Goal: Task Accomplishment & Management: Use online tool/utility

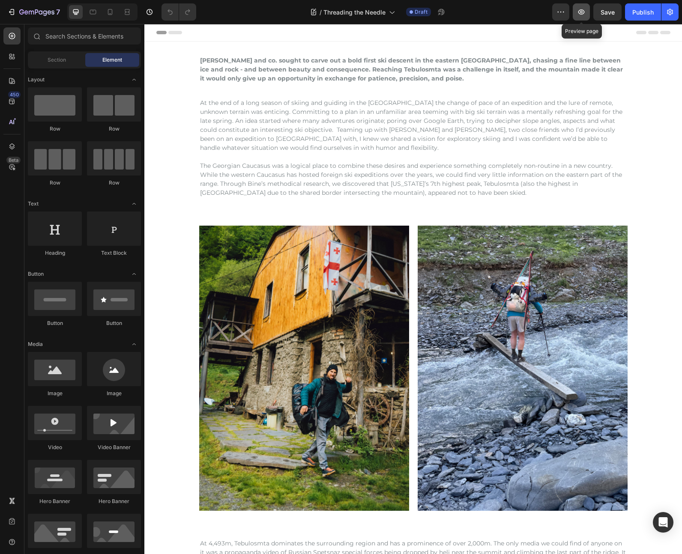
click at [579, 13] on icon "button" at bounding box center [581, 11] width 6 height 5
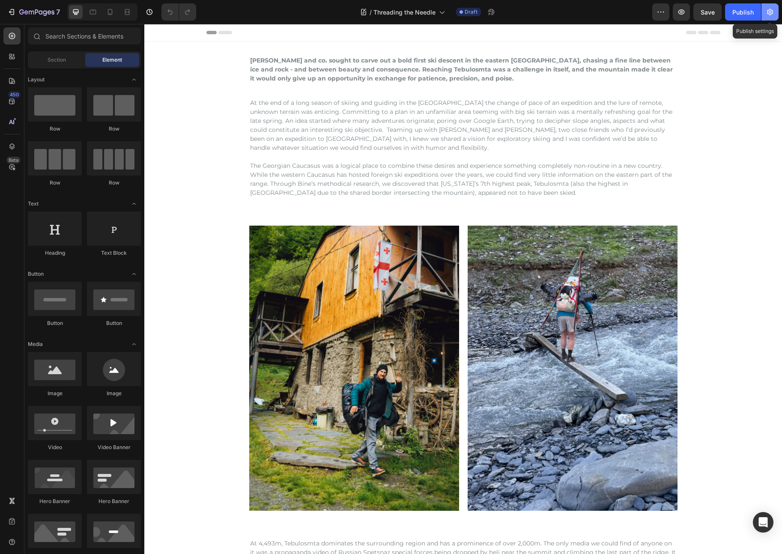
click at [681, 13] on icon "button" at bounding box center [770, 12] width 6 height 6
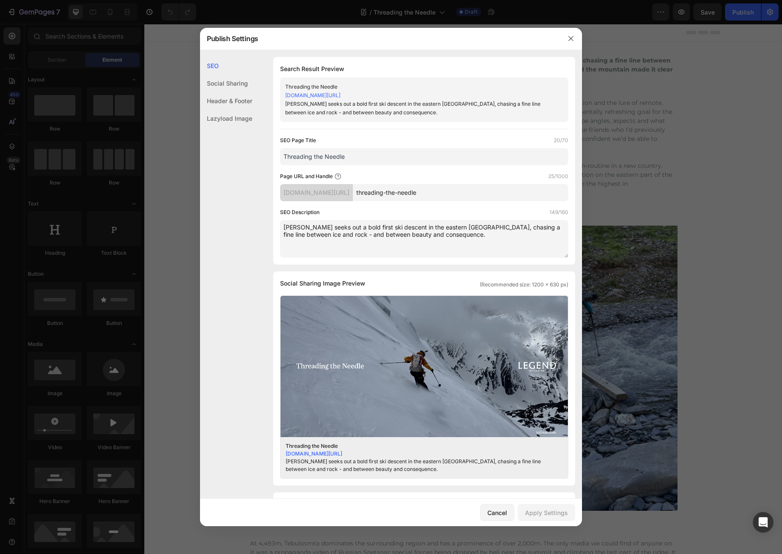
click at [241, 92] on div "Social Sharing" at bounding box center [226, 101] width 52 height 18
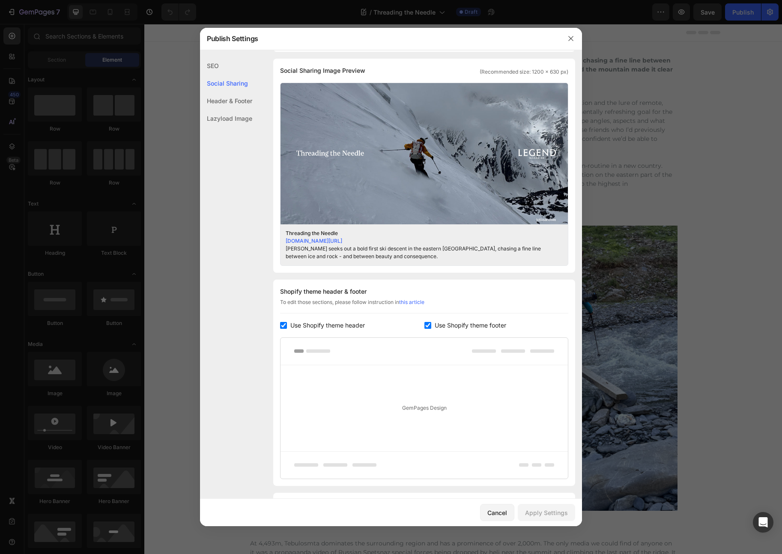
click at [221, 75] on div "SEO" at bounding box center [226, 84] width 52 height 18
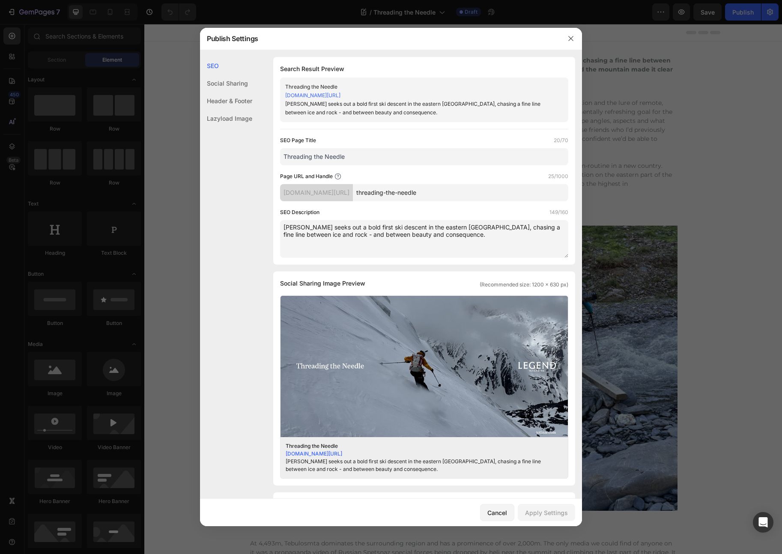
click at [681, 167] on div at bounding box center [391, 277] width 782 height 554
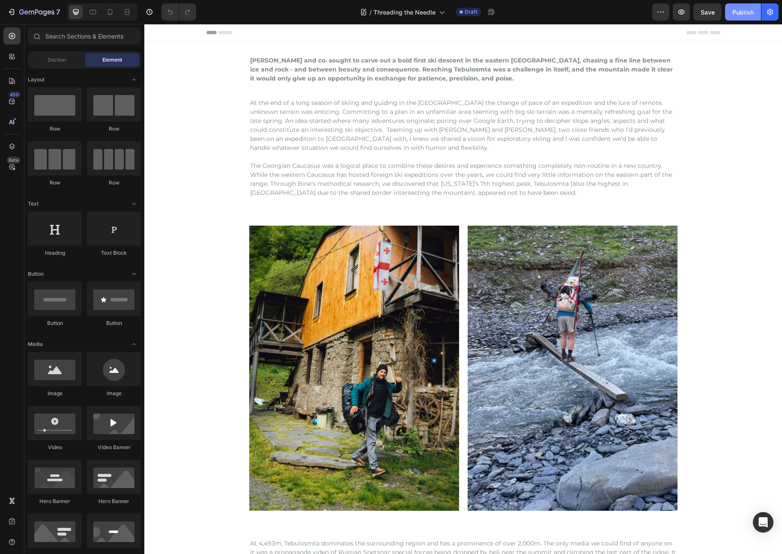
click at [681, 16] on div "Publish" at bounding box center [742, 12] width 21 height 9
click at [405, 535] on div "View live page" at bounding box center [407, 534] width 49 height 12
click at [665, 12] on icon "button" at bounding box center [660, 12] width 9 height 9
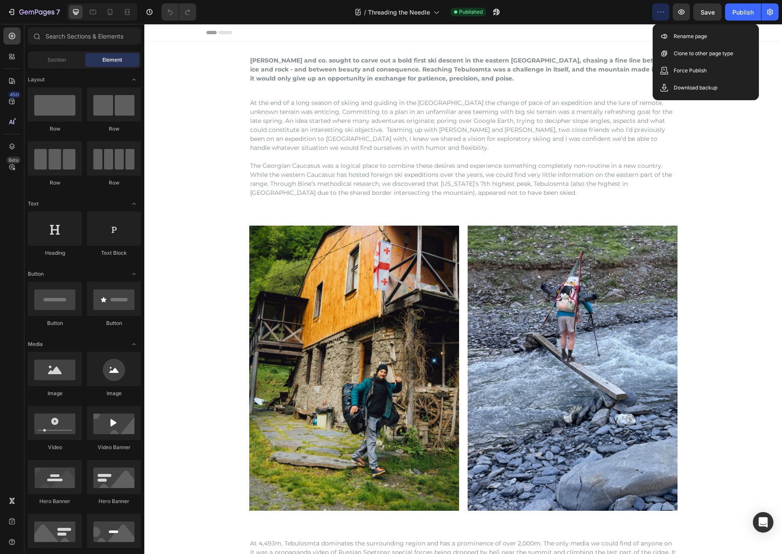
click at [665, 12] on icon "button" at bounding box center [660, 12] width 9 height 9
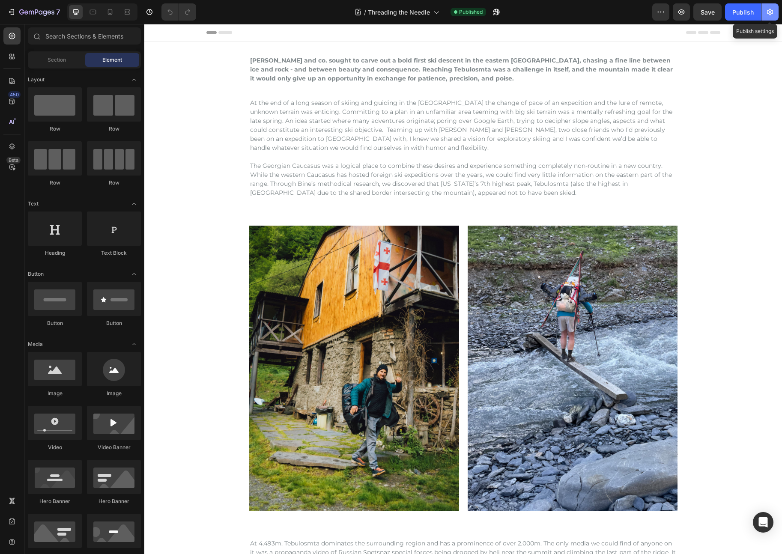
click at [681, 15] on icon "button" at bounding box center [770, 12] width 9 height 9
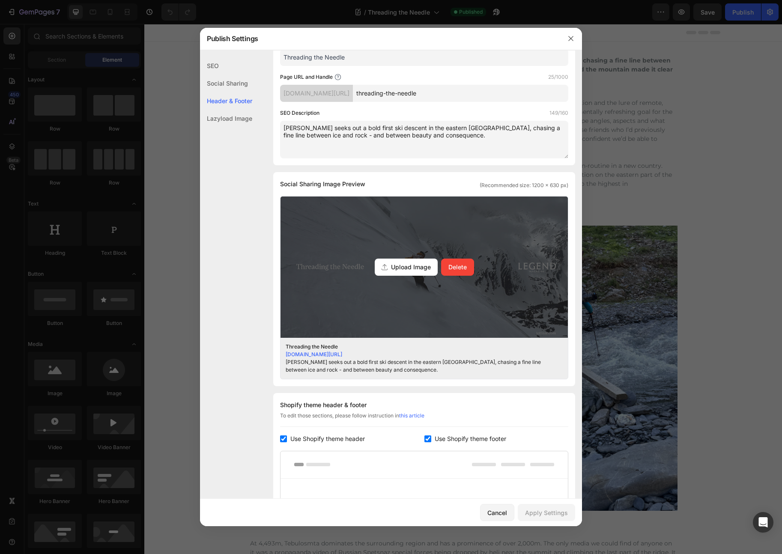
scroll to position [71, 0]
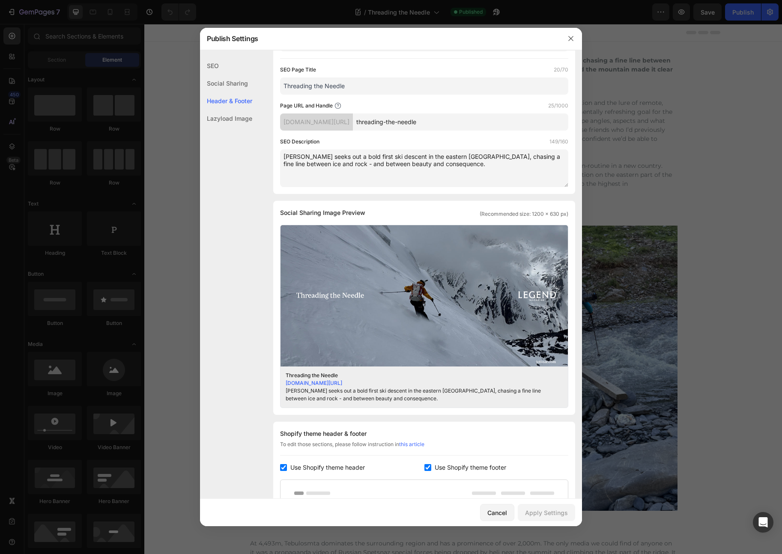
drag, startPoint x: 730, startPoint y: 125, endPoint x: 585, endPoint y: 16, distance: 181.3
click at [681, 125] on div at bounding box center [391, 277] width 782 height 554
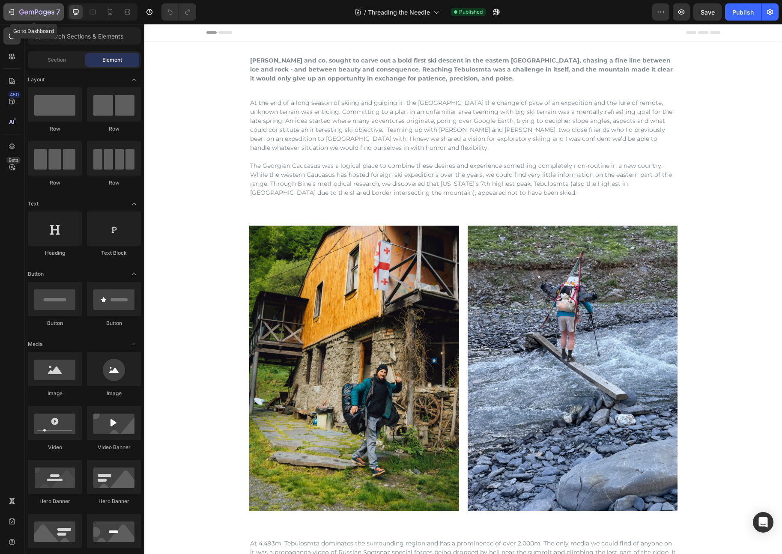
click at [32, 15] on icon "button" at bounding box center [36, 12] width 35 height 7
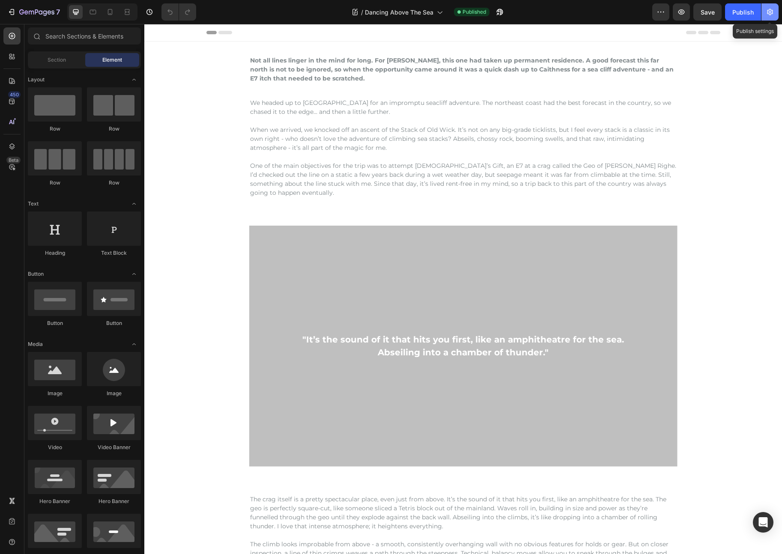
click at [767, 13] on icon "button" at bounding box center [770, 12] width 6 height 6
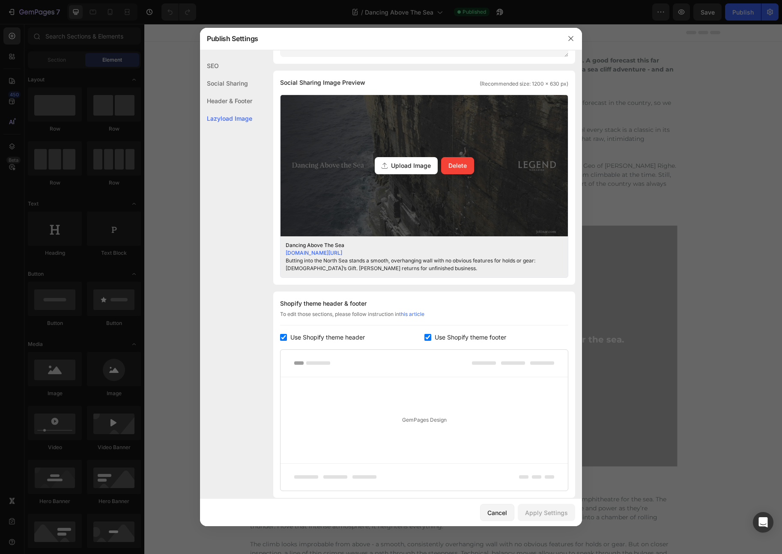
scroll to position [263, 0]
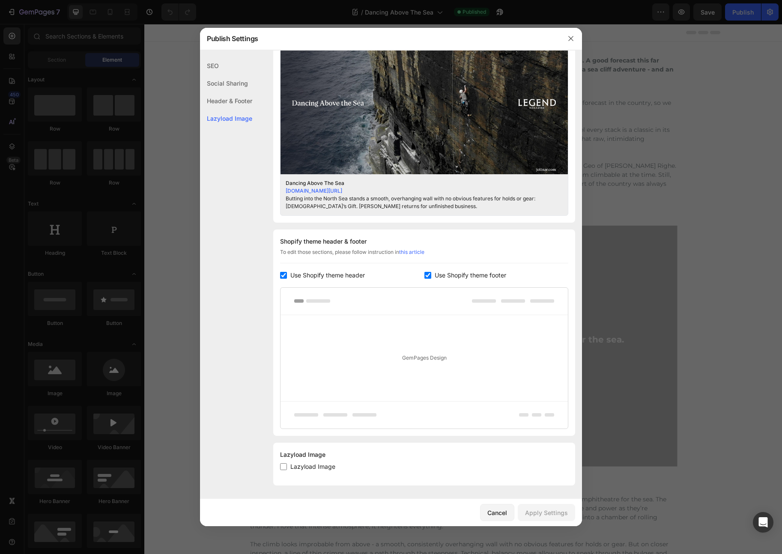
click at [721, 147] on div at bounding box center [391, 277] width 782 height 554
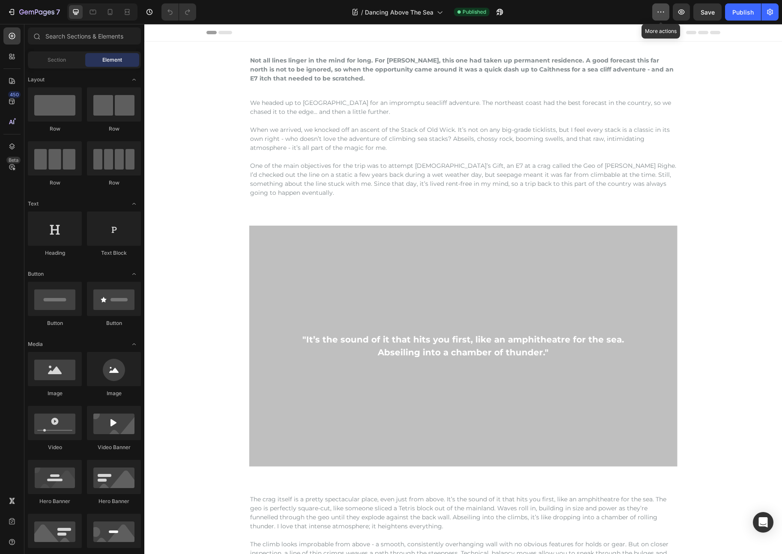
click at [666, 7] on button "button" at bounding box center [660, 11] width 17 height 17
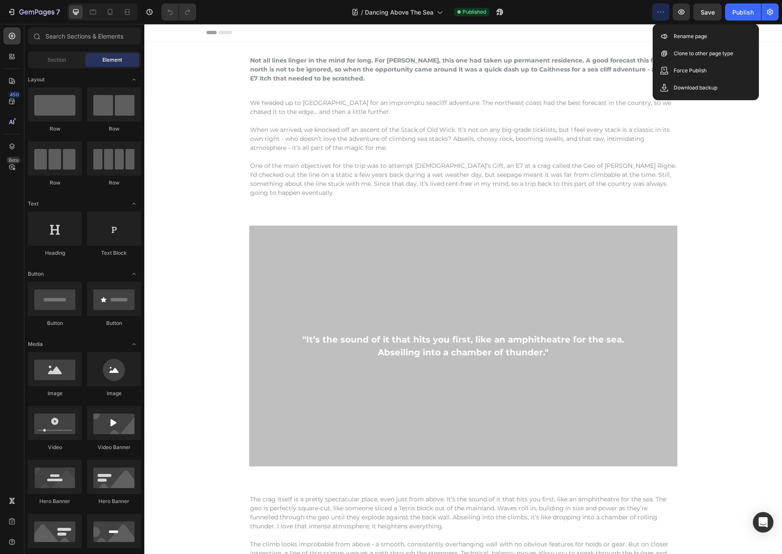
click at [661, 12] on icon "button" at bounding box center [660, 12] width 1 height 1
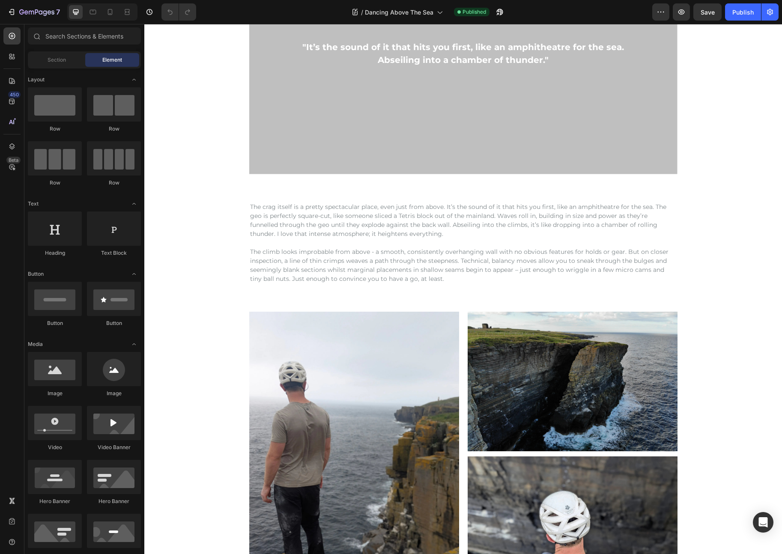
scroll to position [0, 0]
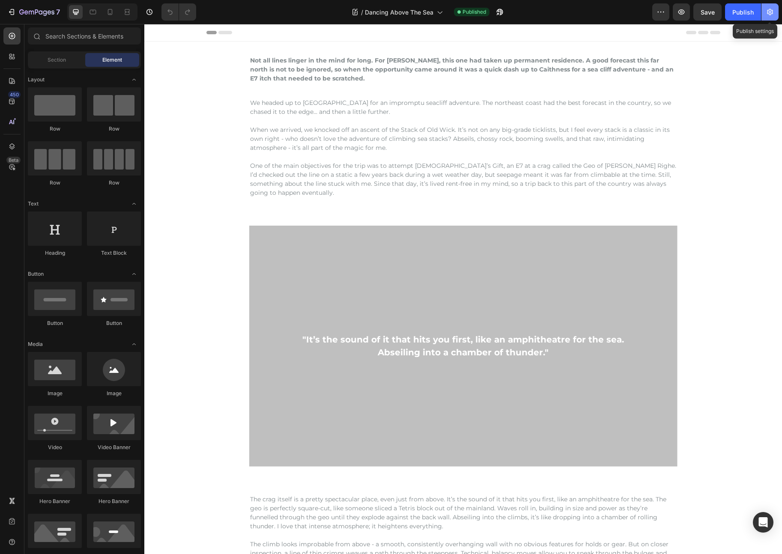
click at [774, 11] on button "button" at bounding box center [769, 11] width 17 height 17
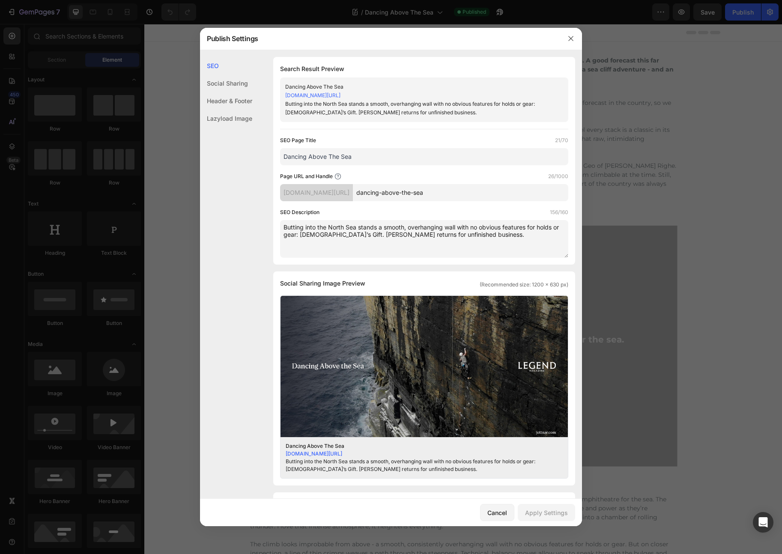
click at [180, 95] on div at bounding box center [391, 277] width 782 height 554
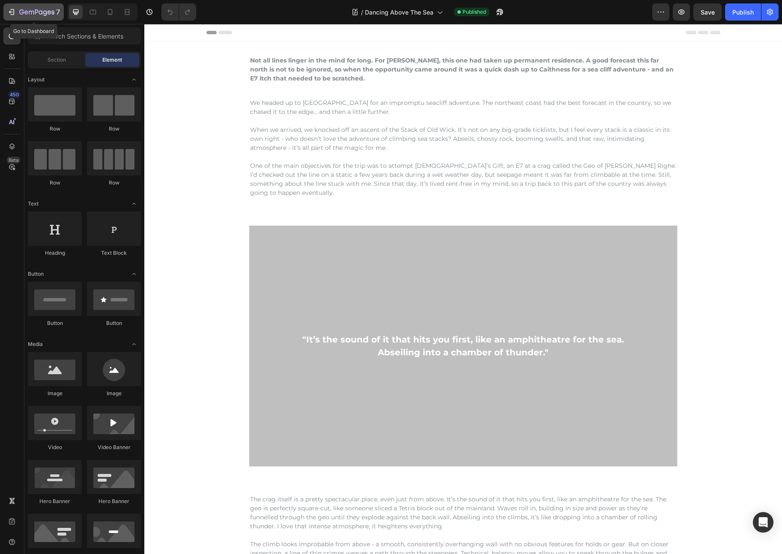
click at [18, 14] on div "7" at bounding box center [33, 12] width 53 height 10
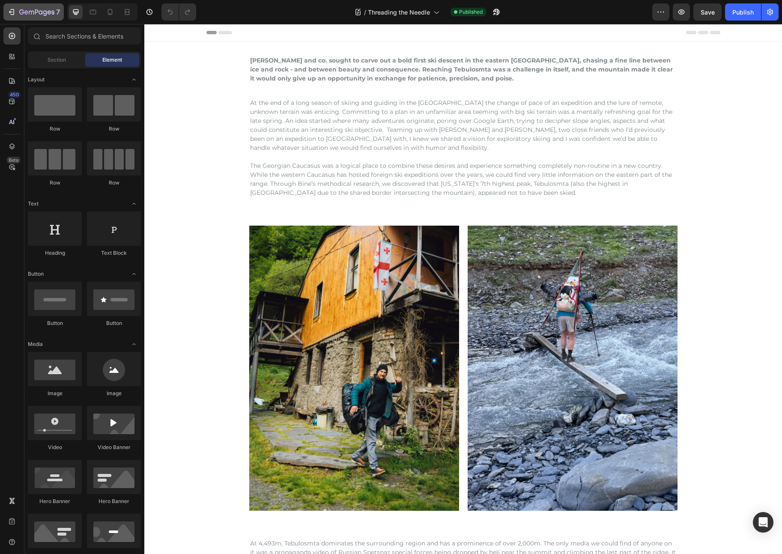
click at [16, 8] on div "7" at bounding box center [33, 12] width 53 height 10
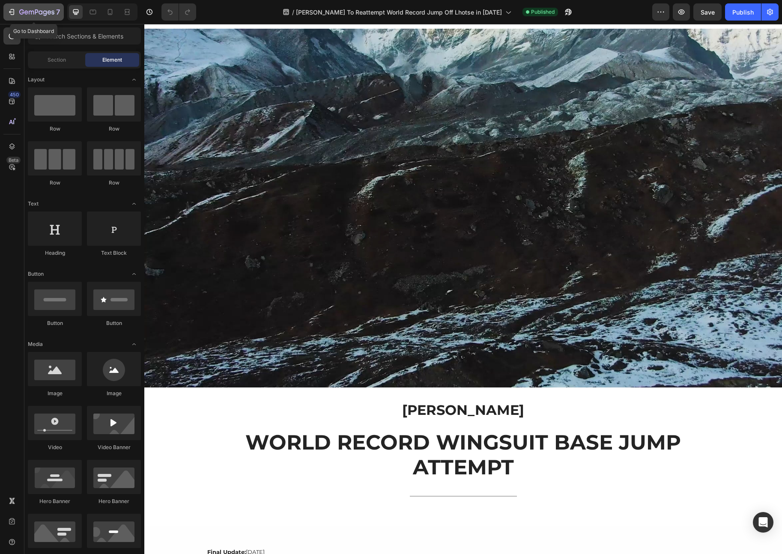
click at [24, 12] on icon "button" at bounding box center [36, 12] width 35 height 7
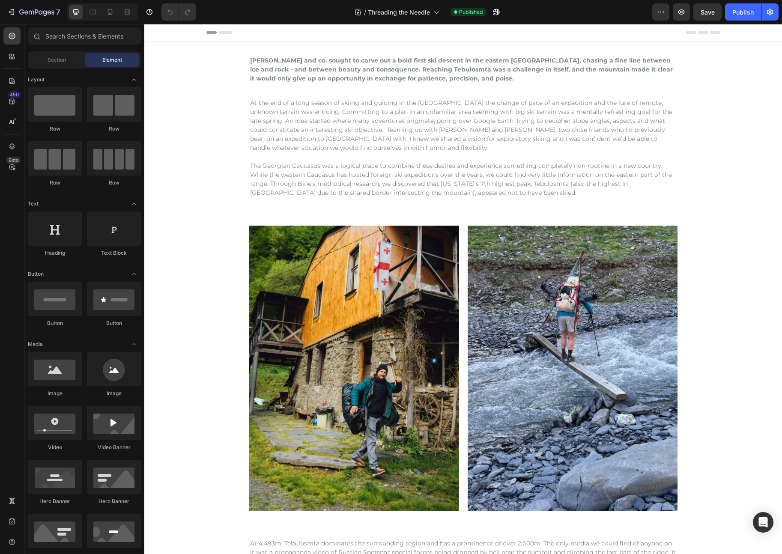
click at [172, 32] on span "Header" at bounding box center [170, 32] width 19 height 9
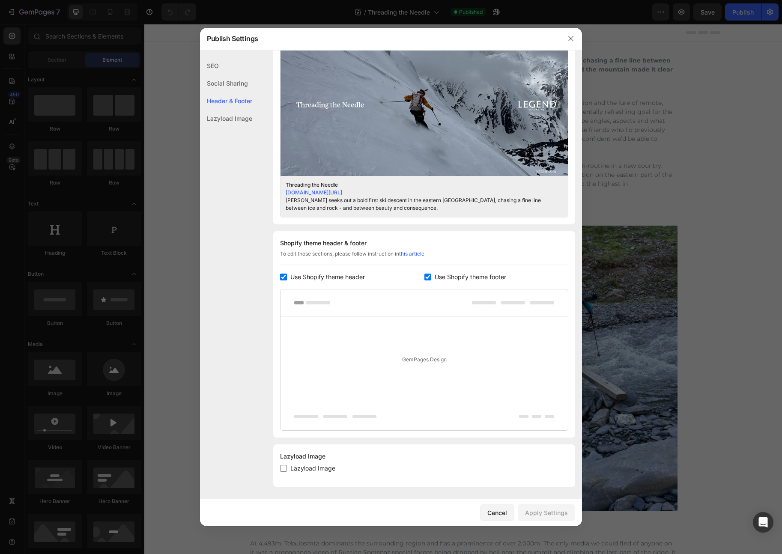
scroll to position [263, 0]
click at [405, 337] on div "GemPages Design" at bounding box center [423, 358] width 287 height 86
click at [336, 275] on span "Use Shopify theme header" at bounding box center [327, 275] width 75 height 10
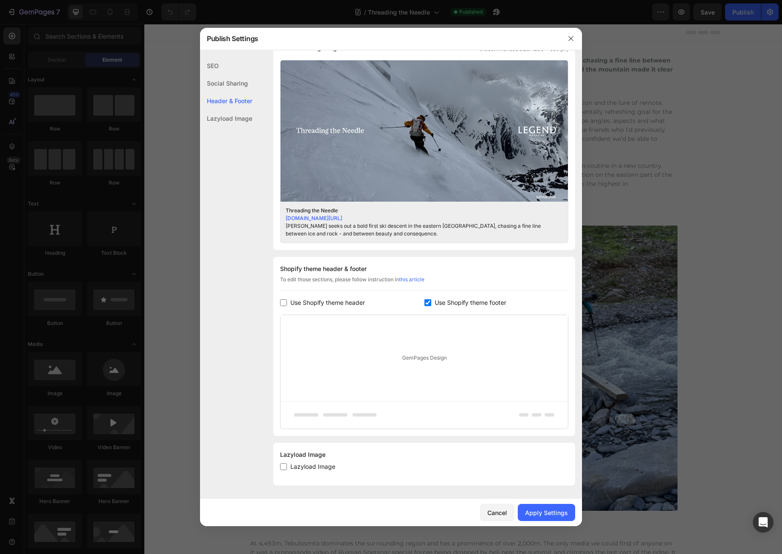
scroll to position [235, 0]
click at [334, 303] on span "Use Shopify theme header" at bounding box center [327, 303] width 75 height 10
checkbox input "true"
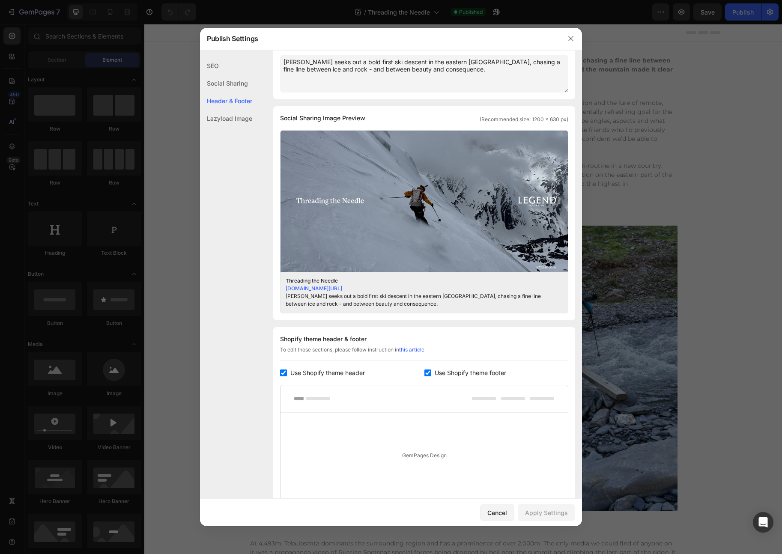
scroll to position [98, 0]
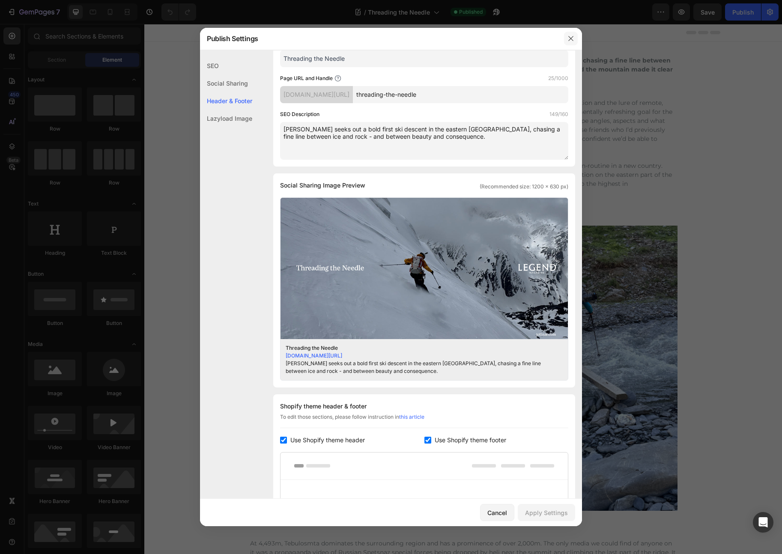
click at [565, 36] on button "button" at bounding box center [571, 39] width 14 height 14
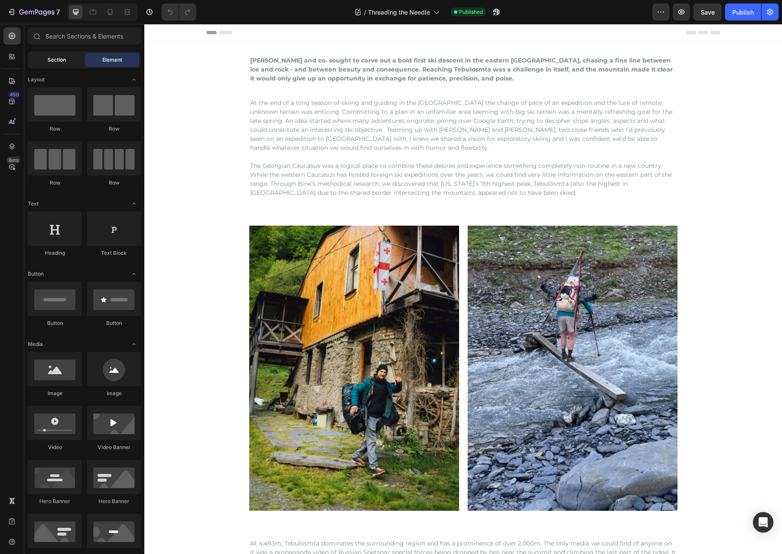
click at [60, 66] on div "Section" at bounding box center [57, 60] width 54 height 14
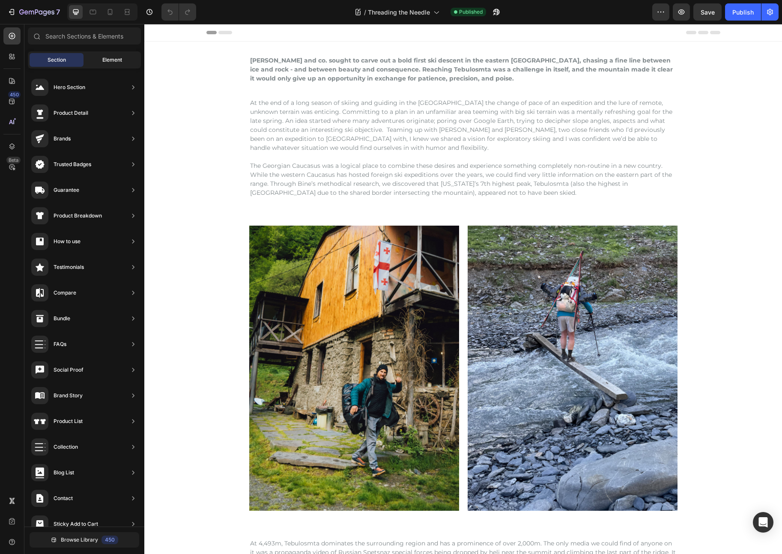
click at [107, 62] on span "Element" at bounding box center [112, 60] width 20 height 8
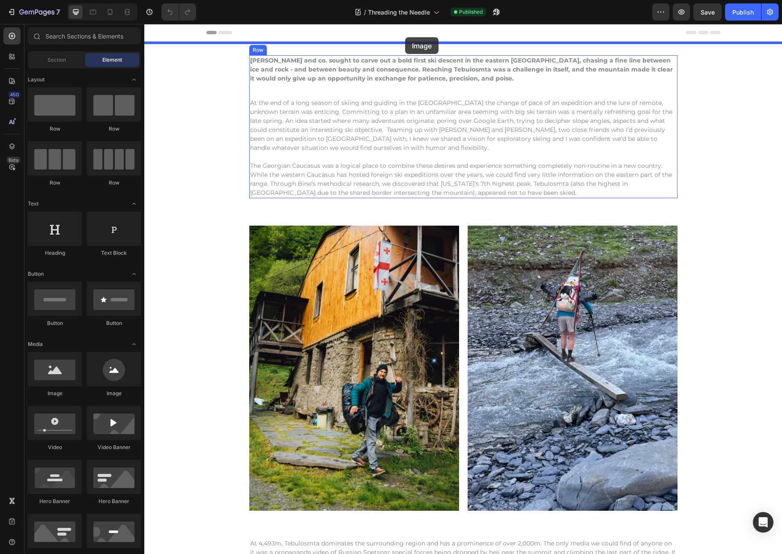
drag, startPoint x: 206, startPoint y: 401, endPoint x: 405, endPoint y: 37, distance: 414.6
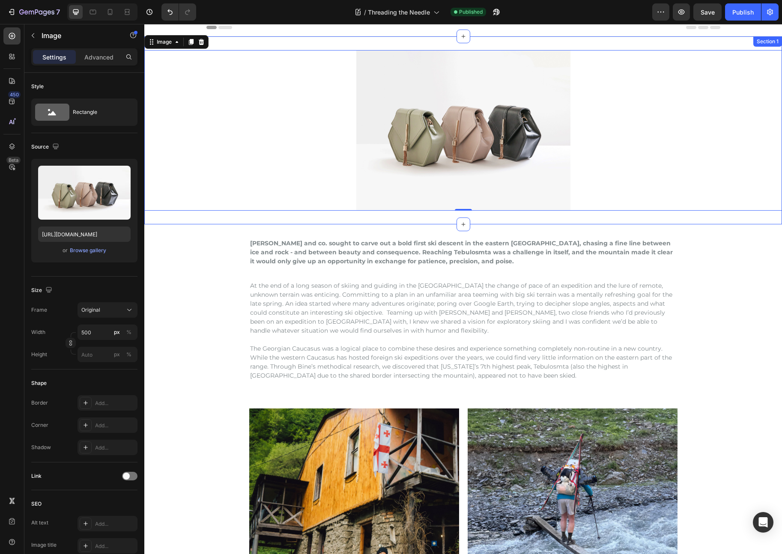
scroll to position [0, 0]
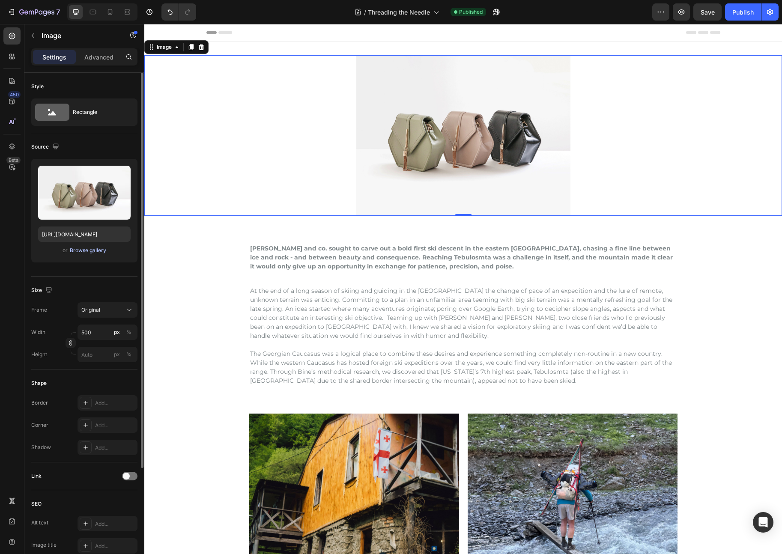
click at [77, 251] on div "Browse gallery" at bounding box center [88, 251] width 36 height 8
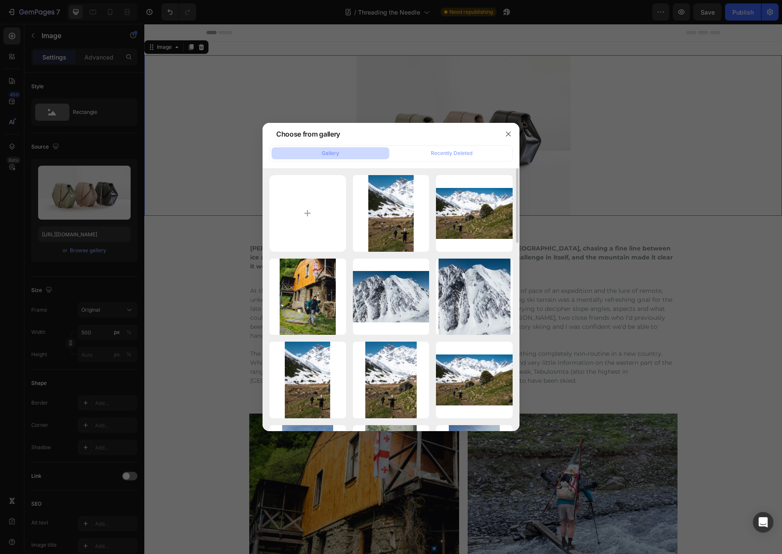
click at [698, 61] on div at bounding box center [391, 277] width 782 height 554
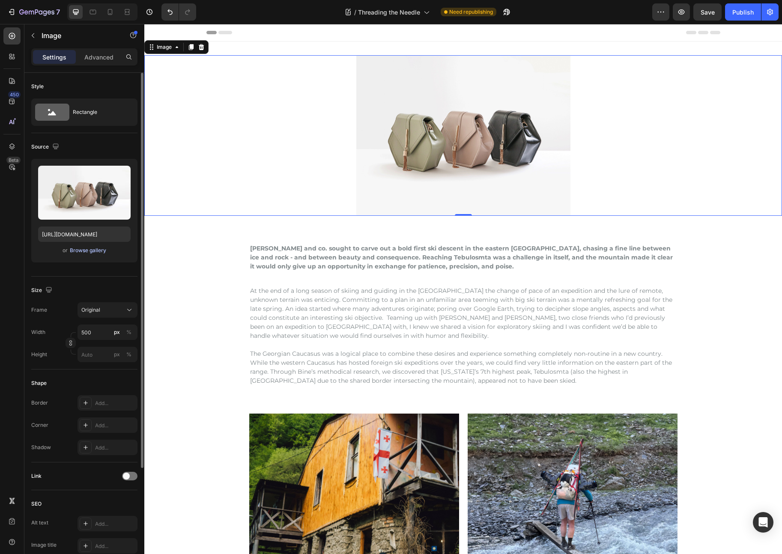
click at [81, 254] on button "Browse gallery" at bounding box center [87, 250] width 37 height 9
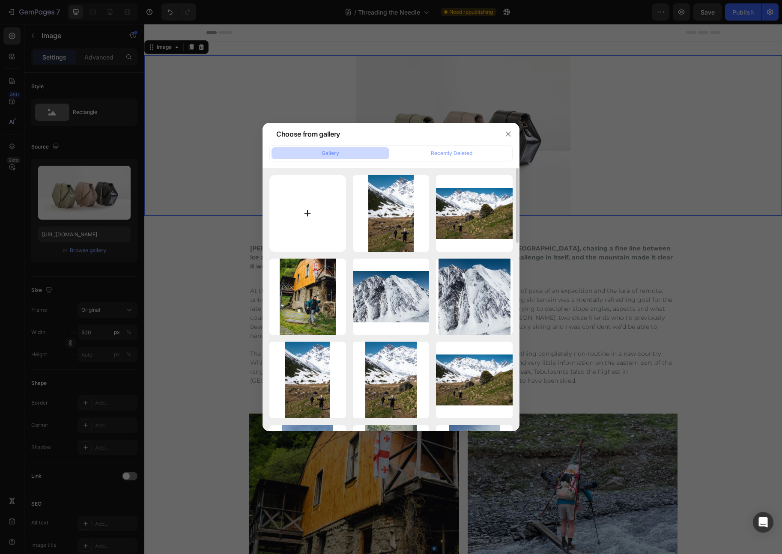
click at [327, 225] on input "file" at bounding box center [307, 213] width 77 height 77
type input "C:\fakepath\Top_Banner_-_Threading_the_Needle.jpg"
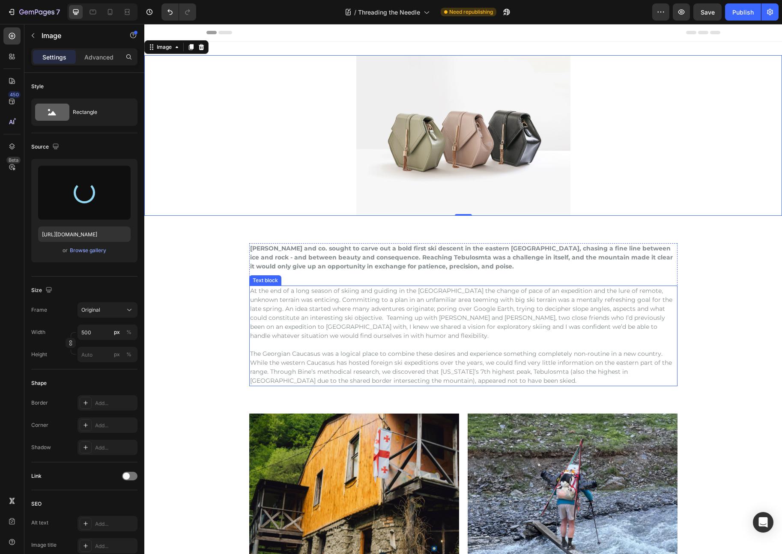
type input "[URL][DOMAIN_NAME]"
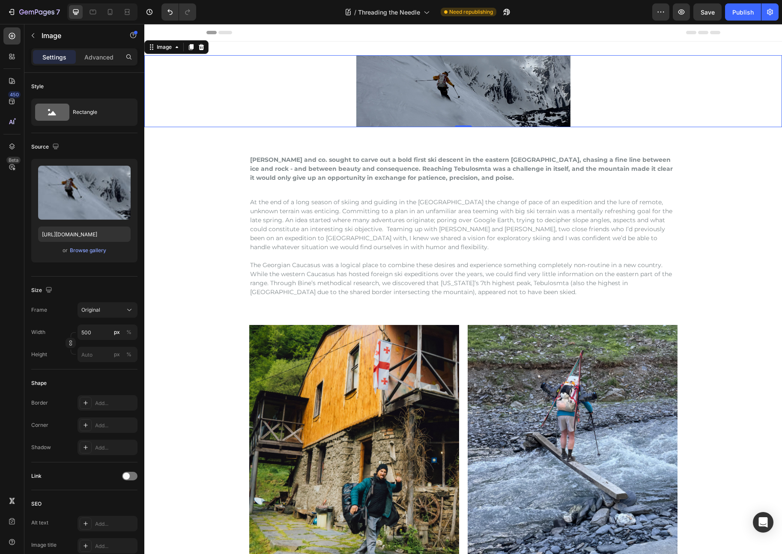
click at [495, 92] on img at bounding box center [463, 91] width 214 height 72
click at [90, 333] on input "500" at bounding box center [107, 332] width 60 height 15
click at [87, 354] on span "Full" at bounding box center [85, 353] width 9 height 8
type input "100"
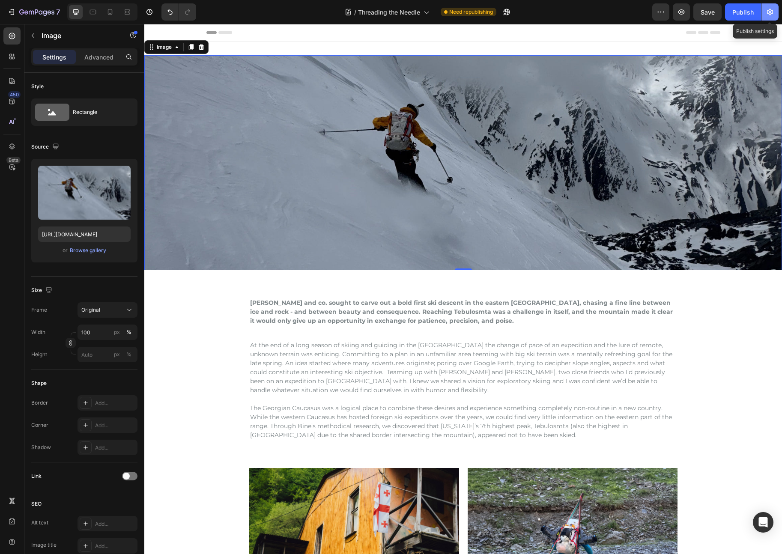
click at [775, 18] on button "button" at bounding box center [769, 11] width 17 height 17
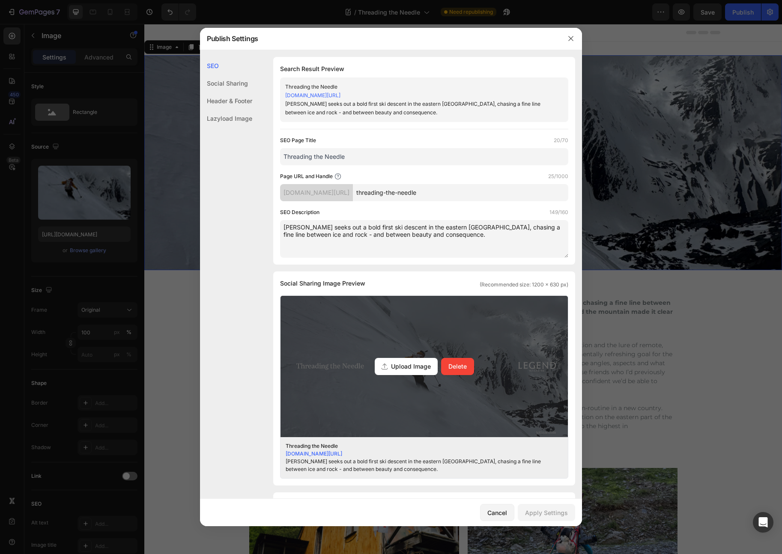
click at [451, 341] on div "Upload Image Delete" at bounding box center [423, 366] width 287 height 141
click at [0, 0] on input "Upload Image Delete" at bounding box center [0, 0] width 0 height 0
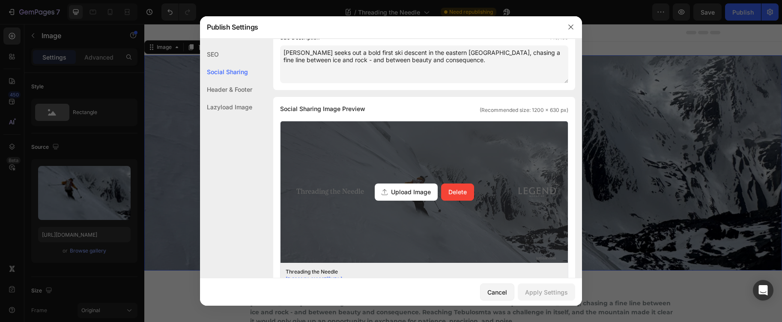
scroll to position [169, 0]
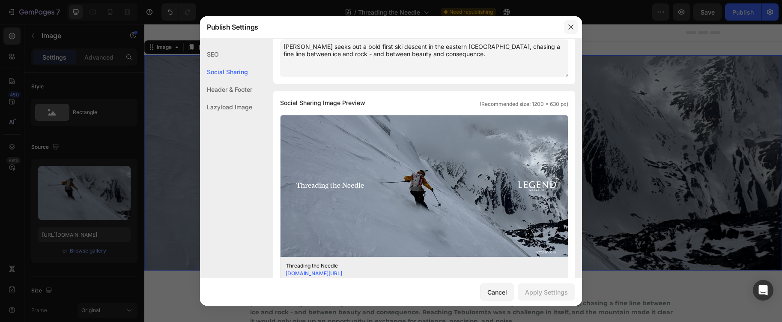
click at [574, 27] on button "button" at bounding box center [571, 27] width 14 height 14
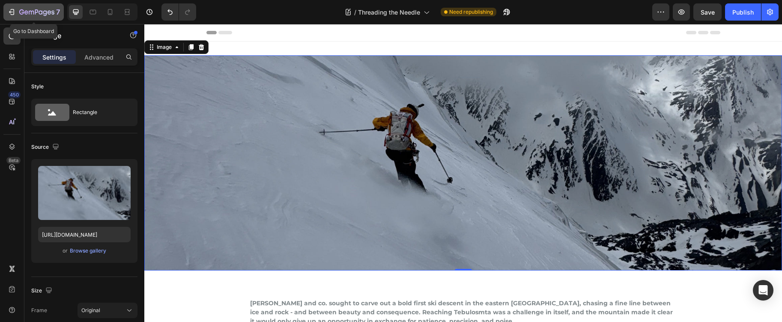
click at [14, 13] on icon "button" at bounding box center [11, 12] width 9 height 9
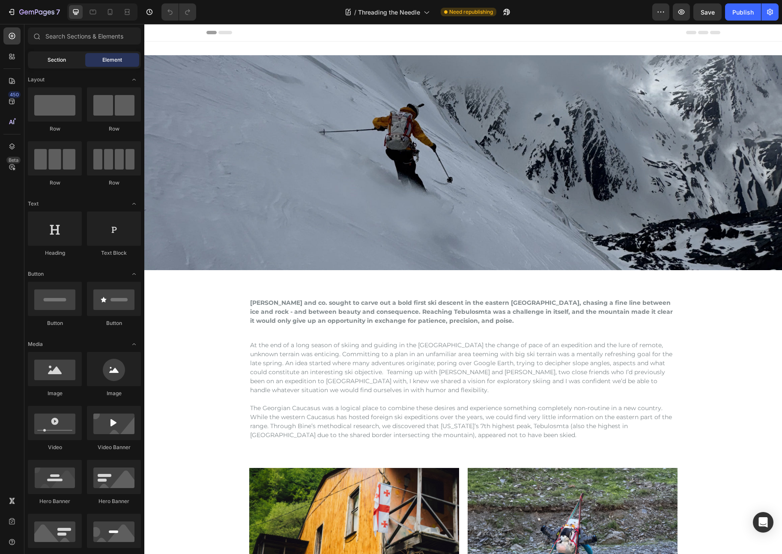
click at [63, 61] on span "Section" at bounding box center [57, 60] width 18 height 8
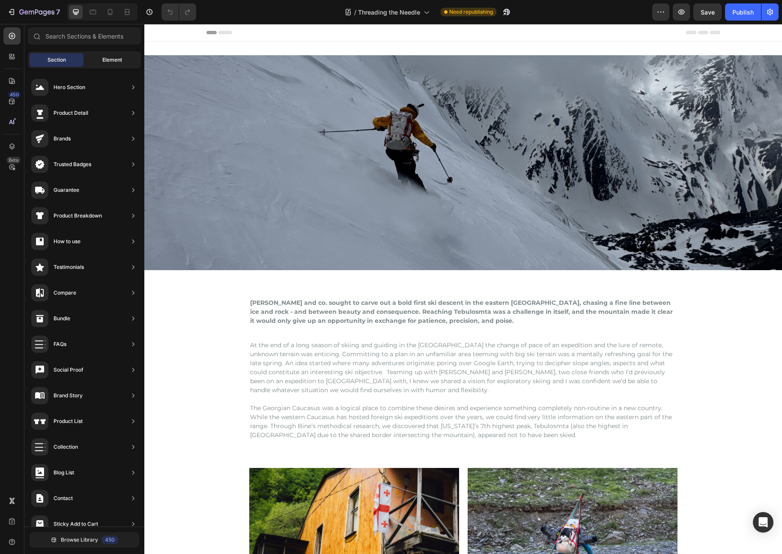
click at [96, 55] on div "Element" at bounding box center [112, 60] width 54 height 14
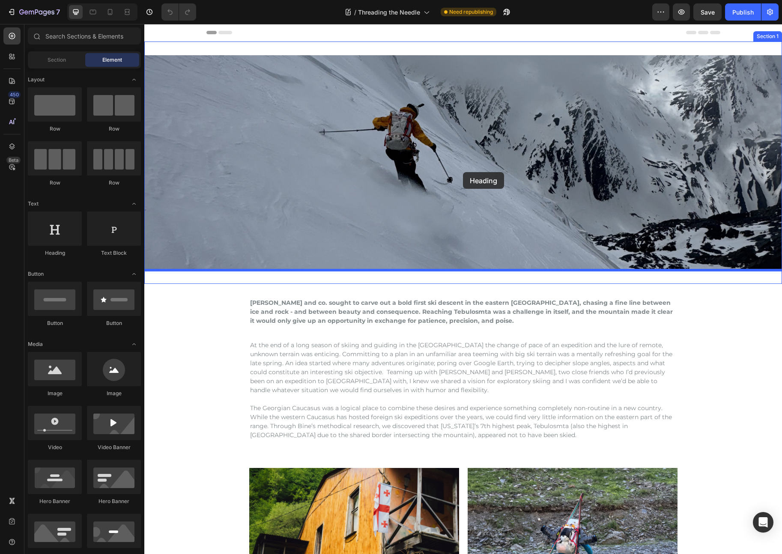
drag, startPoint x: 202, startPoint y: 254, endPoint x: 463, endPoint y: 172, distance: 273.4
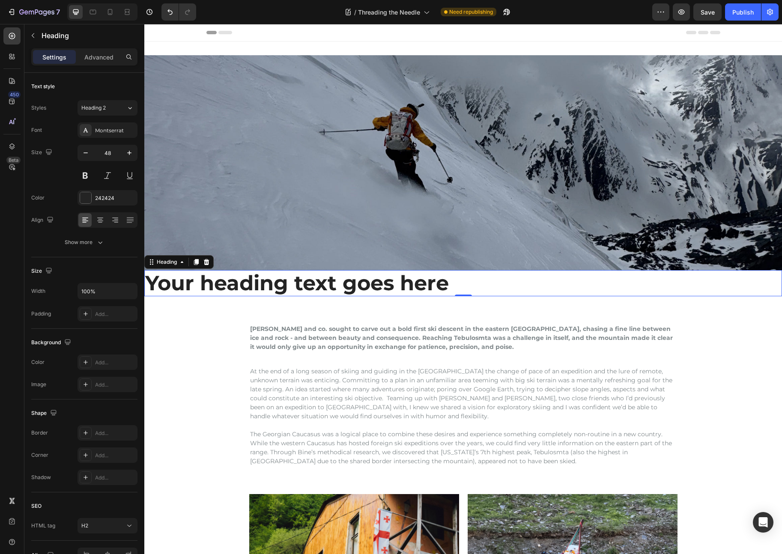
click at [208, 281] on h2 "Your heading text goes here" at bounding box center [463, 283] width 638 height 27
click at [208, 281] on p "Your heading text goes here" at bounding box center [463, 283] width 636 height 25
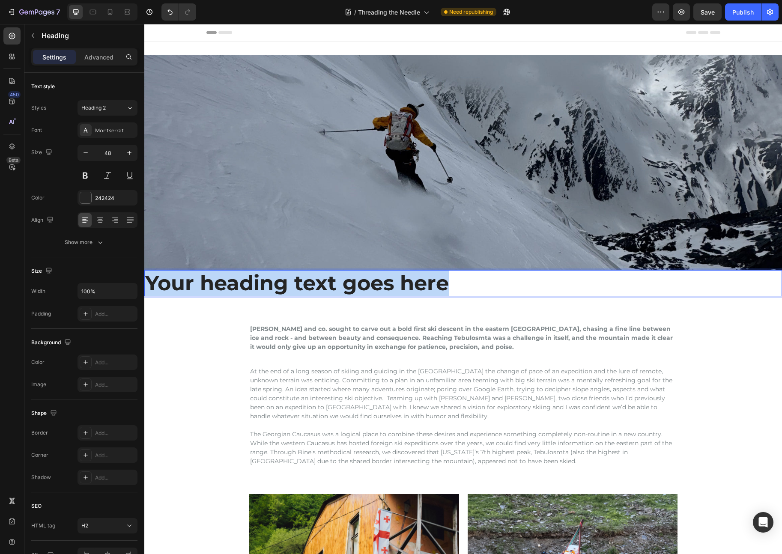
click at [208, 281] on p "Your heading text goes here" at bounding box center [463, 283] width 636 height 25
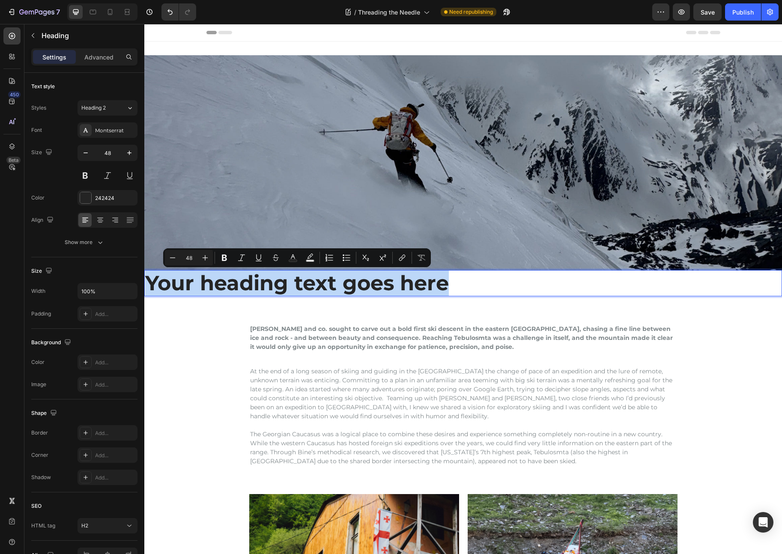
click at [238, 284] on p "Your heading text goes here" at bounding box center [463, 283] width 636 height 25
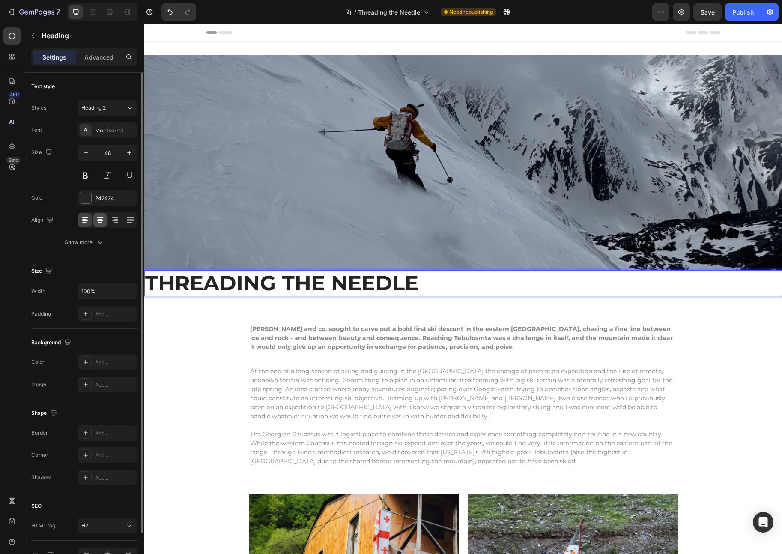
click at [101, 226] on div at bounding box center [99, 220] width 13 height 14
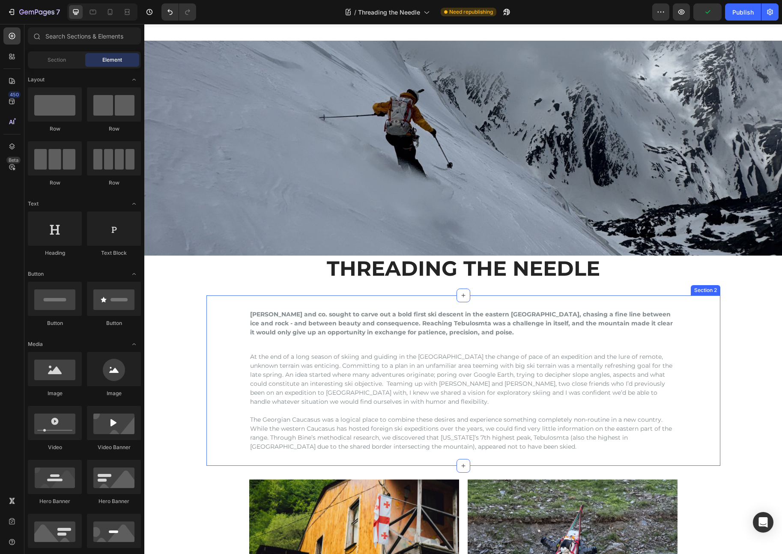
scroll to position [14, 0]
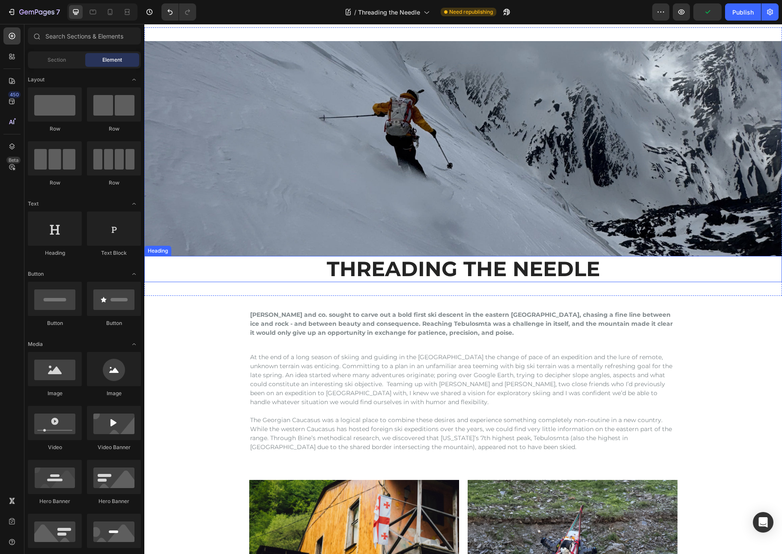
click at [568, 275] on p "THREADING THE NEEDLE" at bounding box center [463, 269] width 636 height 25
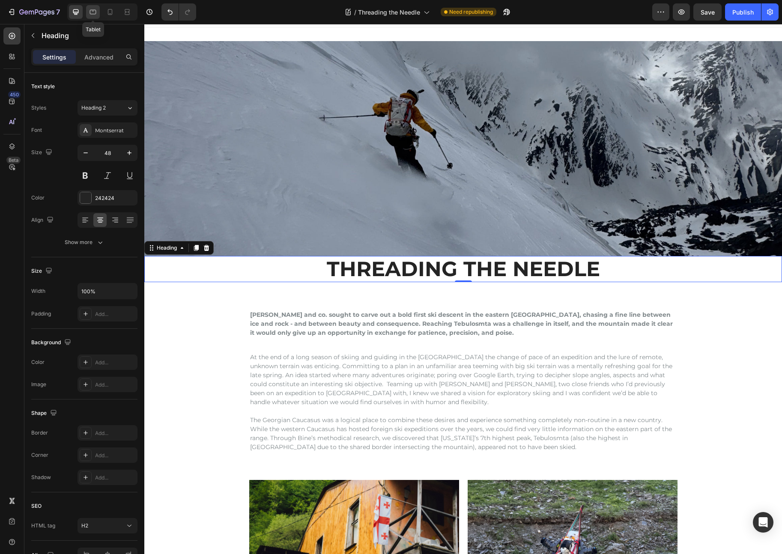
click at [99, 15] on div at bounding box center [93, 12] width 14 height 14
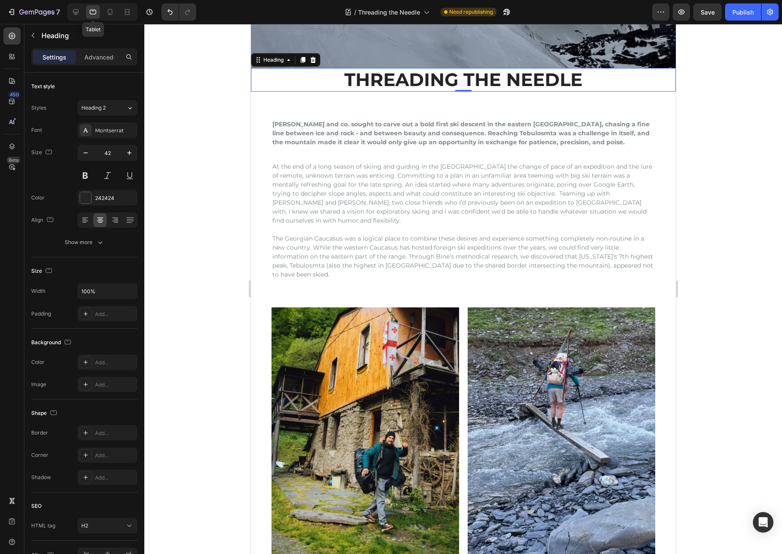
scroll to position [144, 0]
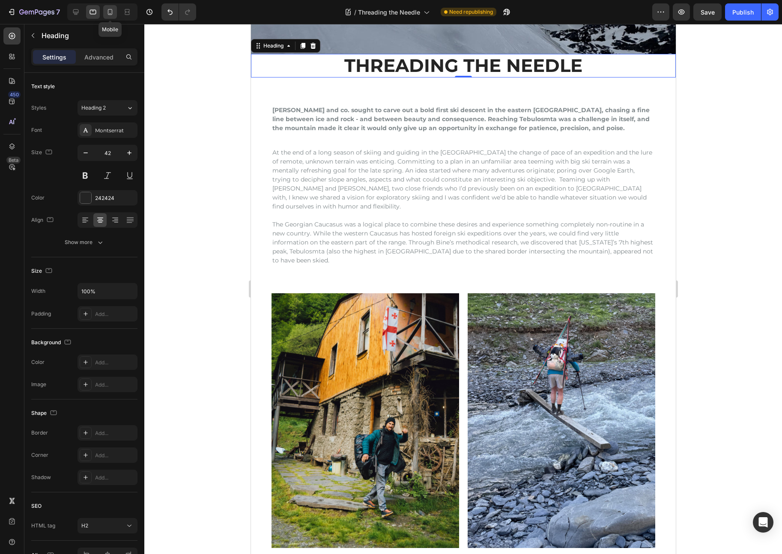
click at [106, 12] on icon at bounding box center [110, 12] width 9 height 9
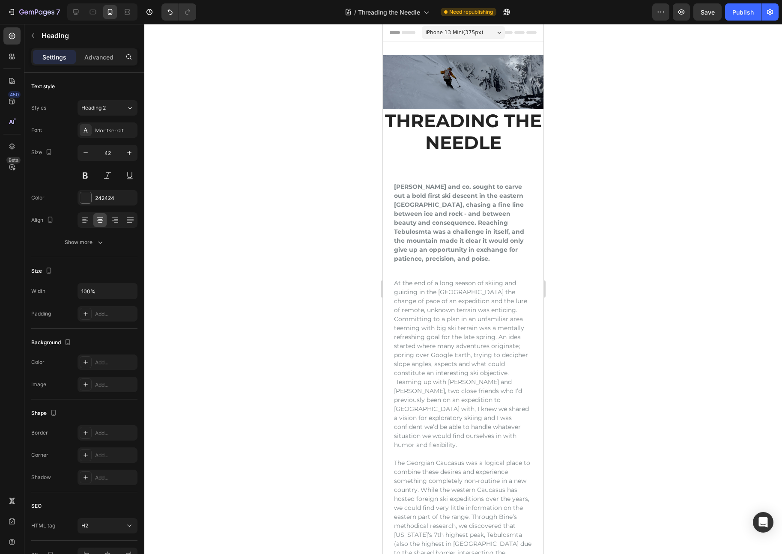
click at [473, 119] on h2 "THREADING THE NEEDLE" at bounding box center [463, 131] width 161 height 45
click at [465, 124] on p "THREADING THE NEEDLE" at bounding box center [463, 131] width 159 height 43
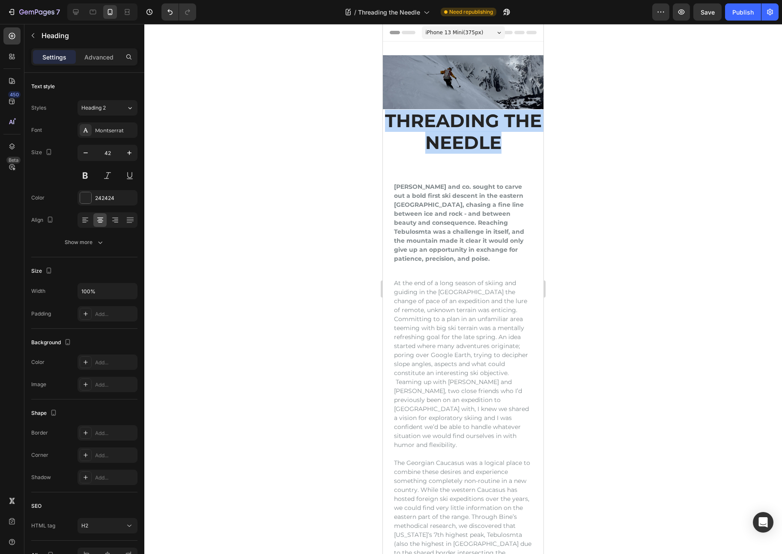
click at [465, 124] on p "THREADING THE NEEDLE" at bounding box center [463, 131] width 159 height 43
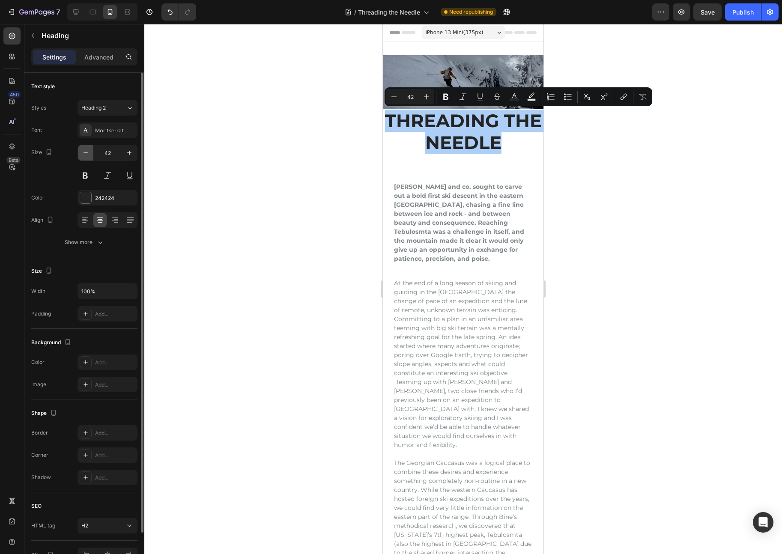
click at [83, 152] on icon "button" at bounding box center [85, 153] width 9 height 9
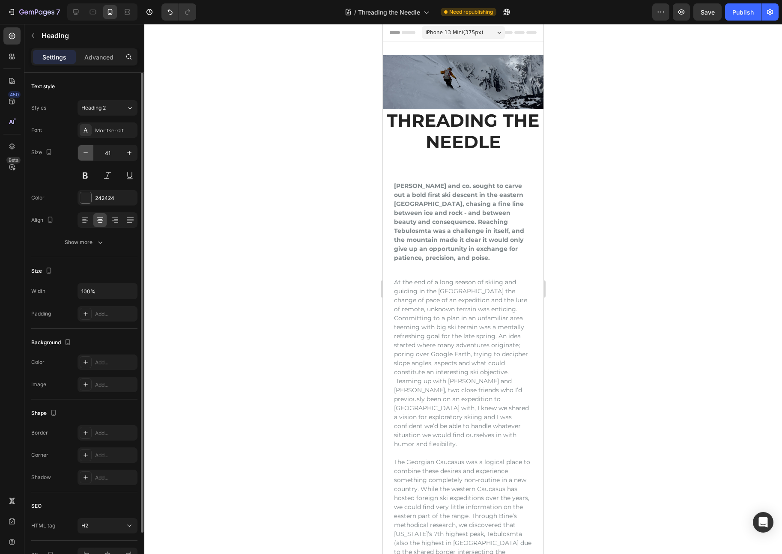
click at [83, 152] on icon "button" at bounding box center [85, 153] width 9 height 9
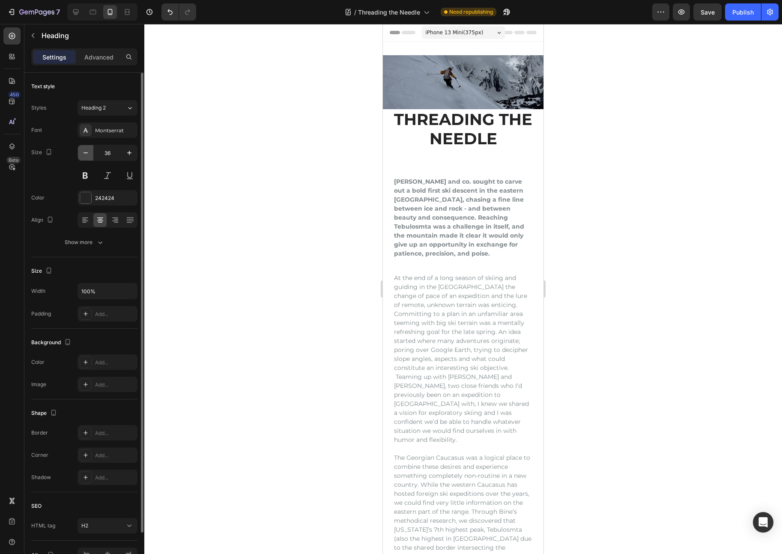
click at [83, 152] on icon "button" at bounding box center [85, 153] width 9 height 9
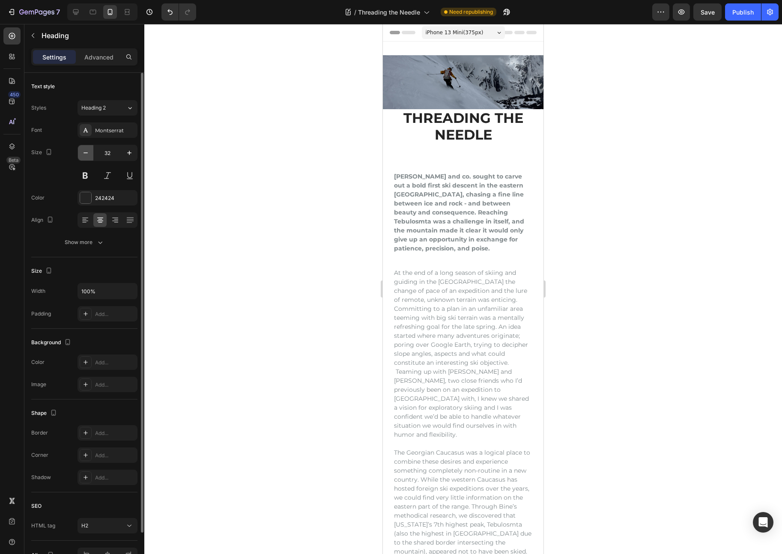
click at [83, 152] on icon "button" at bounding box center [85, 153] width 9 height 9
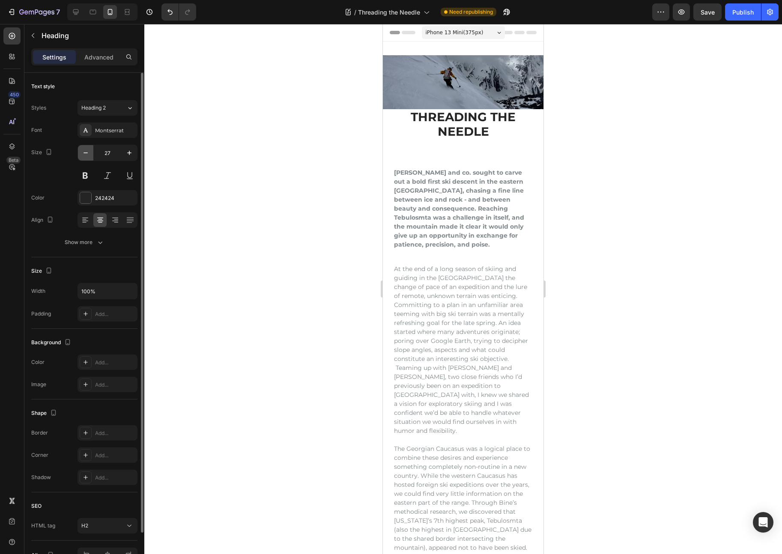
click at [83, 152] on icon "button" at bounding box center [85, 153] width 9 height 9
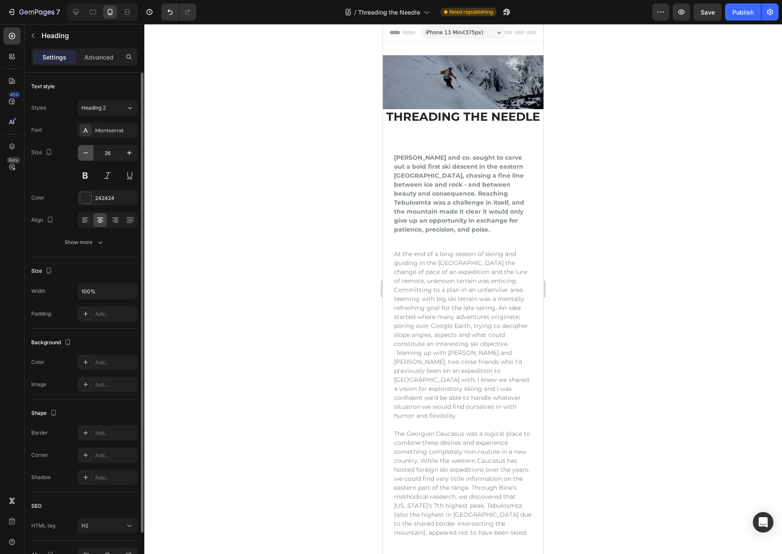
click at [83, 152] on icon "button" at bounding box center [85, 153] width 9 height 9
click at [132, 156] on icon "button" at bounding box center [129, 153] width 9 height 9
click at [481, 31] on span "iPhone 13 Mini ( 375 px)" at bounding box center [455, 32] width 58 height 9
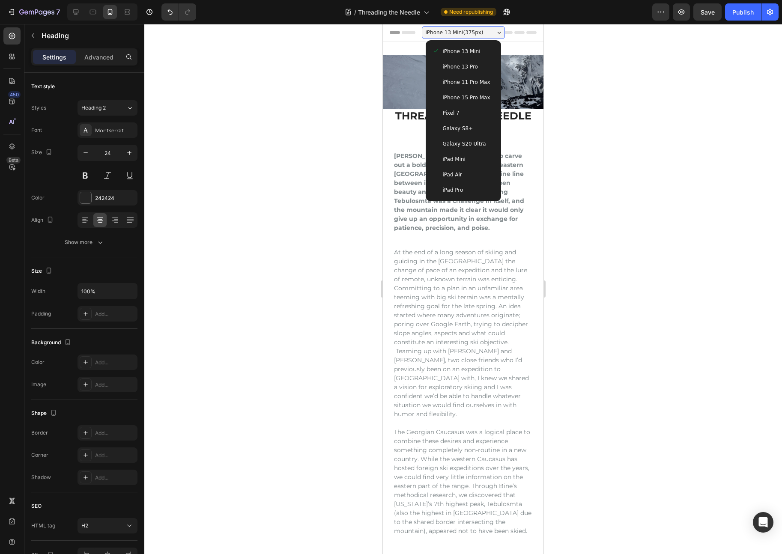
click at [478, 71] on div "iPhone 13 Pro" at bounding box center [463, 67] width 62 height 9
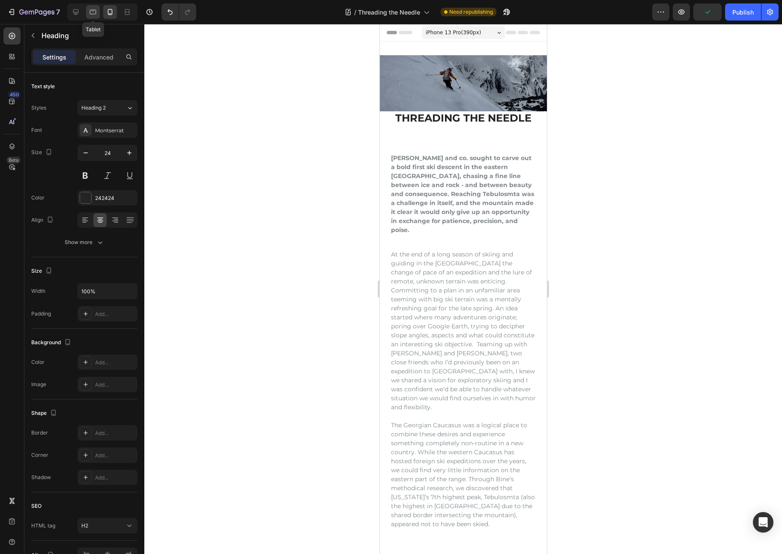
click at [98, 13] on div at bounding box center [93, 12] width 14 height 14
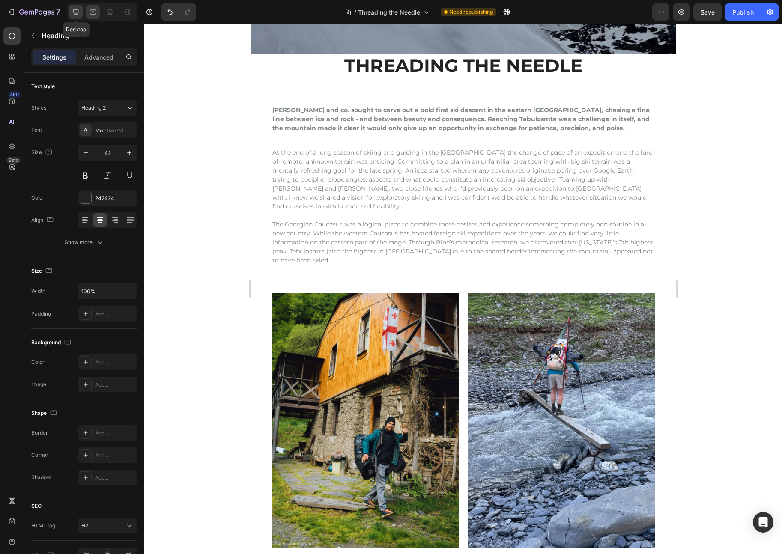
click at [76, 15] on icon at bounding box center [76, 12] width 9 height 9
type input "48"
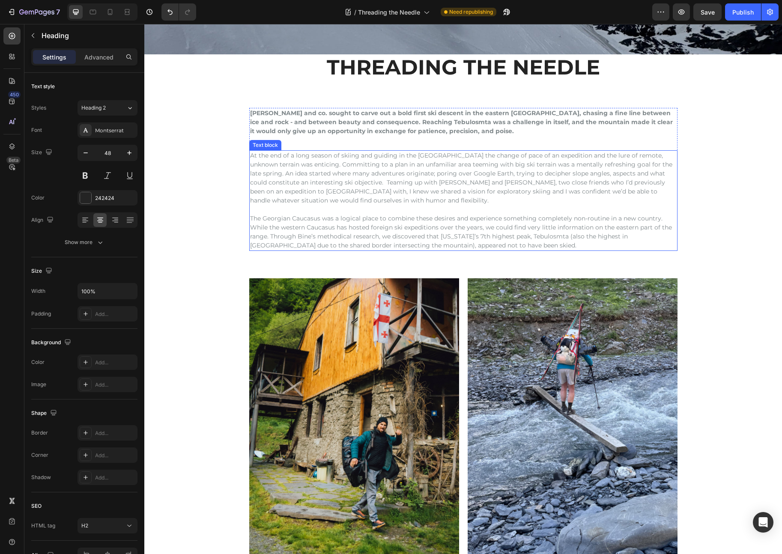
scroll to position [136, 0]
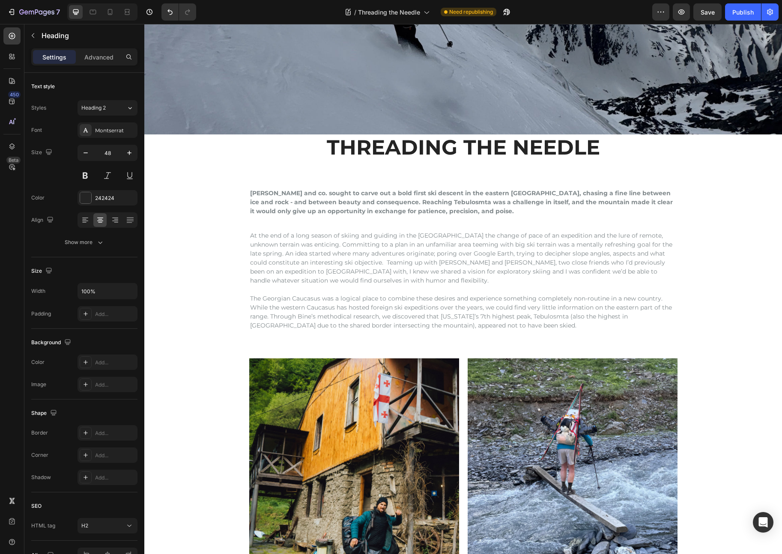
click at [383, 149] on p "THREADING THE NEEDLE" at bounding box center [463, 147] width 636 height 25
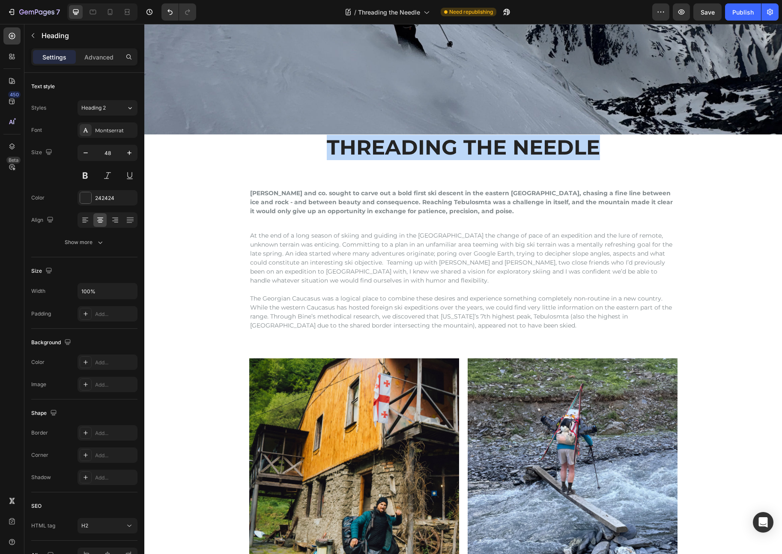
click at [383, 149] on p "THREADING THE NEEDLE" at bounding box center [463, 147] width 636 height 25
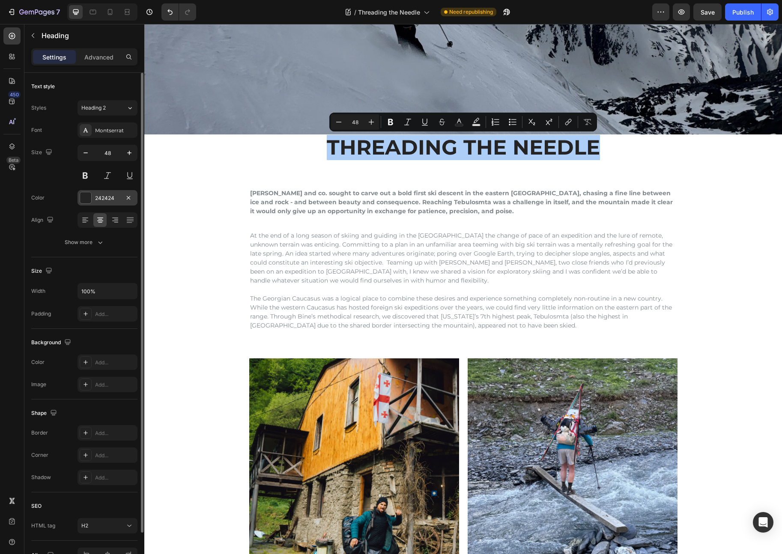
click at [100, 199] on div "242424" at bounding box center [107, 198] width 25 height 8
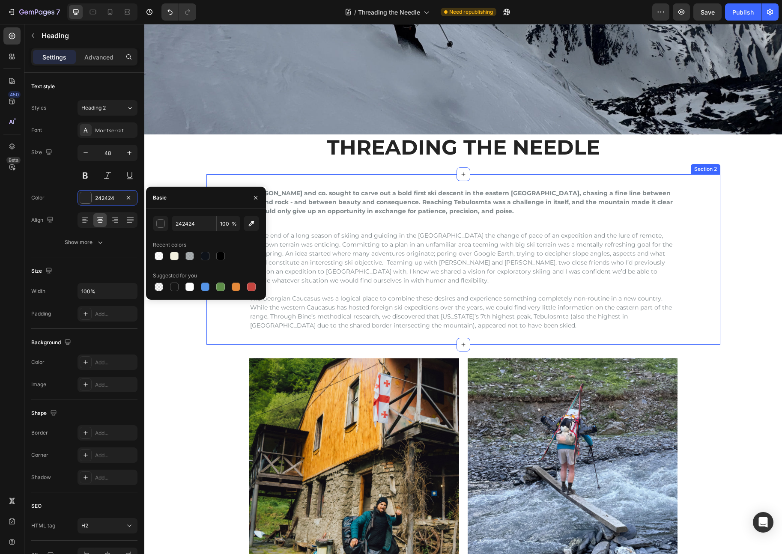
click at [402, 200] on h2 "[PERSON_NAME] and co. sought to carve out a bold first ski descent in the easte…" at bounding box center [463, 202] width 428 height 29
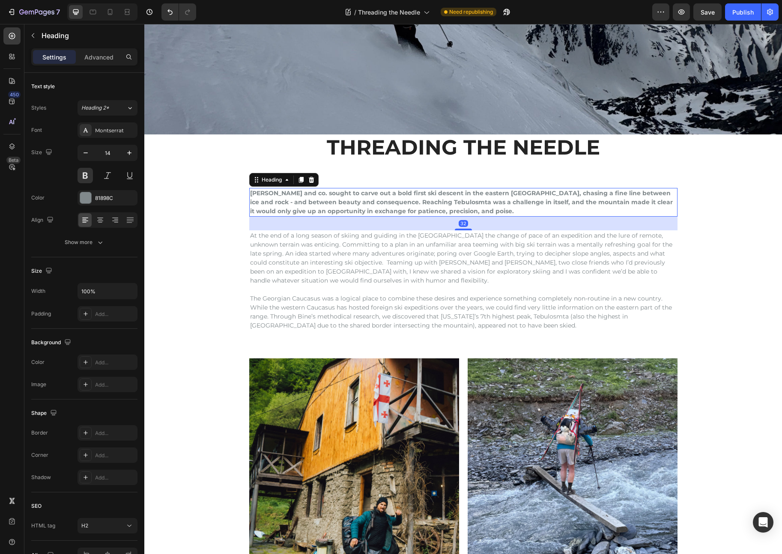
click at [384, 193] on h2 "[PERSON_NAME] and co. sought to carve out a bold first ski descent in the easte…" at bounding box center [463, 202] width 428 height 29
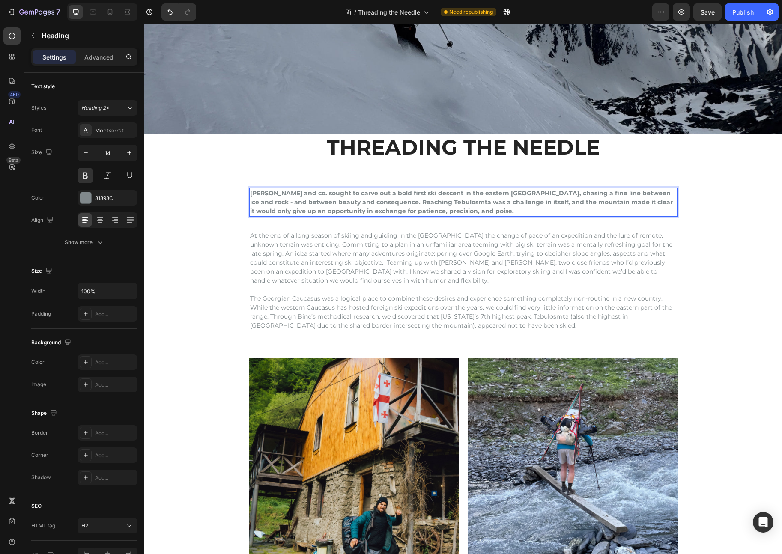
click at [384, 193] on p "[PERSON_NAME] and co. sought to carve out a bold first ski descent in the easte…" at bounding box center [463, 202] width 426 height 27
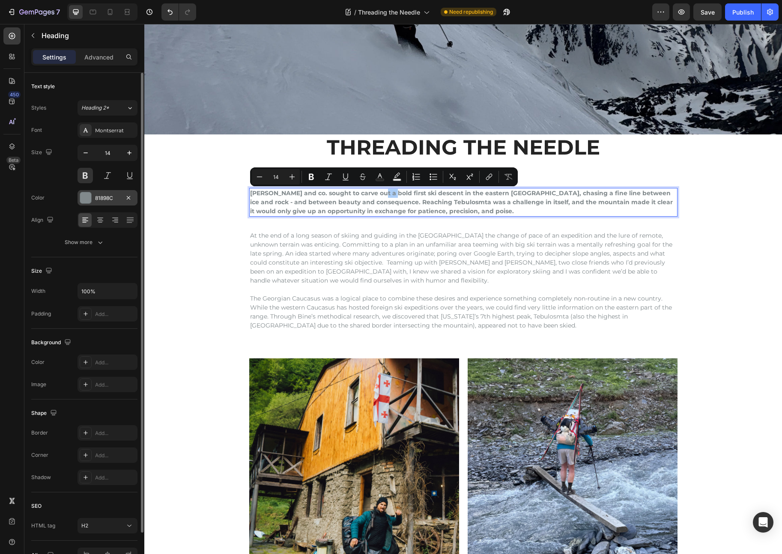
click at [104, 196] on div "81898C" at bounding box center [107, 198] width 25 height 8
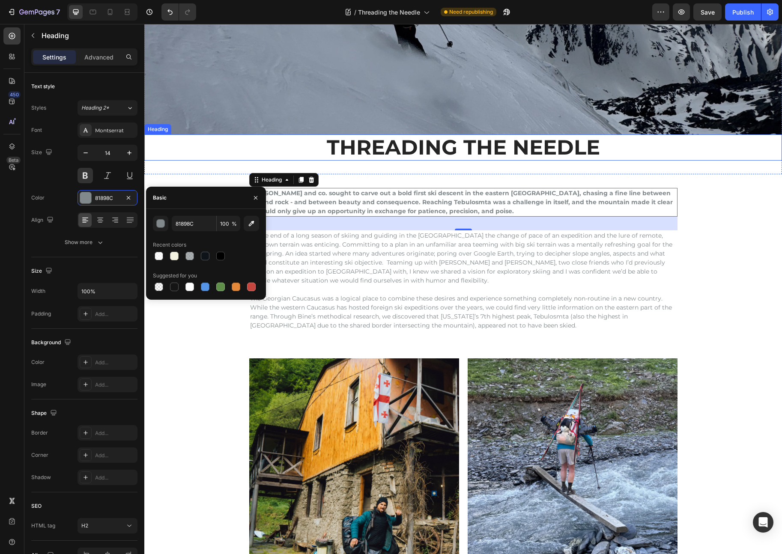
click at [420, 148] on p "THREADING THE NEEDLE" at bounding box center [463, 147] width 636 height 25
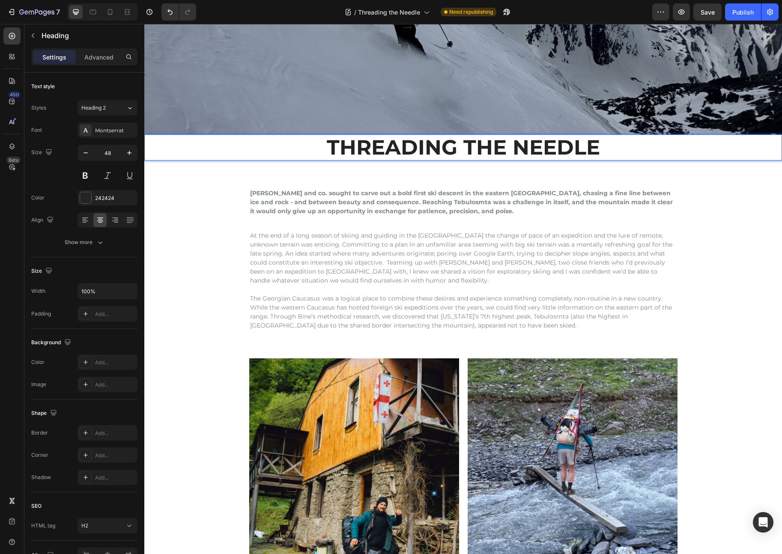
click at [420, 148] on p "THREADING THE NEEDLE" at bounding box center [463, 147] width 636 height 25
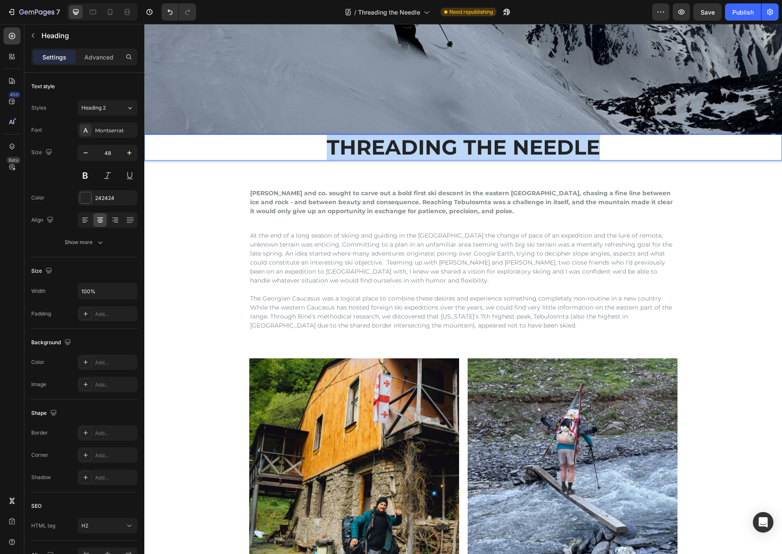
click at [415, 149] on p "THREADING THE NEEDLE" at bounding box center [463, 147] width 636 height 25
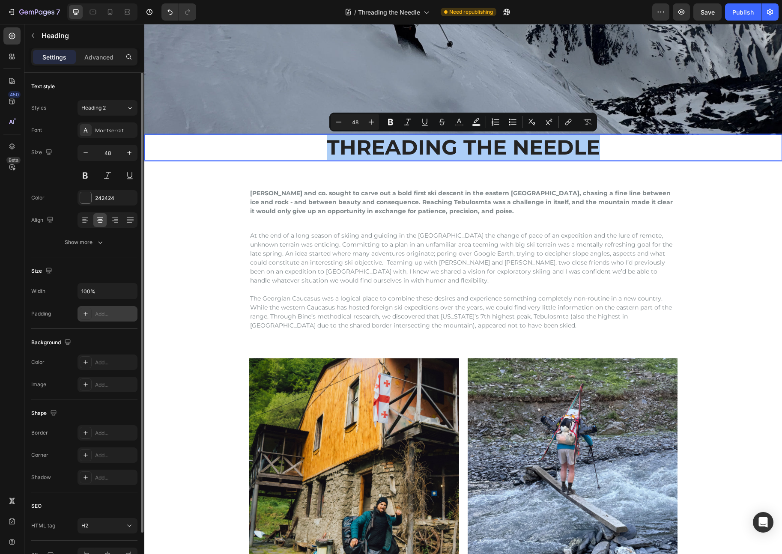
click at [104, 314] on div "Add..." at bounding box center [115, 314] width 40 height 8
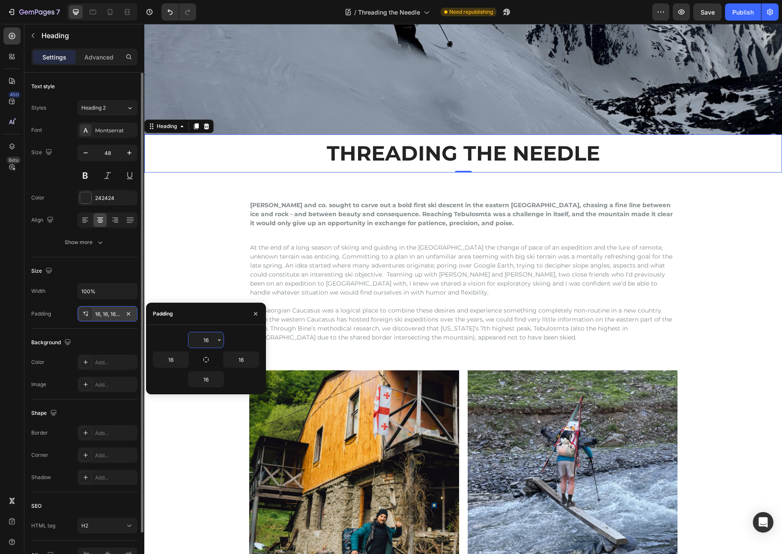
click at [725, 239] on section "[PERSON_NAME] and co. sought to carve out a bold first ski descent in the easte…" at bounding box center [464, 271] width 528 height 170
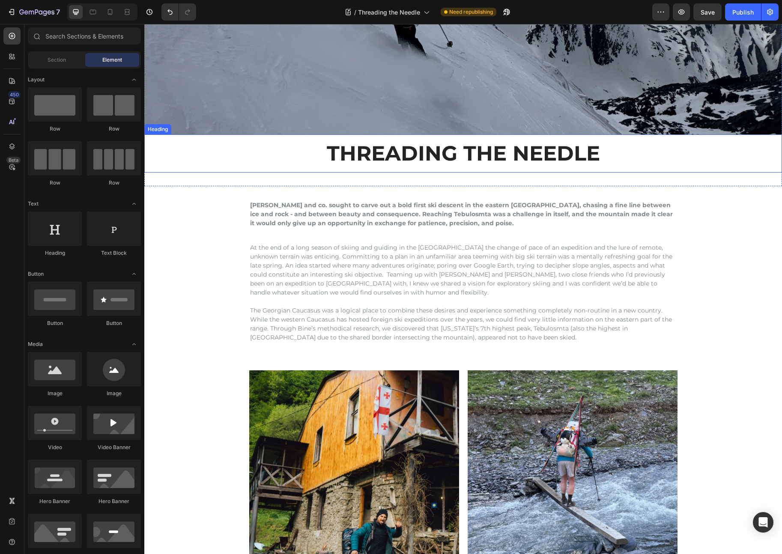
click at [532, 158] on p "THREADING THE NEEDLE" at bounding box center [463, 153] width 624 height 25
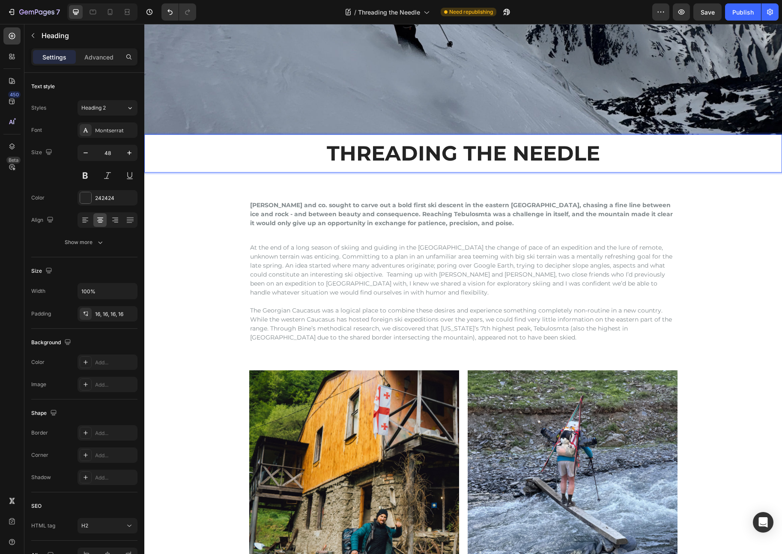
click at [465, 152] on p "THREADING THE NEEDLE" at bounding box center [463, 153] width 624 height 25
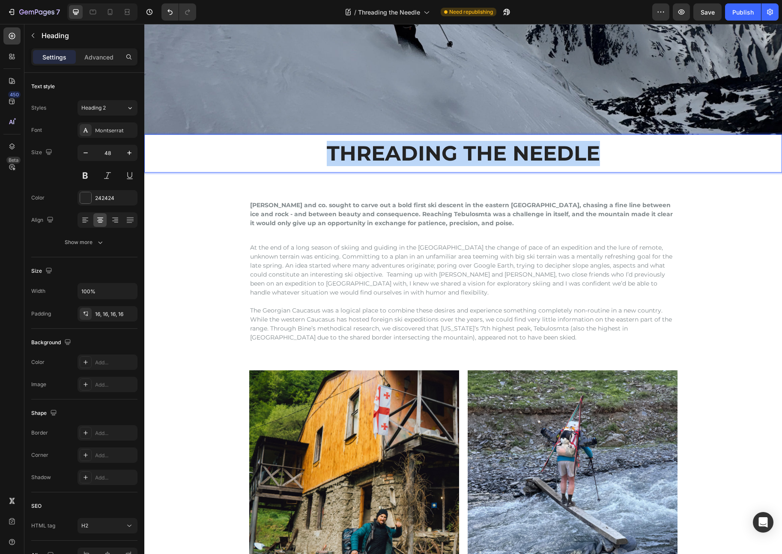
click at [465, 152] on p "THREADING THE NEEDLE" at bounding box center [463, 153] width 624 height 25
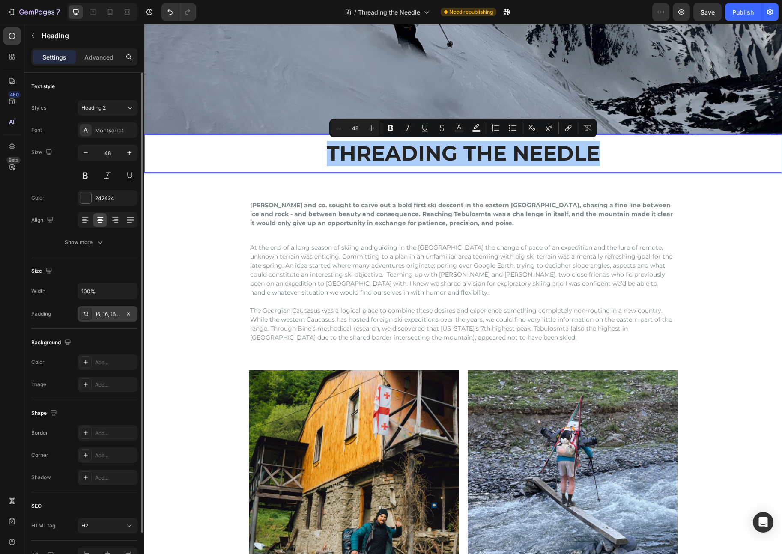
click at [96, 316] on div "16, 16, 16, 16" at bounding box center [107, 314] width 25 height 8
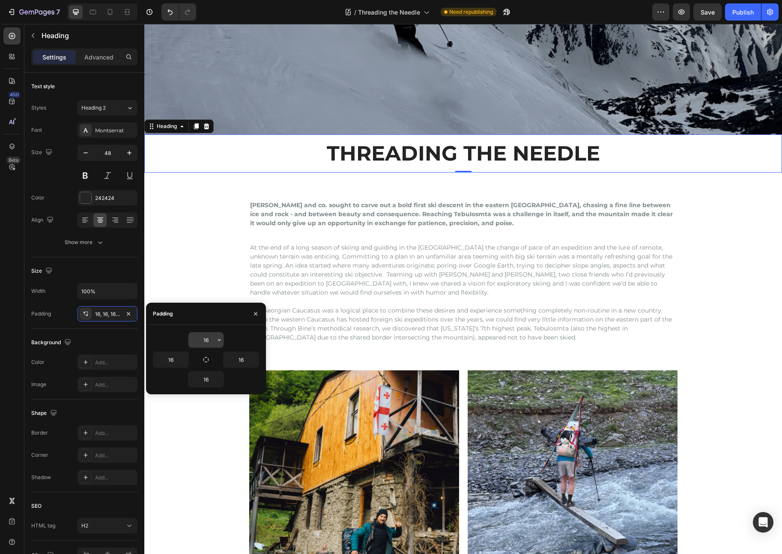
click at [207, 341] on input "16" at bounding box center [205, 339] width 35 height 15
type input "32"
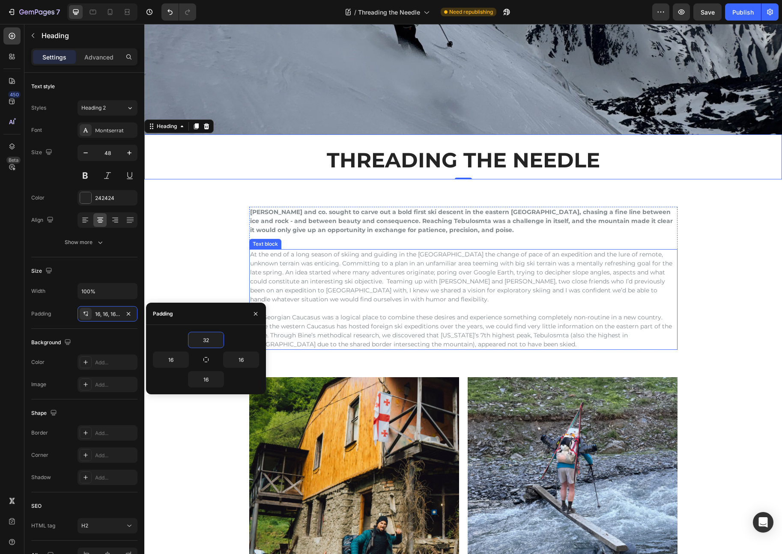
click at [670, 252] on p "At the end of a long season of skiing and guiding in the [GEOGRAPHIC_DATA] the …" at bounding box center [463, 277] width 426 height 54
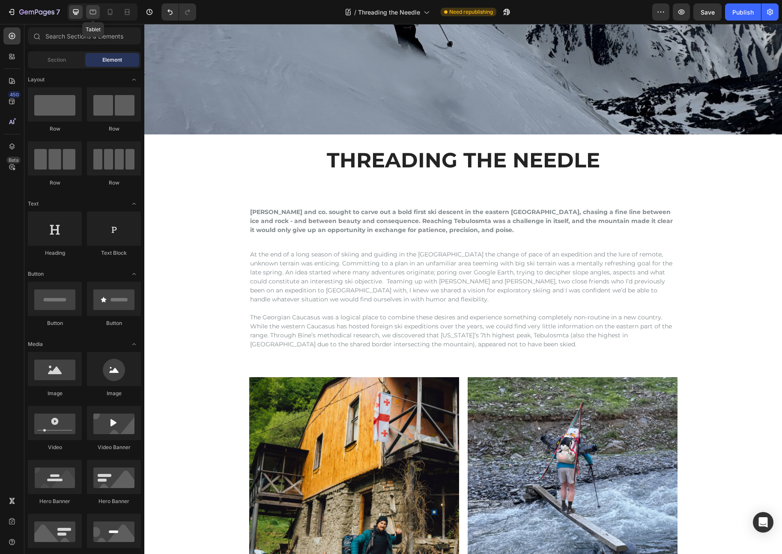
click at [94, 10] on icon at bounding box center [93, 12] width 6 height 5
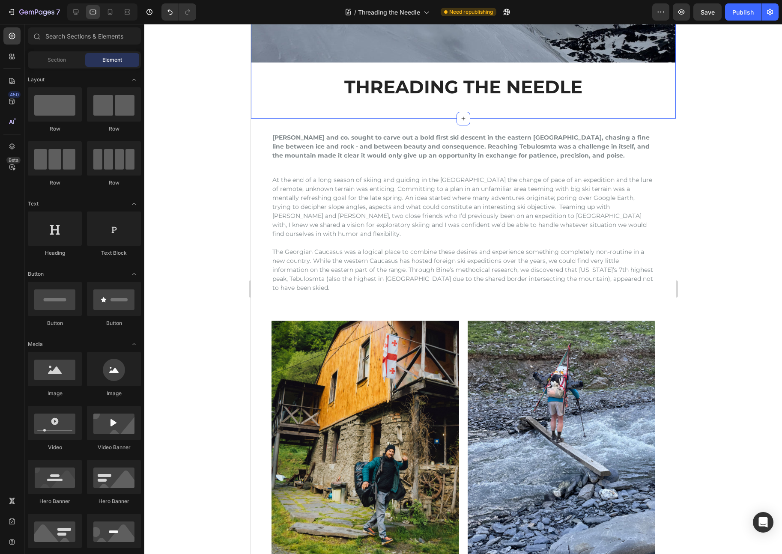
click at [371, 113] on div "Image THREADING THE NEEDLE Heading Section 1" at bounding box center [462, 12] width 425 height 213
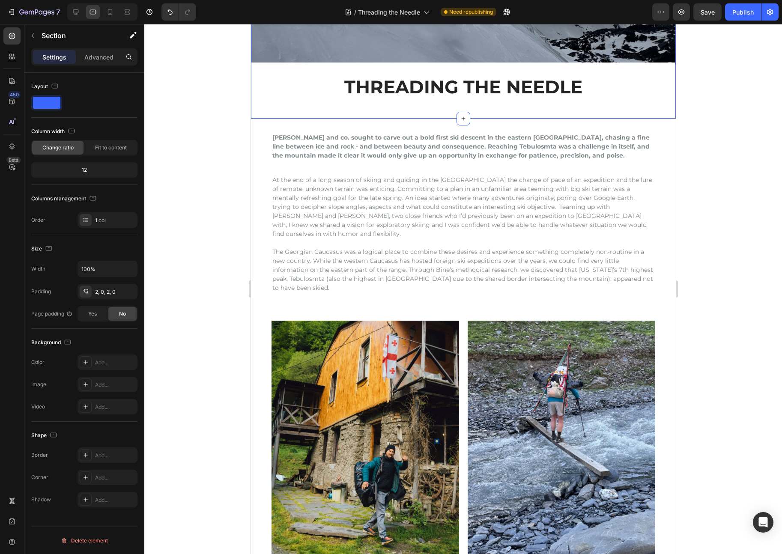
click at [489, 107] on div "Image THREADING THE NEEDLE Heading Section 1 Create Theme Section AI Content Wr…" at bounding box center [462, 12] width 425 height 213
click at [697, 186] on div at bounding box center [463, 289] width 638 height 530
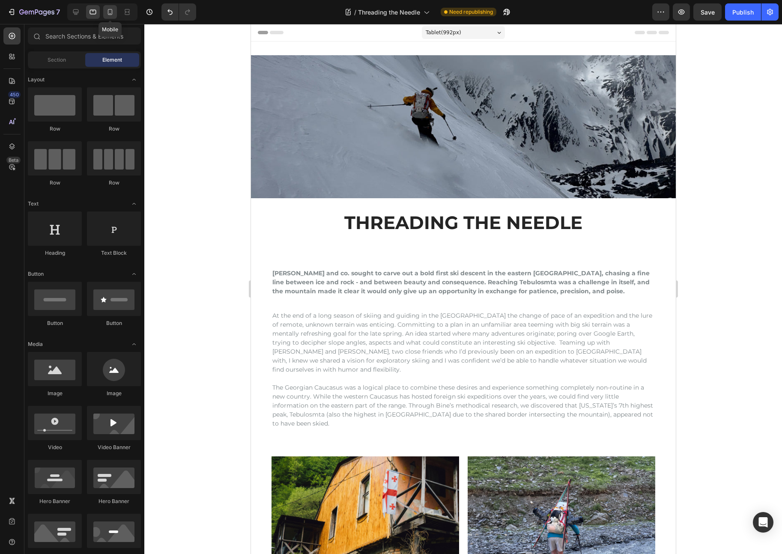
click at [112, 11] on icon at bounding box center [110, 12] width 5 height 6
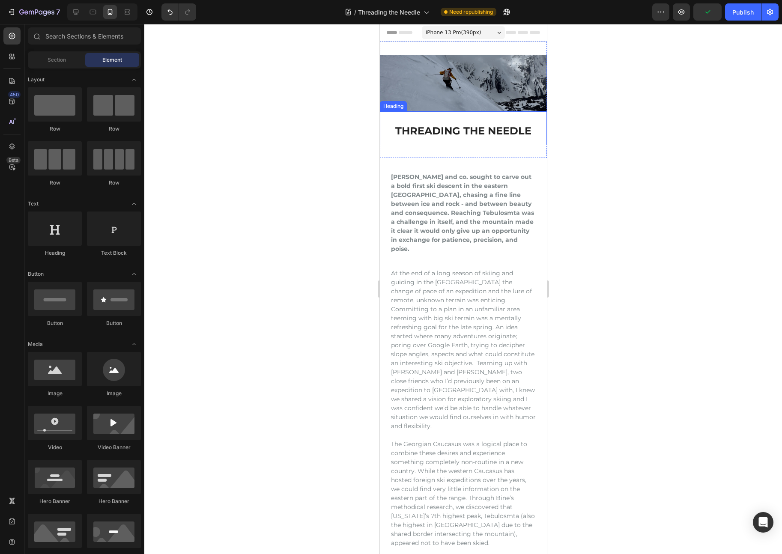
click at [447, 147] on div "Image THREADING THE NEEDLE Heading Section 1" at bounding box center [462, 100] width 167 height 116
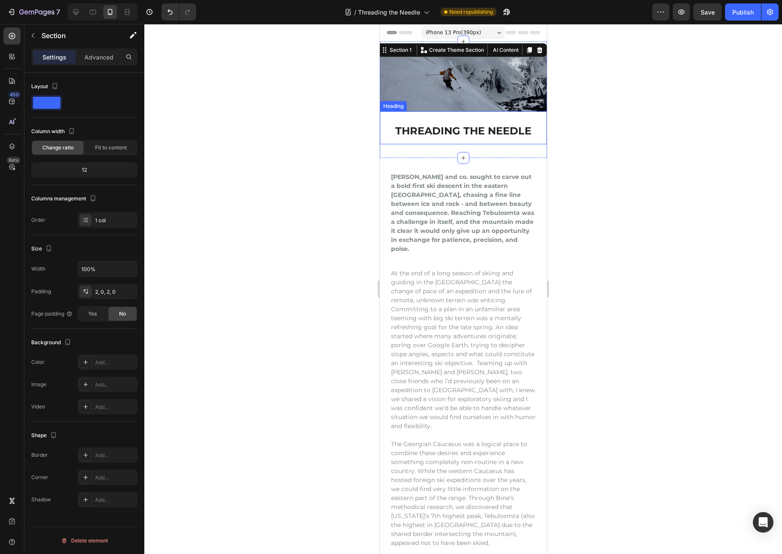
click at [472, 137] on p "THREADING THE NEEDLE" at bounding box center [462, 131] width 153 height 12
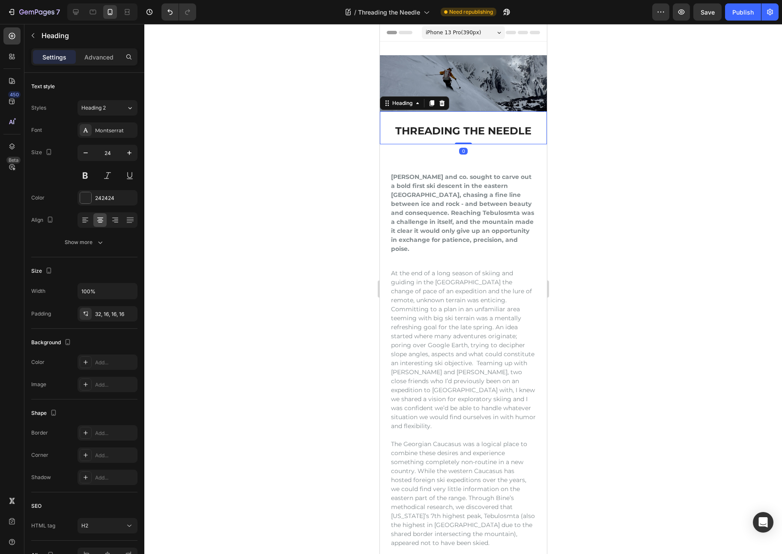
drag, startPoint x: 465, startPoint y: 143, endPoint x: 465, endPoint y: 137, distance: 6.4
click at [465, 137] on div "THREADING THE NEEDLE Heading 0" at bounding box center [462, 127] width 167 height 33
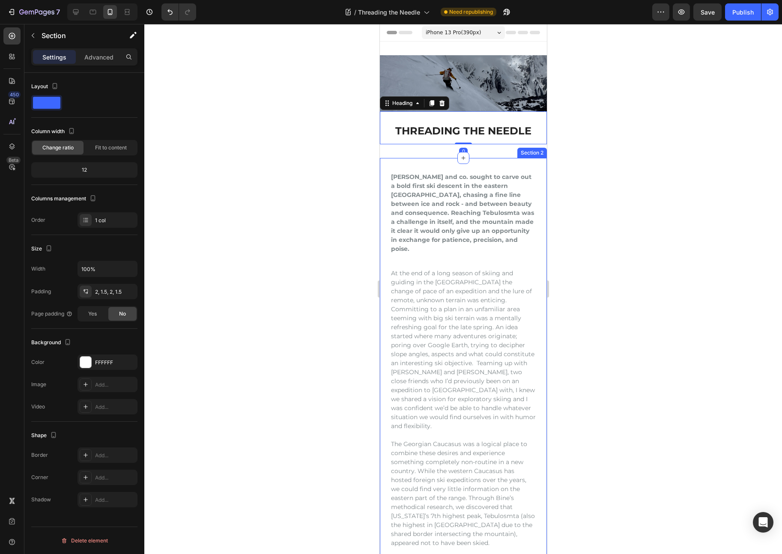
click at [487, 162] on div "[PERSON_NAME] and co. sought to carve out a bold first ski descent in the easte…" at bounding box center [462, 360] width 167 height 404
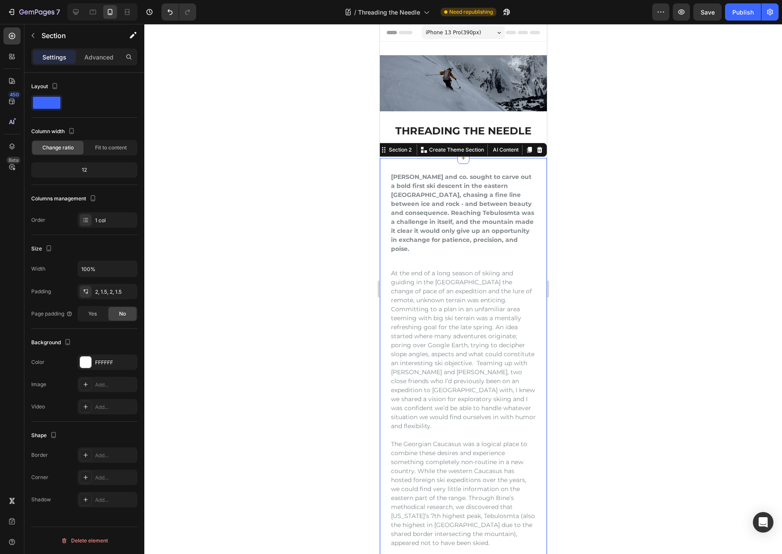
click at [422, 167] on div "[PERSON_NAME] and co. sought to carve out a bold first ski descent in the easte…" at bounding box center [462, 360] width 167 height 404
click at [390, 178] on h2 "[PERSON_NAME] and co. sought to carve out a bold first ski descent in the easte…" at bounding box center [463, 213] width 146 height 83
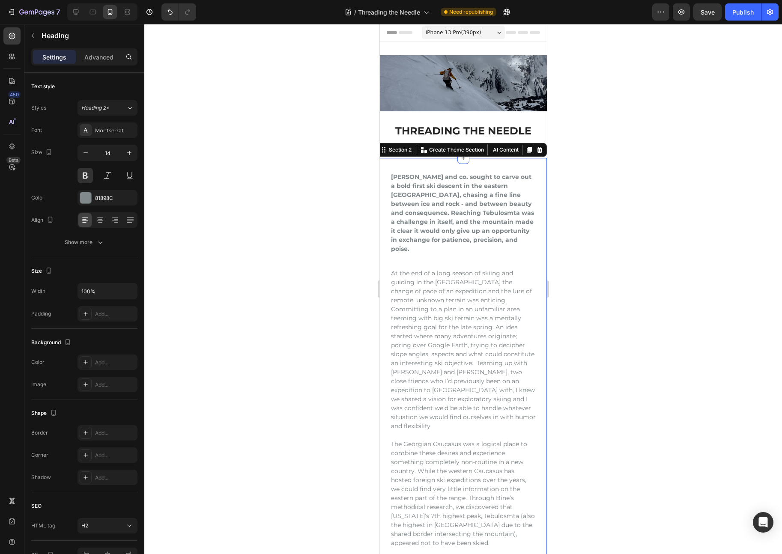
click at [499, 164] on div "[PERSON_NAME] and co. sought to carve out a bold first ski descent in the easte…" at bounding box center [462, 360] width 167 height 404
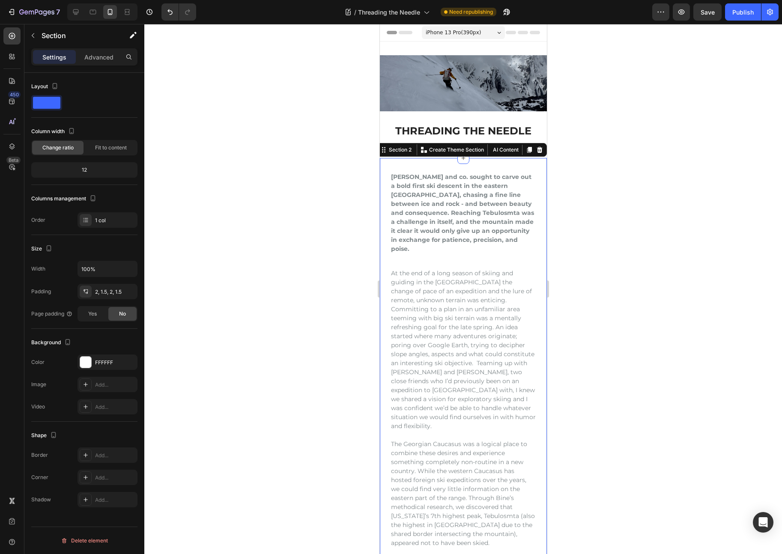
click at [593, 137] on div at bounding box center [463, 289] width 638 height 530
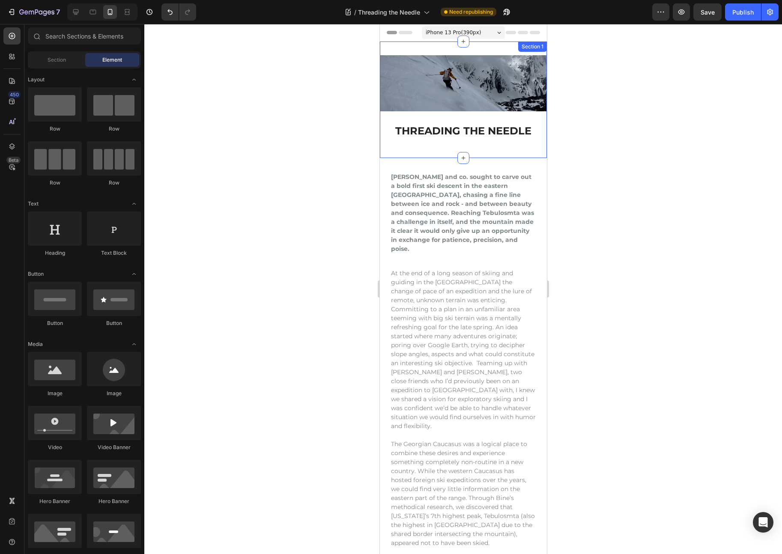
click at [514, 152] on div "Image THREADING THE NEEDLE Heading Section 1" at bounding box center [462, 100] width 167 height 116
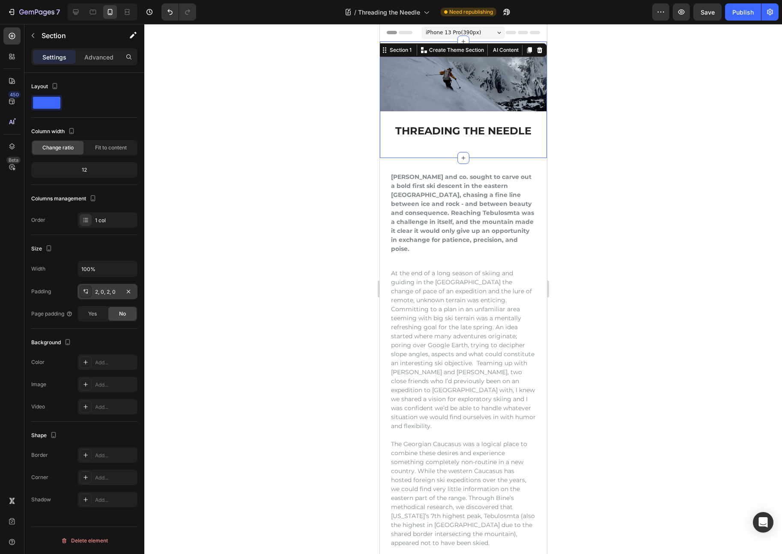
click at [99, 296] on div "2, 0, 2, 0" at bounding box center [107, 291] width 60 height 15
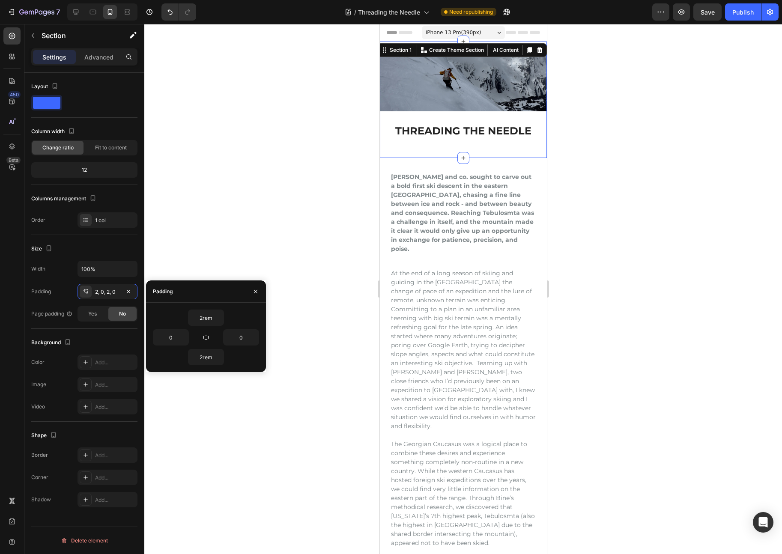
click at [250, 168] on div at bounding box center [463, 289] width 638 height 530
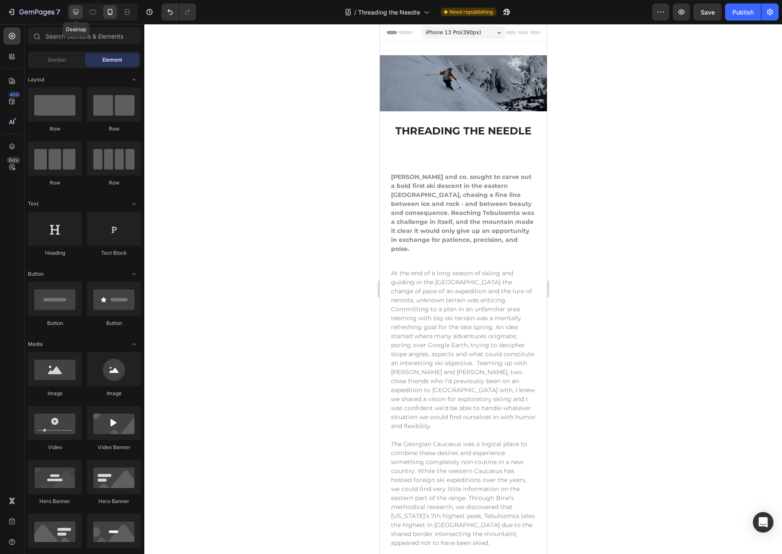
click at [76, 12] on icon at bounding box center [76, 12] width 9 height 9
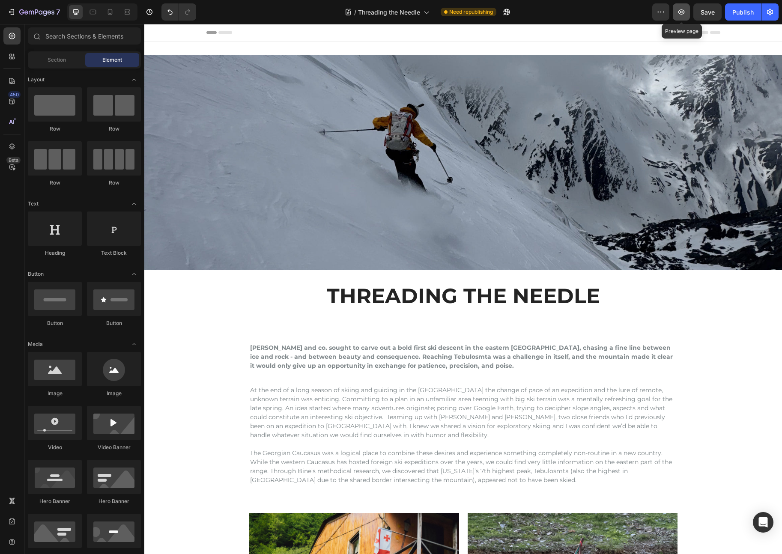
click at [680, 13] on icon "button" at bounding box center [681, 11] width 6 height 5
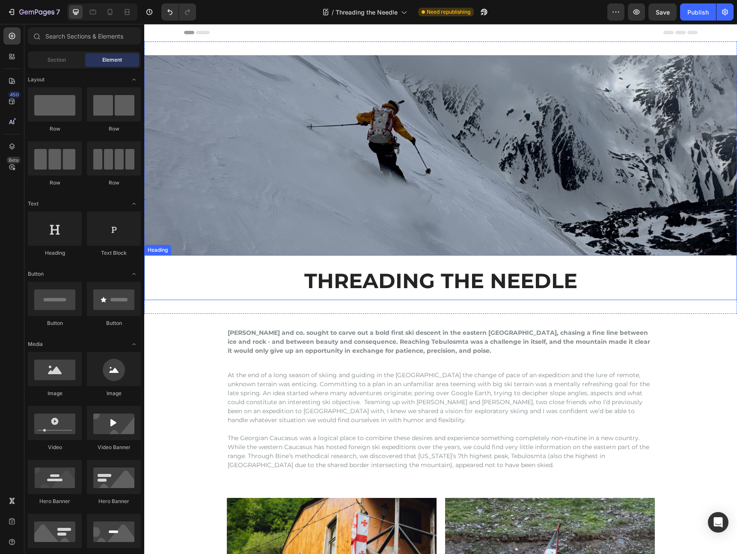
click at [418, 280] on p "THREADING THE NEEDLE" at bounding box center [440, 281] width 579 height 25
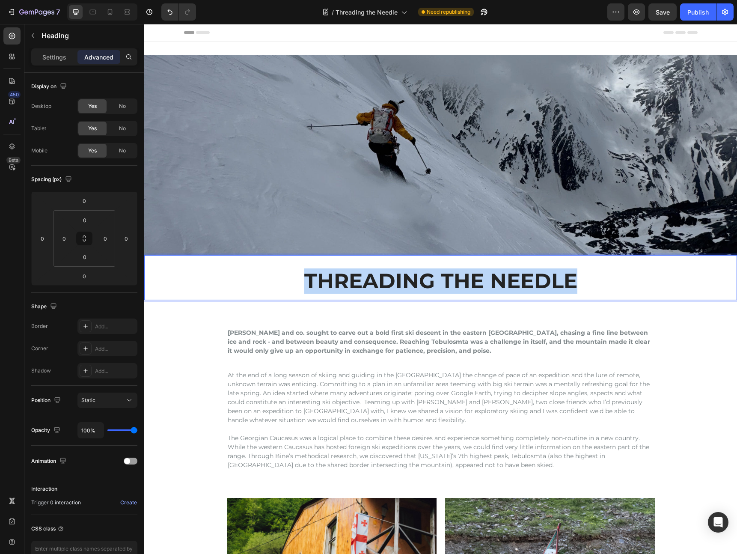
click at [418, 280] on p "THREADING THE NEEDLE" at bounding box center [440, 281] width 579 height 25
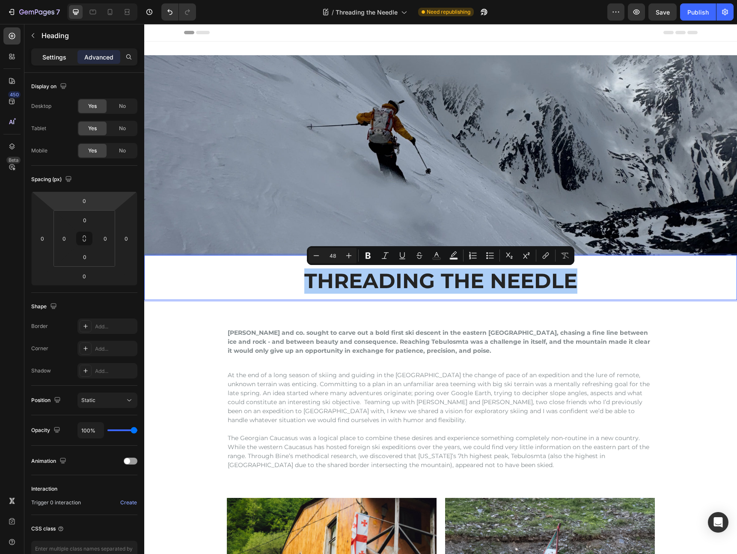
click at [62, 57] on p "Settings" at bounding box center [54, 57] width 24 height 9
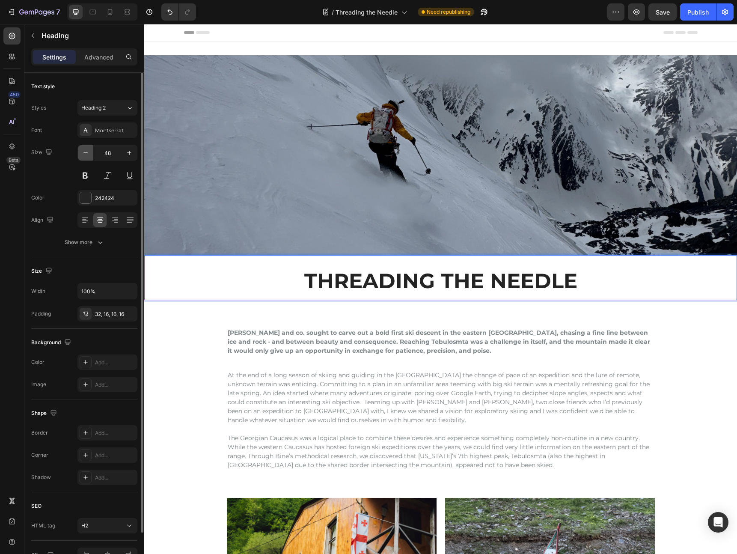
click at [88, 152] on icon "button" at bounding box center [85, 153] width 9 height 9
click at [87, 152] on icon "button" at bounding box center [85, 153] width 9 height 9
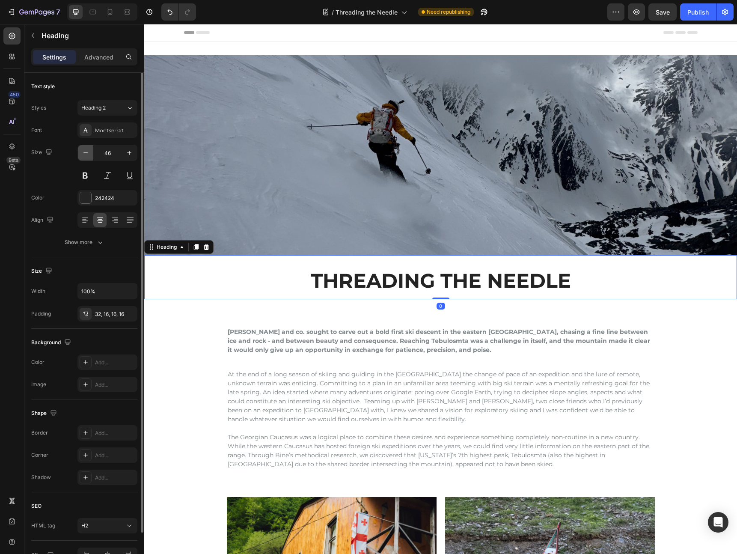
click at [87, 152] on icon "button" at bounding box center [85, 153] width 9 height 9
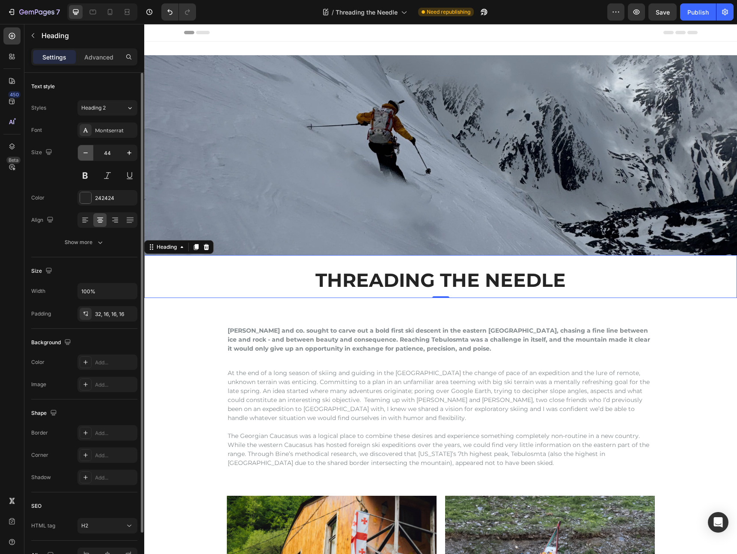
click at [87, 152] on icon "button" at bounding box center [85, 153] width 9 height 9
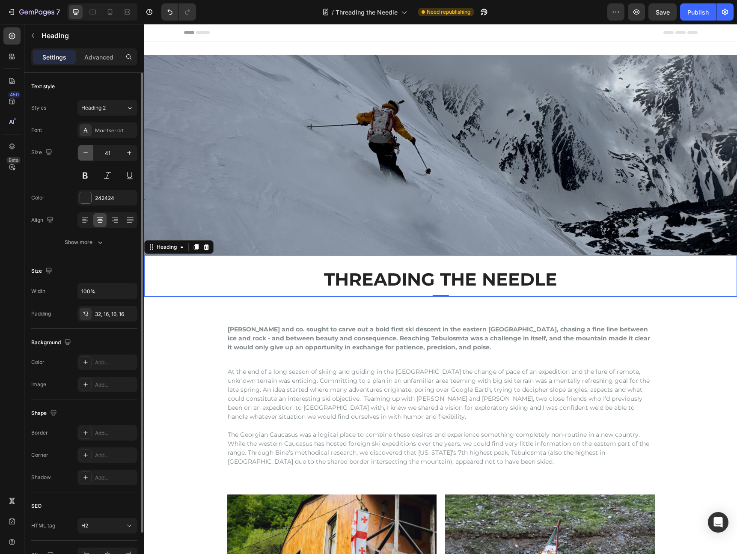
click at [87, 152] on icon "button" at bounding box center [85, 153] width 9 height 9
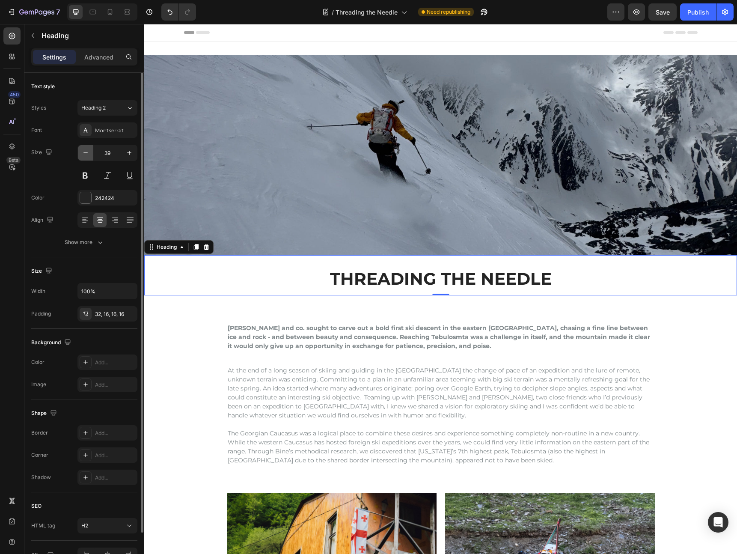
click at [87, 152] on icon "button" at bounding box center [85, 153] width 9 height 9
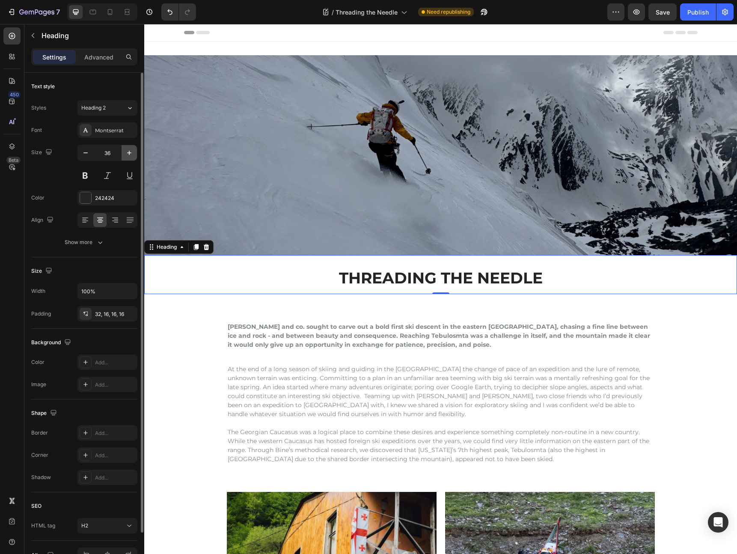
click at [130, 153] on icon "button" at bounding box center [129, 153] width 9 height 9
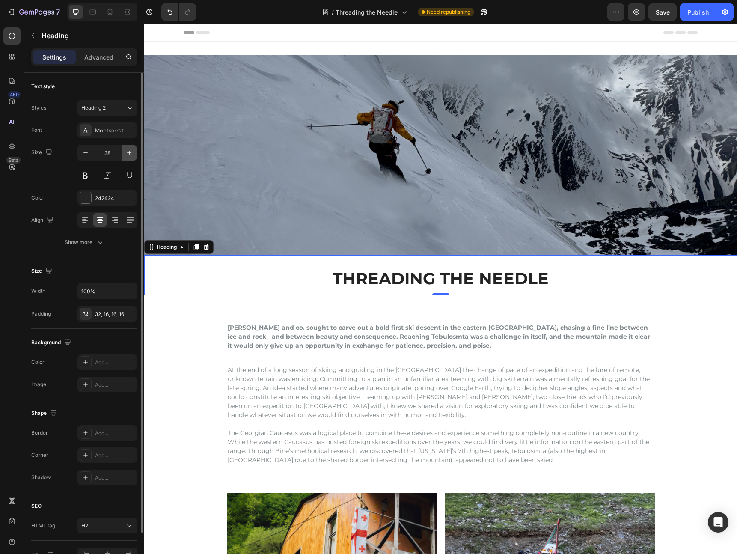
click at [130, 153] on icon "button" at bounding box center [129, 153] width 9 height 9
type input "40"
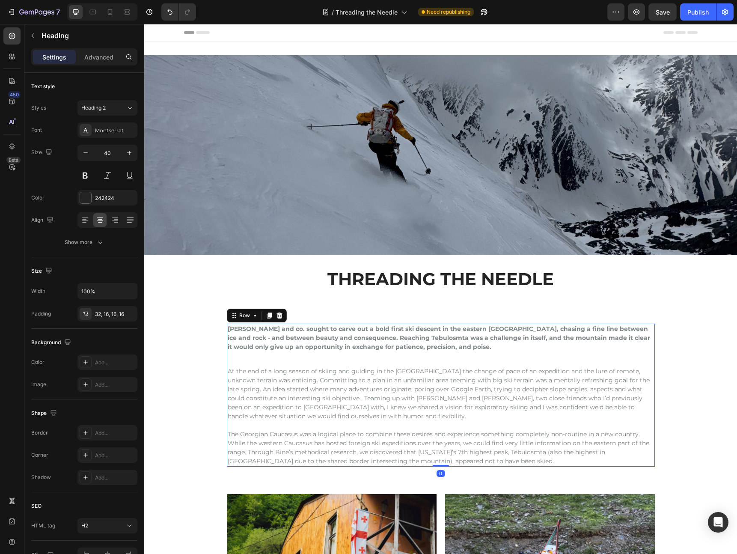
click at [472, 354] on div "[PERSON_NAME] and co. sought to carve out a bold first ski descent in the easte…" at bounding box center [441, 395] width 428 height 143
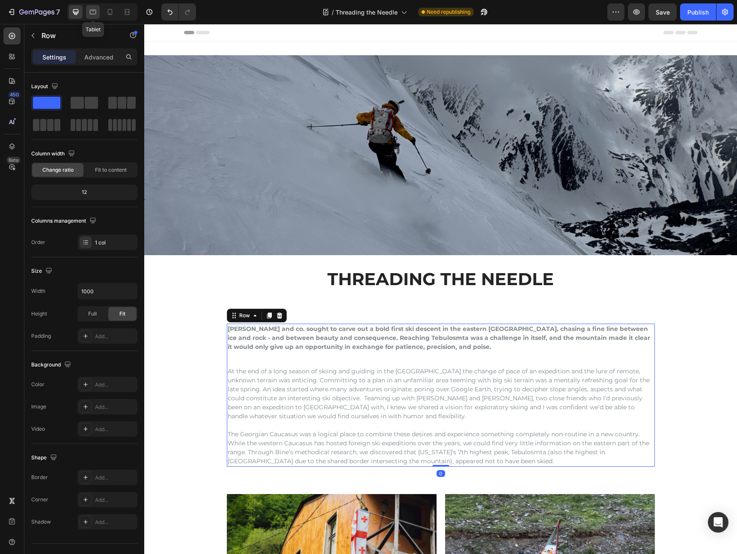
click at [96, 10] on icon at bounding box center [93, 12] width 9 height 9
type input "100%"
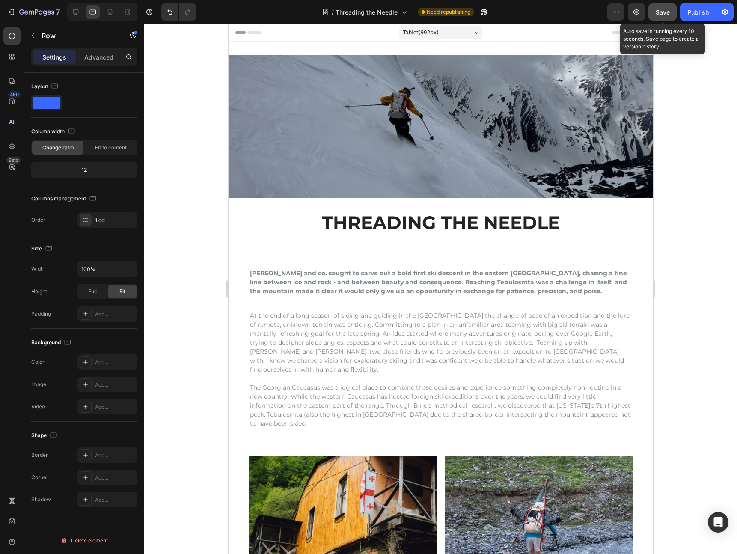
click at [666, 8] on div "Save" at bounding box center [663, 12] width 14 height 9
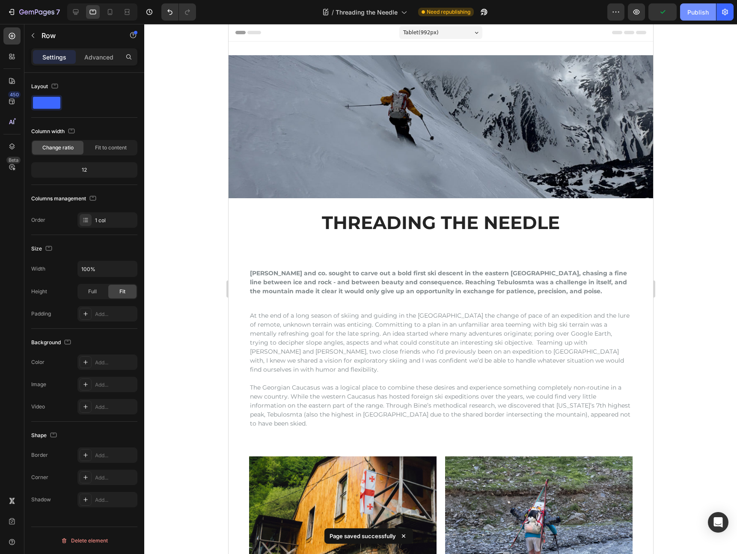
click at [690, 9] on div "Publish" at bounding box center [698, 12] width 21 height 9
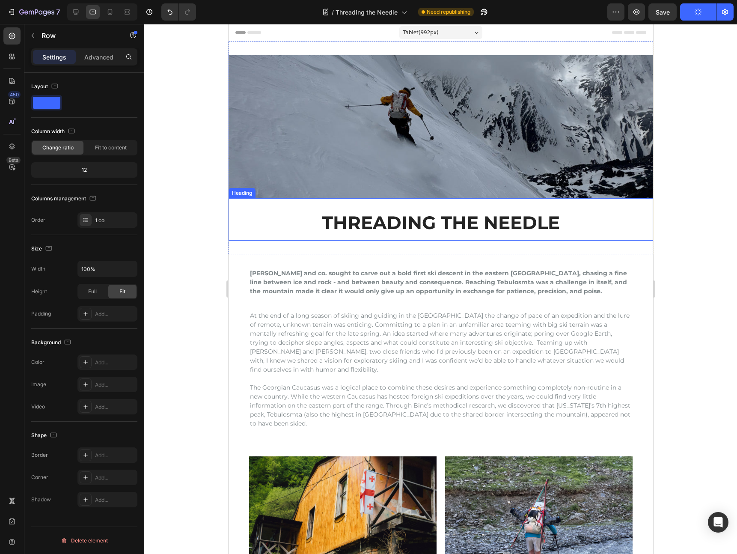
click at [450, 224] on h2 "THREADING THE NEEDLE" at bounding box center [440, 219] width 425 height 42
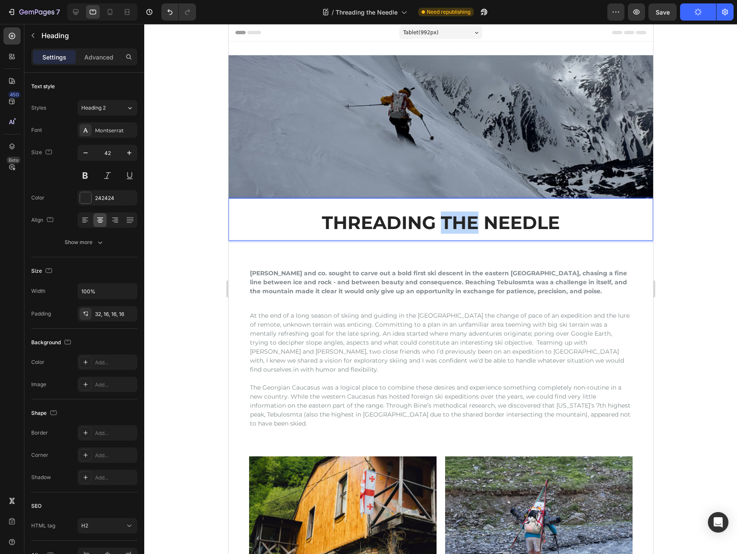
click at [450, 224] on h2 "THREADING THE NEEDLE" at bounding box center [440, 219] width 425 height 42
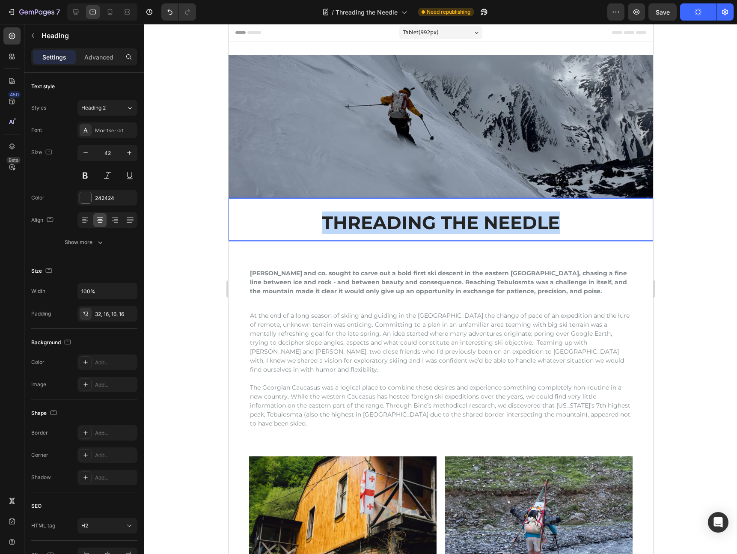
click at [450, 224] on p "THREADING THE NEEDLE" at bounding box center [440, 222] width 411 height 21
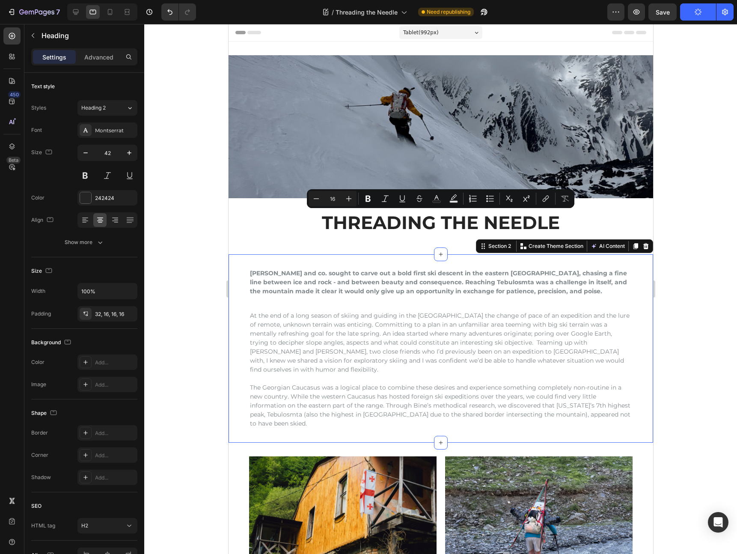
click at [450, 260] on div "[PERSON_NAME] and co. sought to carve out a bold first ski descent in the easte…" at bounding box center [440, 348] width 425 height 188
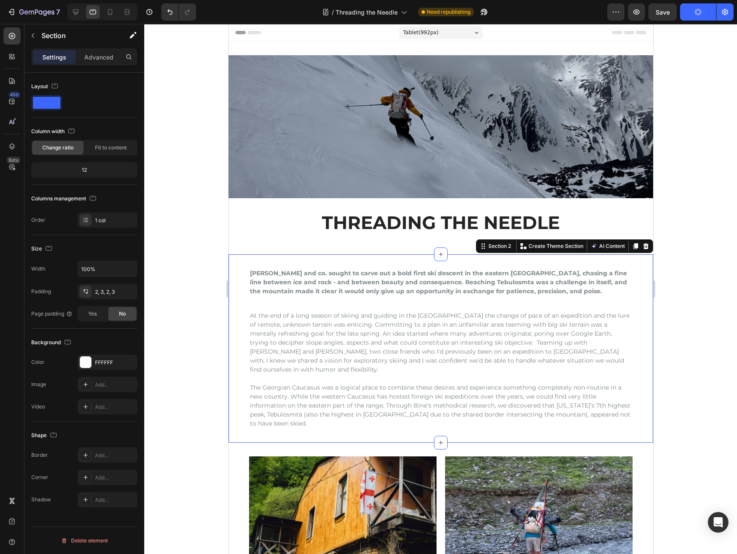
click at [325, 266] on div "[PERSON_NAME] and co. sought to carve out a bold first ski descent in the easte…" at bounding box center [440, 348] width 425 height 188
click at [99, 287] on div "2, 3, 2, 3" at bounding box center [107, 291] width 60 height 15
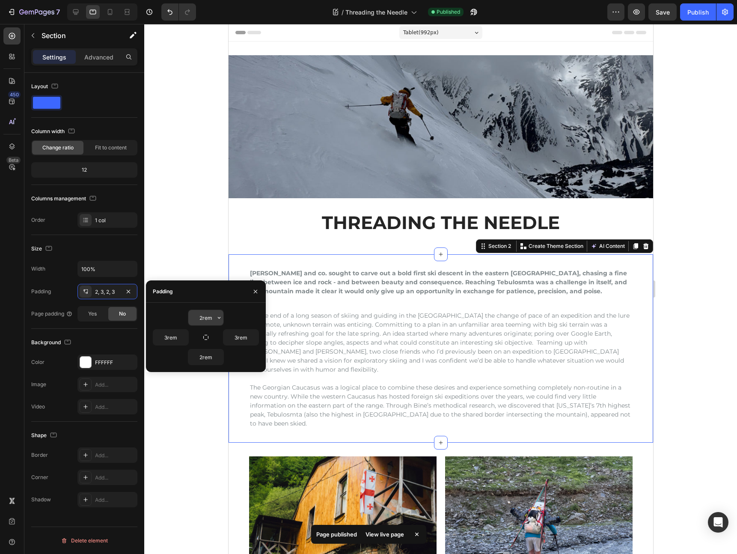
click at [201, 319] on input "2rem" at bounding box center [205, 317] width 35 height 15
click at [203, 320] on input "2rem" at bounding box center [205, 317] width 35 height 15
type input "1rem"
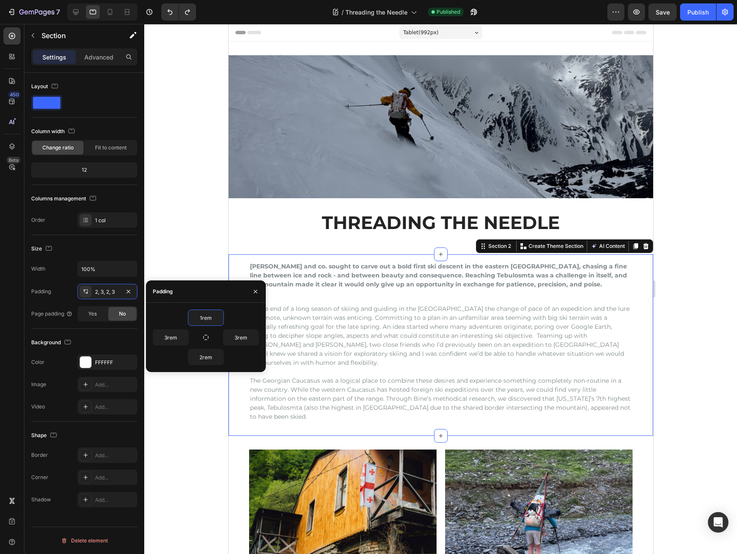
click at [687, 300] on div at bounding box center [440, 289] width 593 height 530
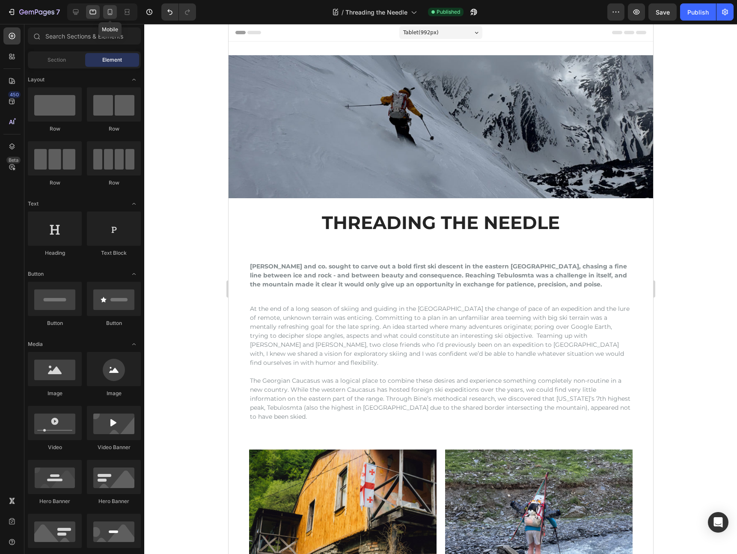
click at [107, 13] on icon at bounding box center [110, 12] width 9 height 9
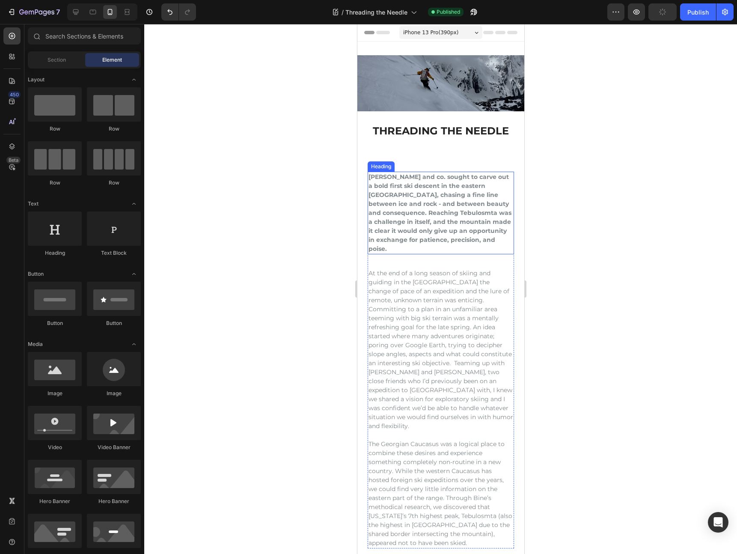
click at [431, 182] on h2 "[PERSON_NAME] and co. sought to carve out a bold first ski descent in the easte…" at bounding box center [440, 213] width 146 height 83
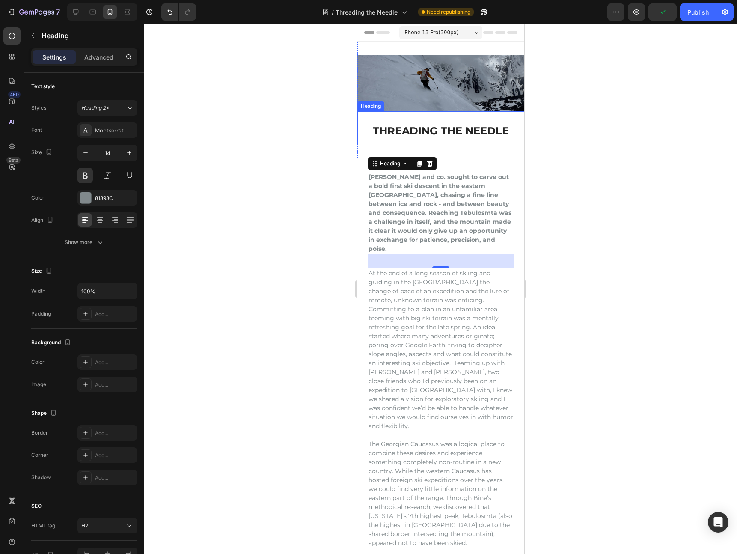
click at [457, 135] on p "THREADING THE NEEDLE" at bounding box center [440, 131] width 153 height 12
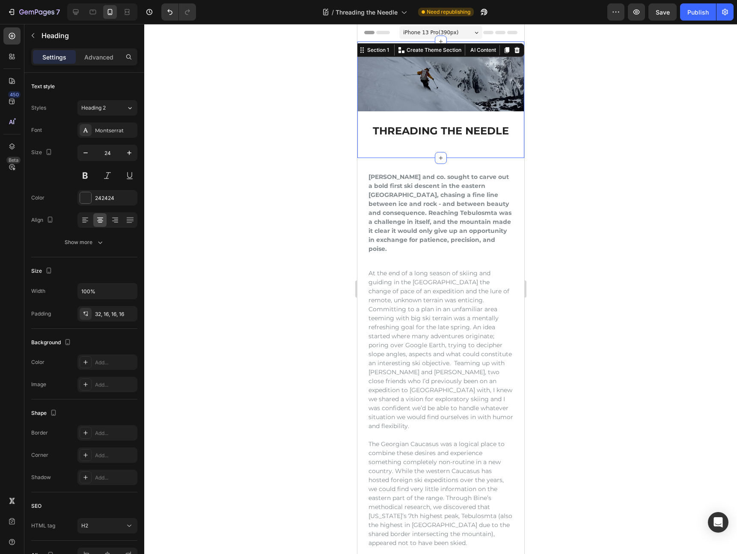
click at [464, 151] on div "Image THREADING THE NEEDLE Heading Section 1 Create Theme Section AI Content Wr…" at bounding box center [440, 100] width 167 height 116
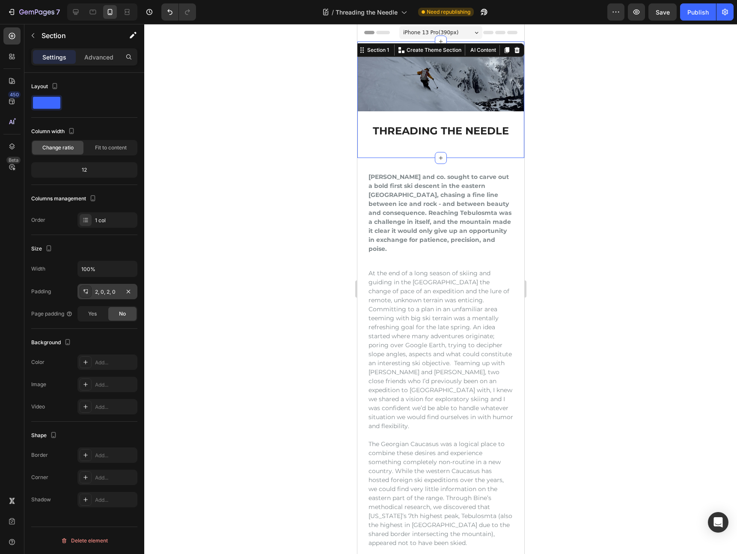
click at [106, 289] on div "2, 0, 2, 0" at bounding box center [107, 292] width 25 height 8
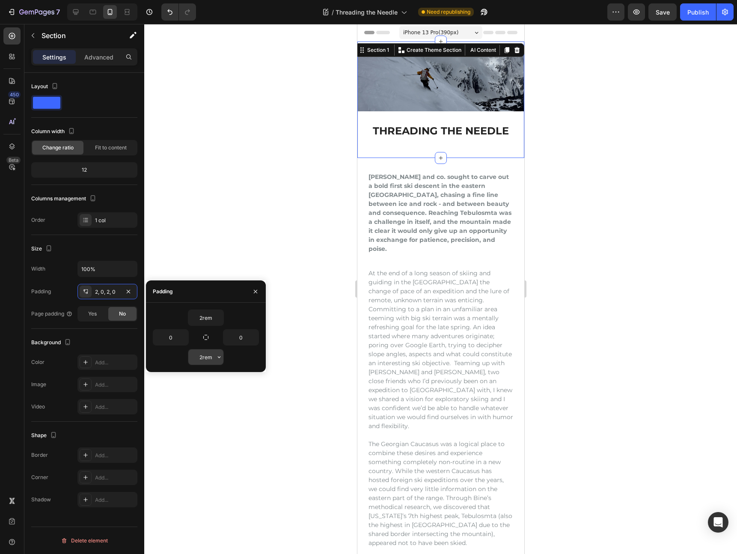
click at [203, 358] on input "2rem" at bounding box center [205, 356] width 35 height 15
type input "0rem"
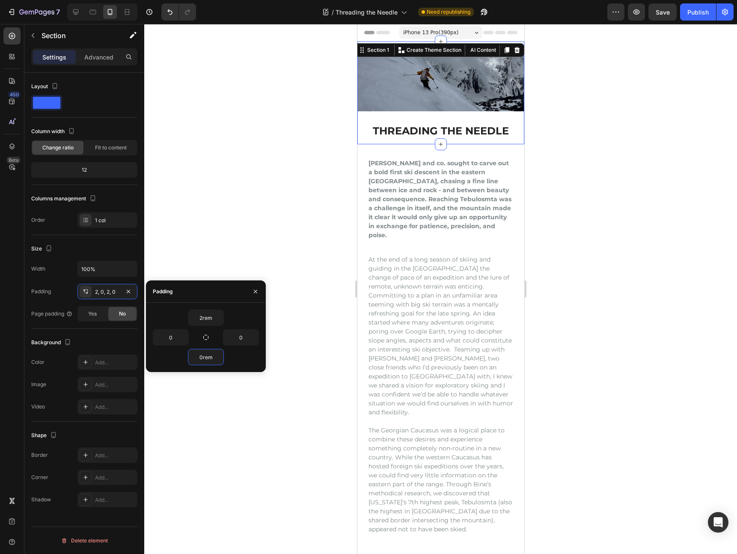
click at [243, 114] on div at bounding box center [440, 289] width 593 height 530
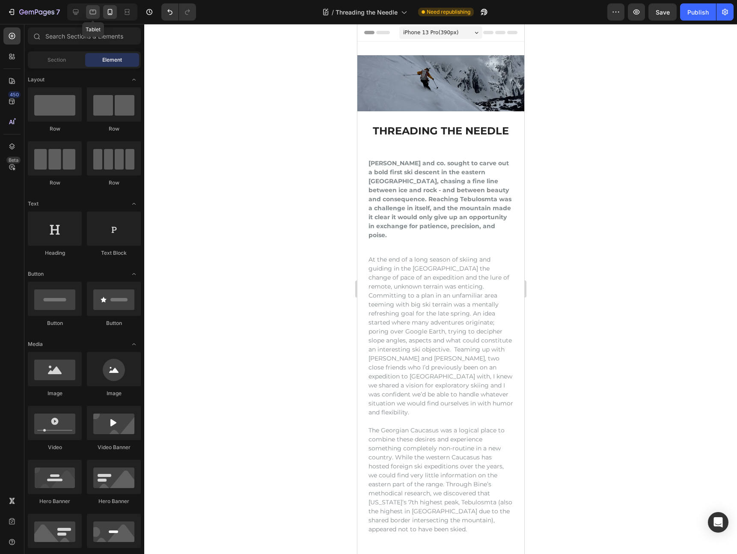
click at [87, 15] on div at bounding box center [93, 12] width 14 height 14
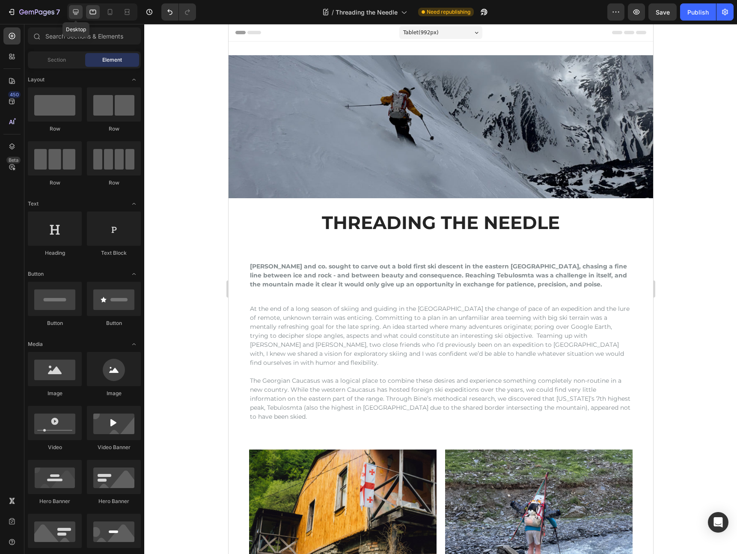
click at [72, 13] on icon at bounding box center [76, 12] width 9 height 9
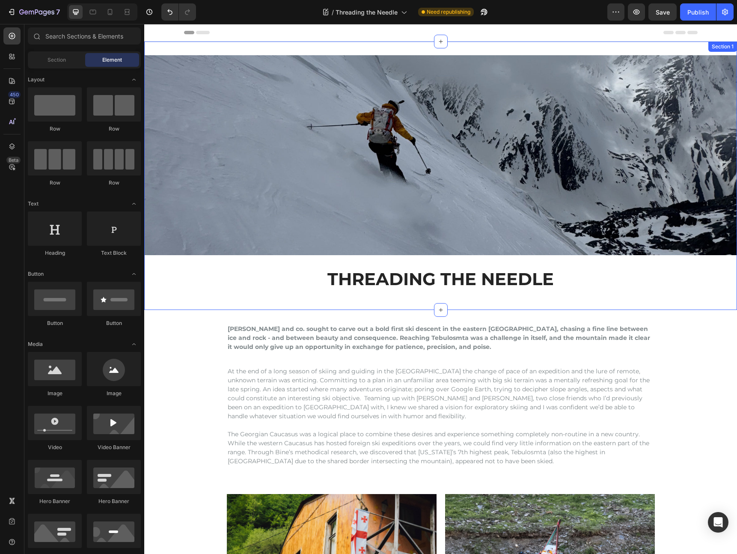
click at [422, 299] on div "Image THREADING THE NEEDLE Heading Section 1" at bounding box center [440, 176] width 593 height 268
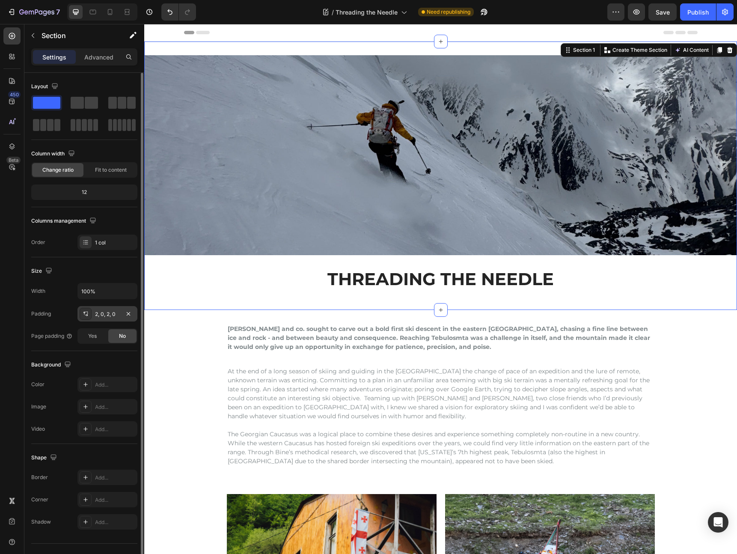
click at [111, 313] on div "2, 0, 2, 0" at bounding box center [107, 314] width 25 height 8
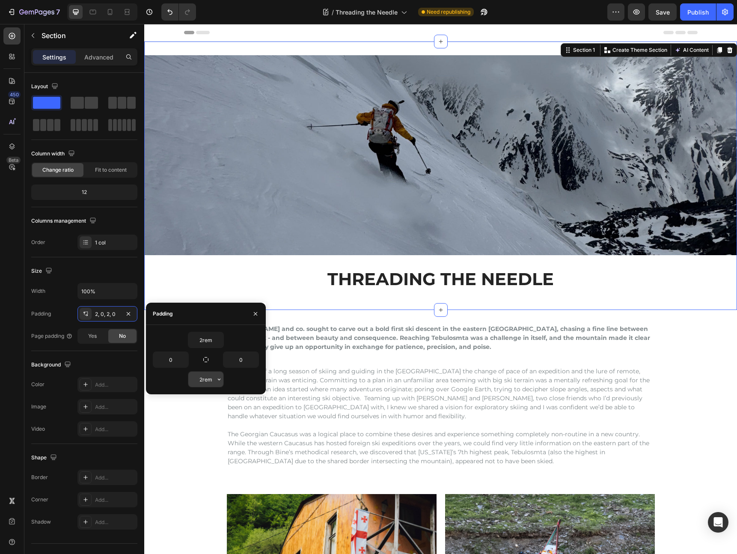
click at [202, 380] on input "2rem" at bounding box center [205, 379] width 35 height 15
type input "0rem"
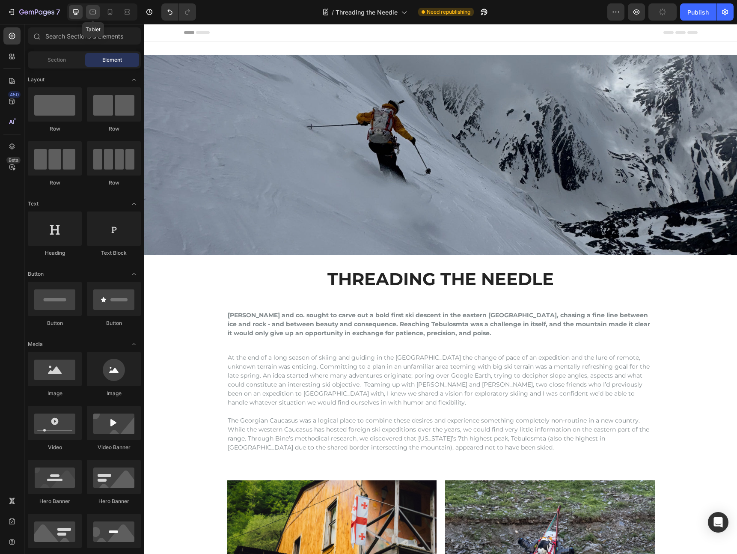
click at [94, 10] on icon at bounding box center [93, 12] width 9 height 9
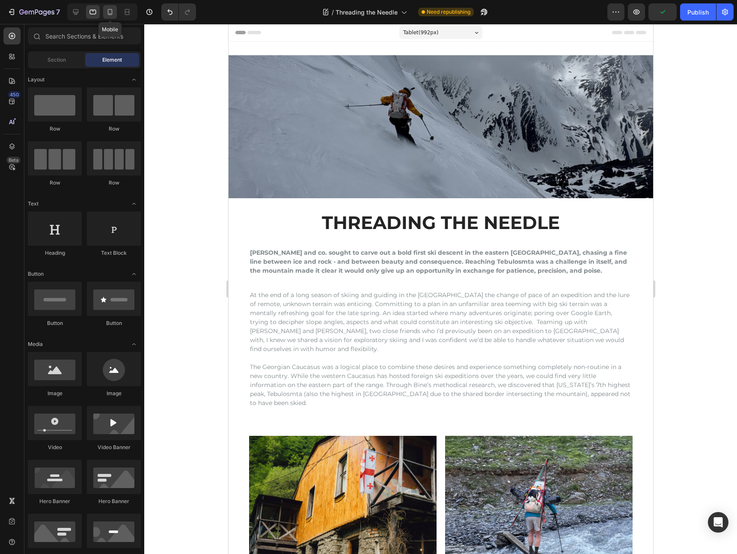
click at [112, 10] on icon at bounding box center [110, 12] width 5 height 6
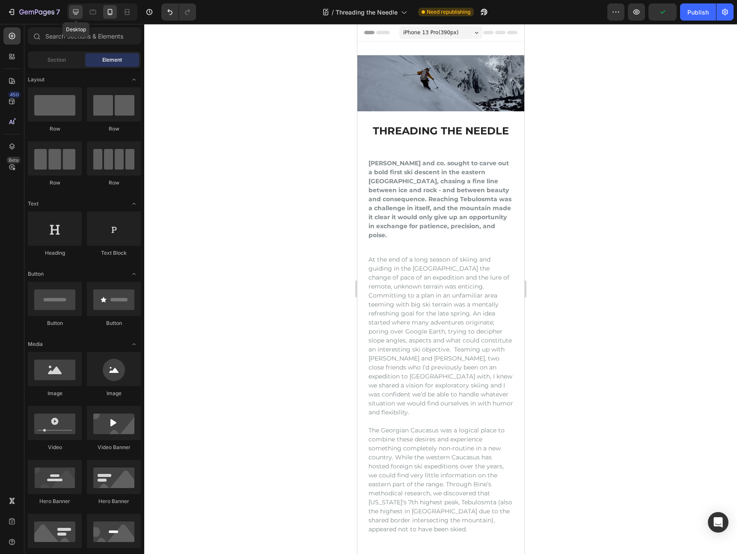
click at [76, 13] on icon at bounding box center [76, 12] width 6 height 6
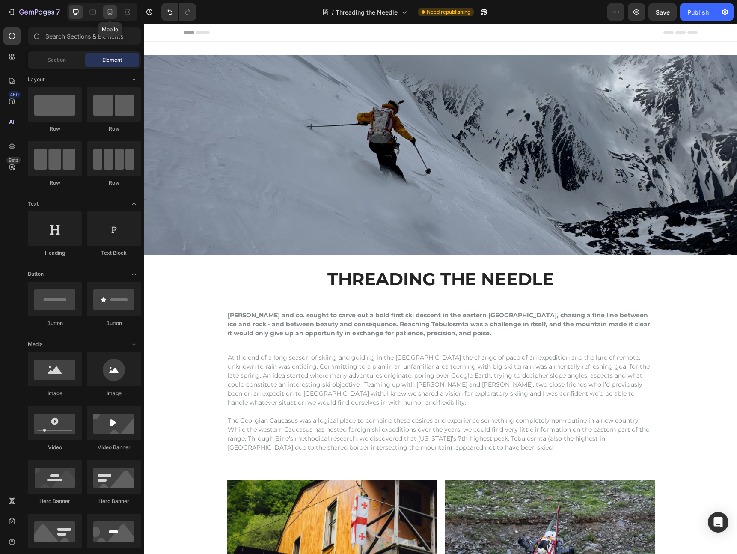
click at [106, 10] on icon at bounding box center [110, 12] width 9 height 9
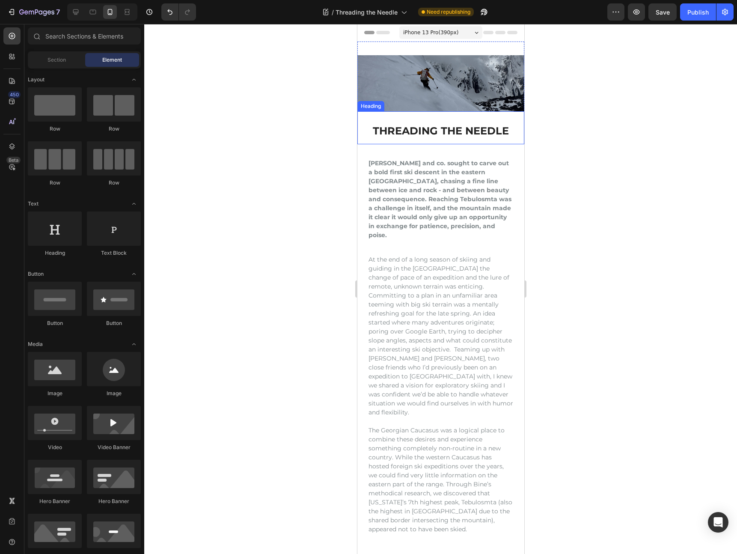
click at [440, 141] on h2 "THREADING THE NEEDLE" at bounding box center [440, 127] width 167 height 33
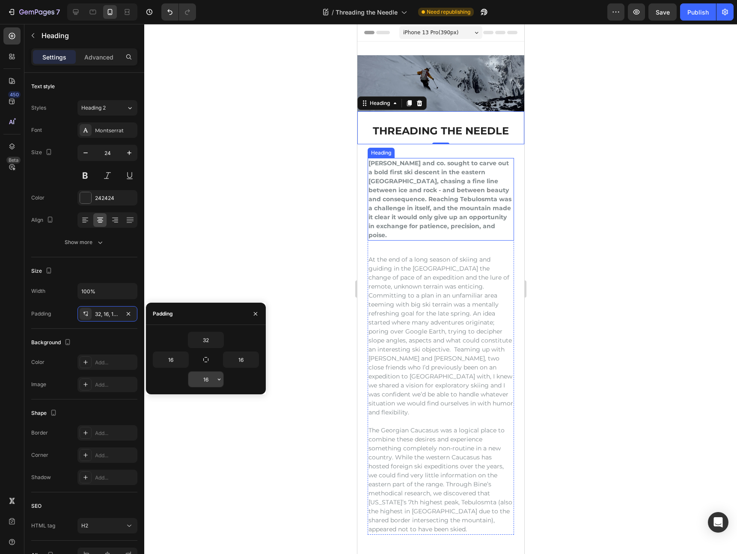
click at [206, 381] on input "16" at bounding box center [205, 379] width 35 height 15
type input "0"
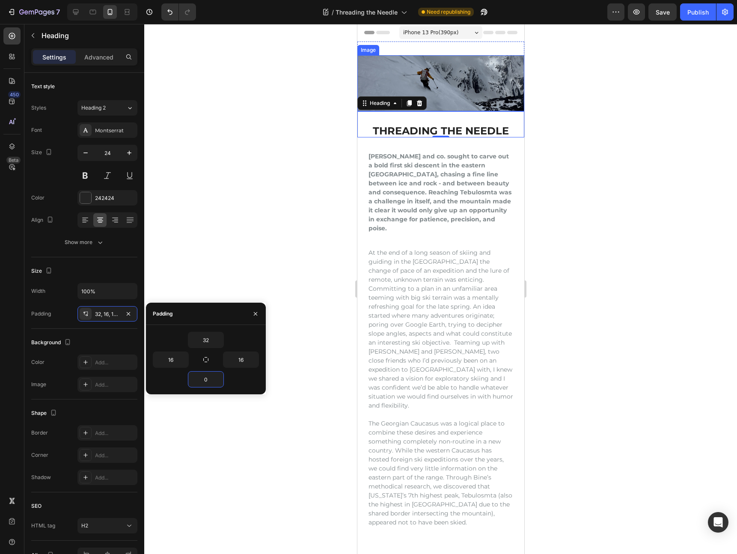
click at [649, 102] on div at bounding box center [440, 289] width 593 height 530
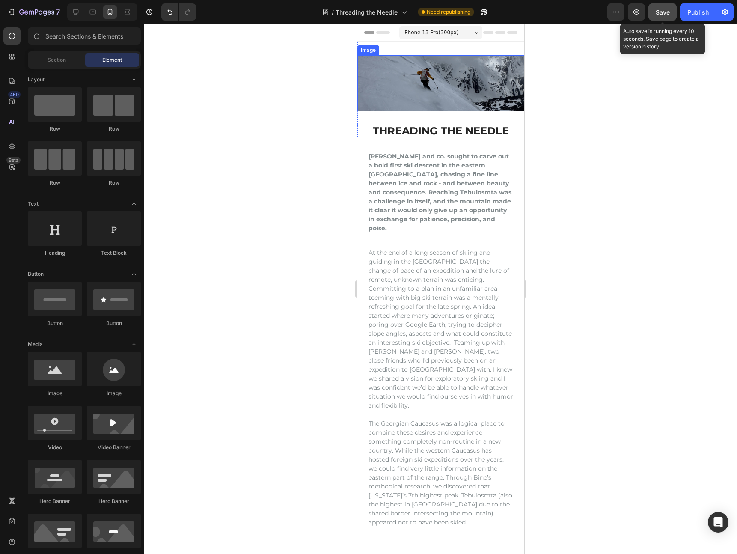
click at [667, 13] on span "Save" at bounding box center [663, 12] width 14 height 7
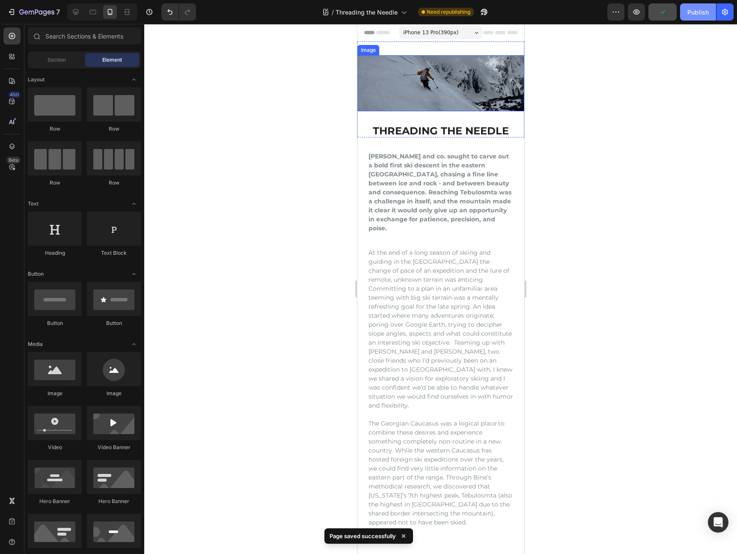
click at [711, 18] on button "Publish" at bounding box center [698, 11] width 36 height 17
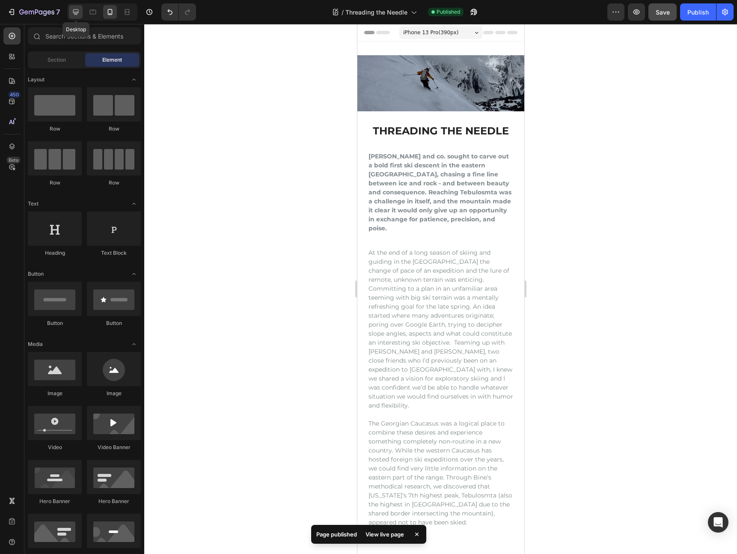
click at [78, 10] on icon at bounding box center [76, 12] width 9 height 9
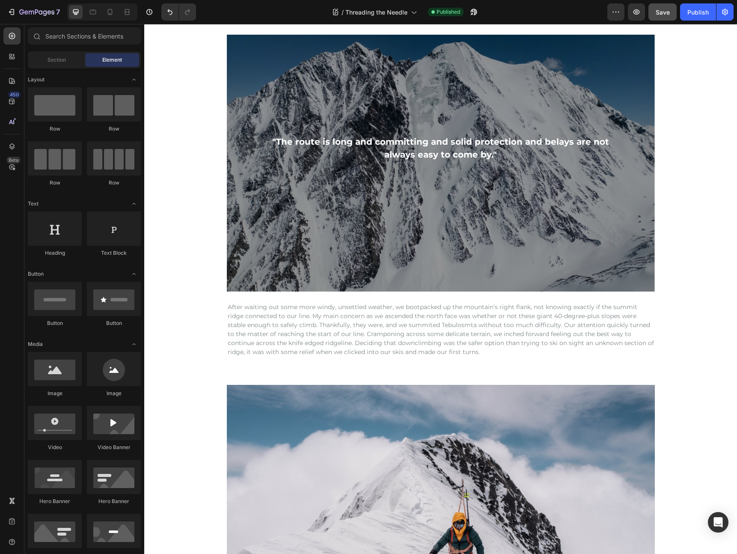
scroll to position [2106, 0]
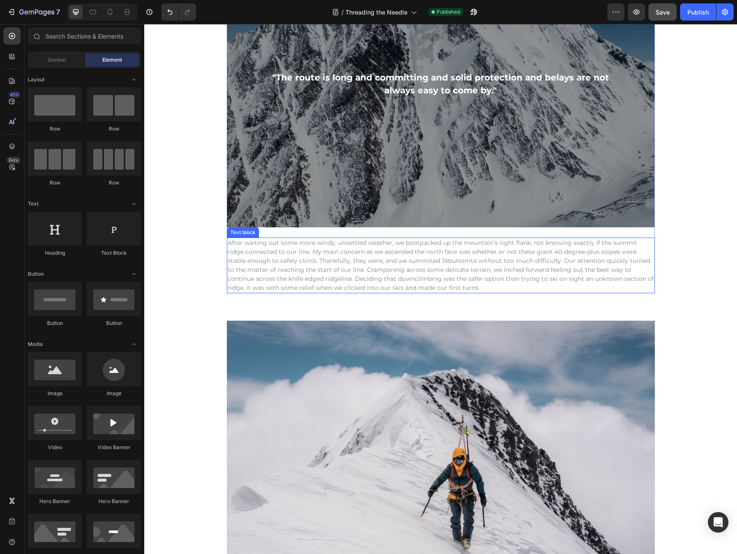
click at [367, 287] on p "After waiting out some more windy, unsettled weather, we bootpacked up the moun…" at bounding box center [441, 265] width 426 height 54
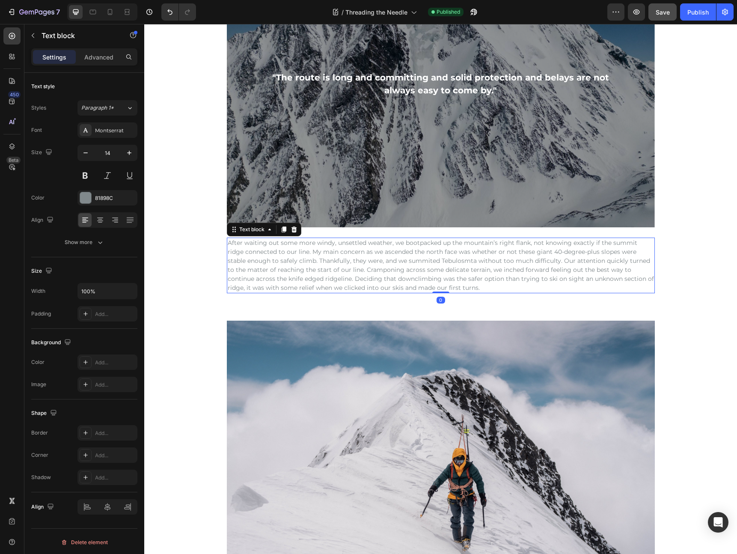
click at [398, 288] on p "After waiting out some more windy, unsettled weather, we bootpacked up the moun…" at bounding box center [441, 265] width 426 height 54
click at [530, 264] on p "After waiting out some more windy, unsettled weather, we bootpacked up the moun…" at bounding box center [441, 265] width 426 height 54
click at [688, 271] on div ""The route is long and committing and solid protection and belays are not alway…" at bounding box center [441, 131] width 514 height 323
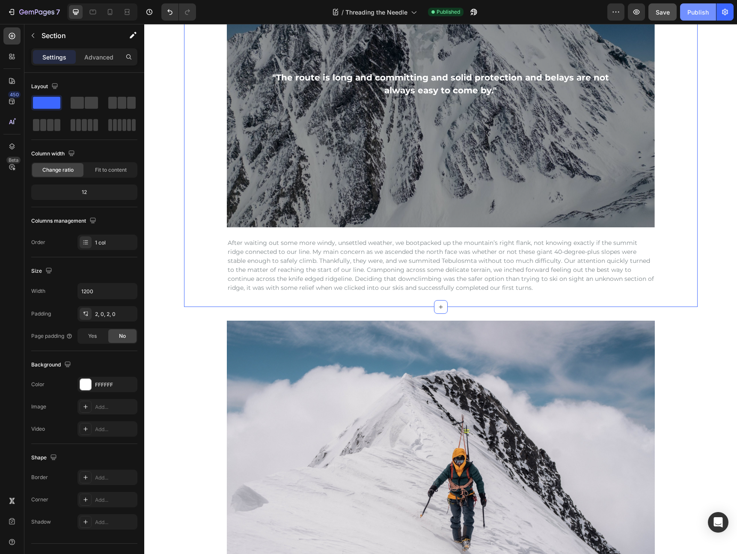
click at [691, 11] on div "Publish" at bounding box center [698, 12] width 21 height 9
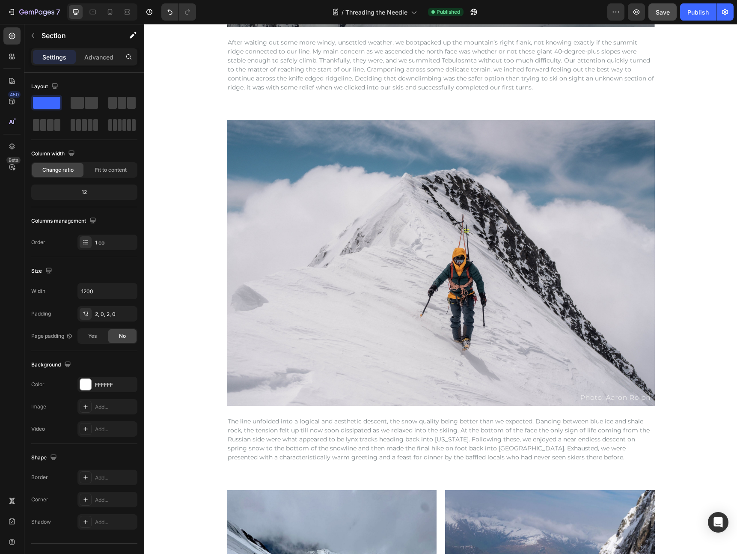
scroll to position [2291, 0]
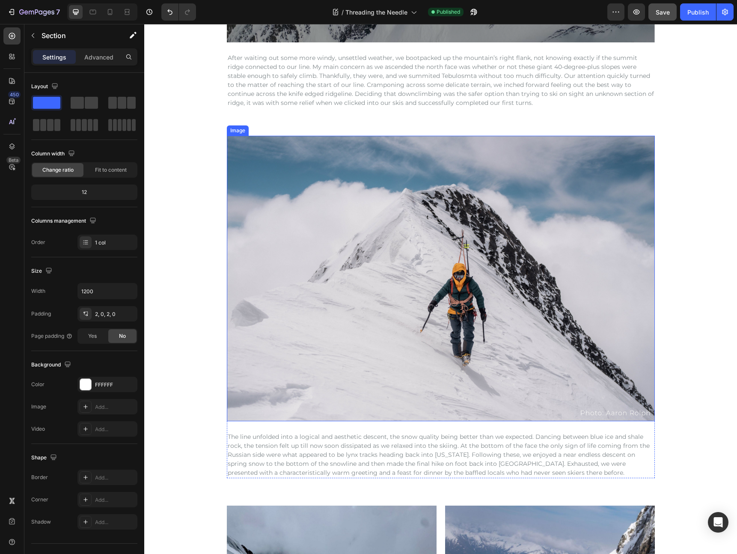
click at [515, 202] on img at bounding box center [441, 279] width 428 height 286
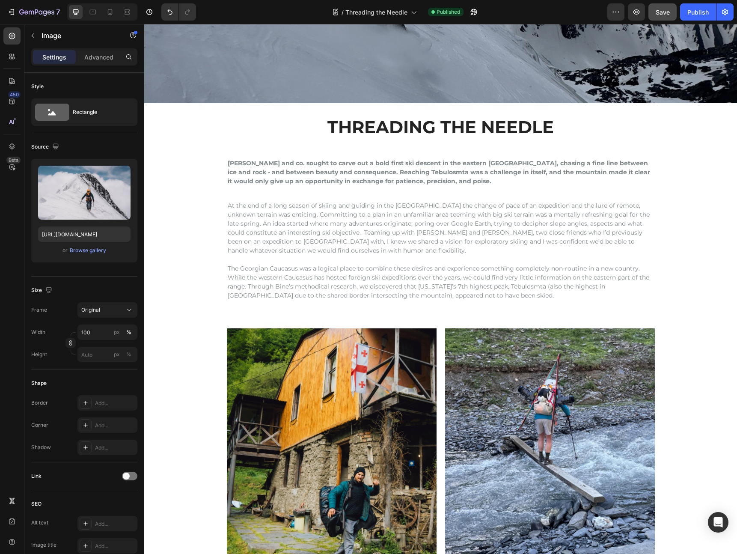
scroll to position [0, 0]
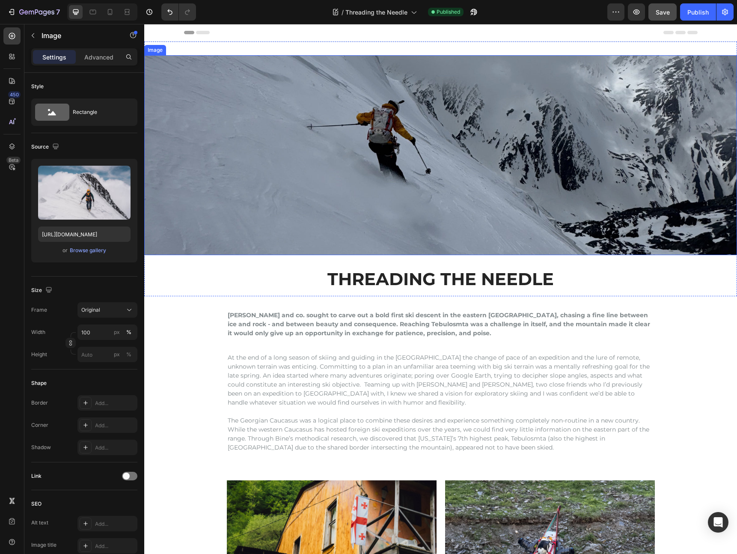
click at [468, 98] on img at bounding box center [440, 155] width 593 height 200
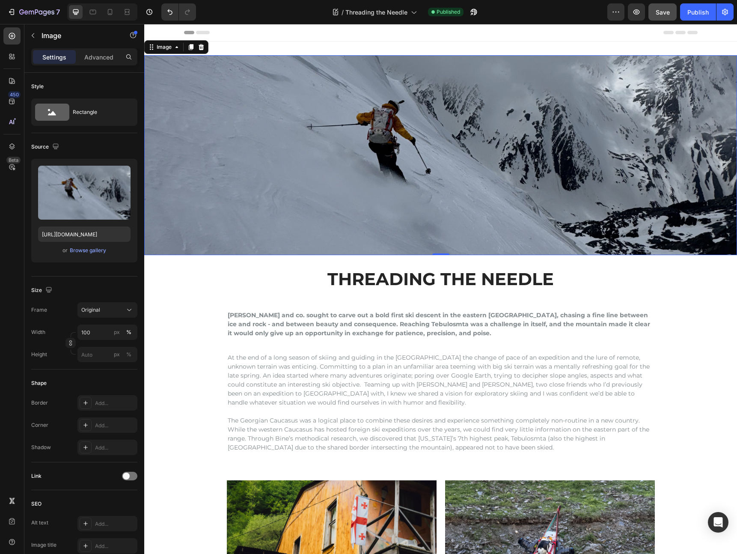
click at [406, 118] on img at bounding box center [440, 155] width 593 height 200
click at [82, 249] on div "Browse gallery" at bounding box center [88, 251] width 36 height 8
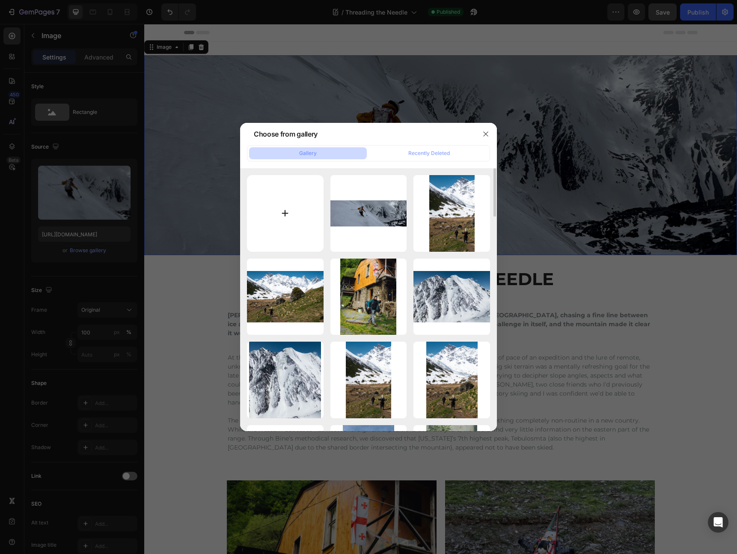
click at [269, 213] on input "file" at bounding box center [285, 213] width 77 height 77
type input "C:\fakepath\gempages_455803469081609314-cf5d11c9-6d31-4d83-b4a2-c5c7e392b1e4.jpg"
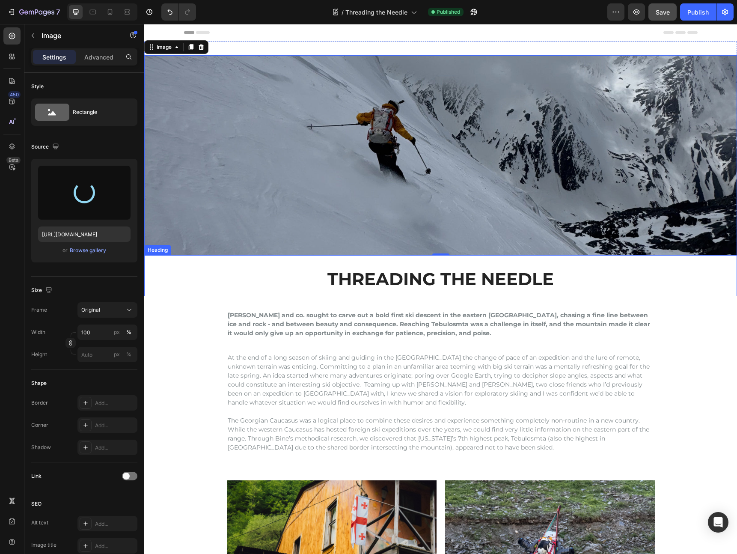
type input "[URL][DOMAIN_NAME]"
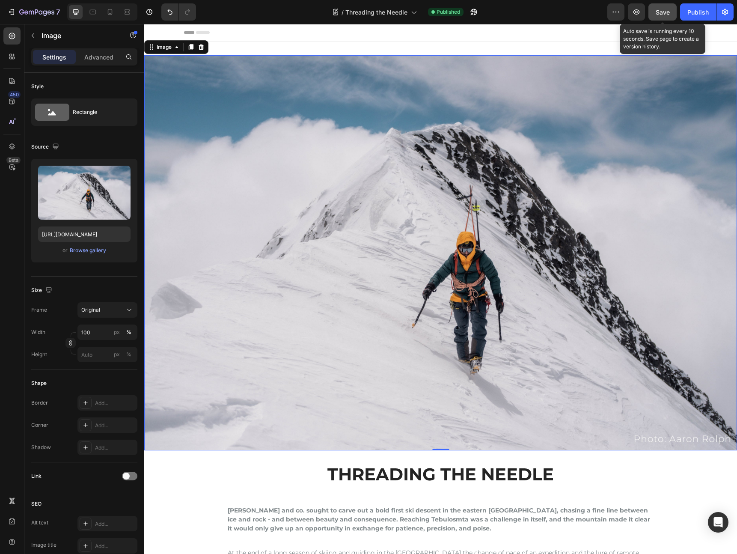
click at [673, 11] on button "Save" at bounding box center [663, 11] width 28 height 17
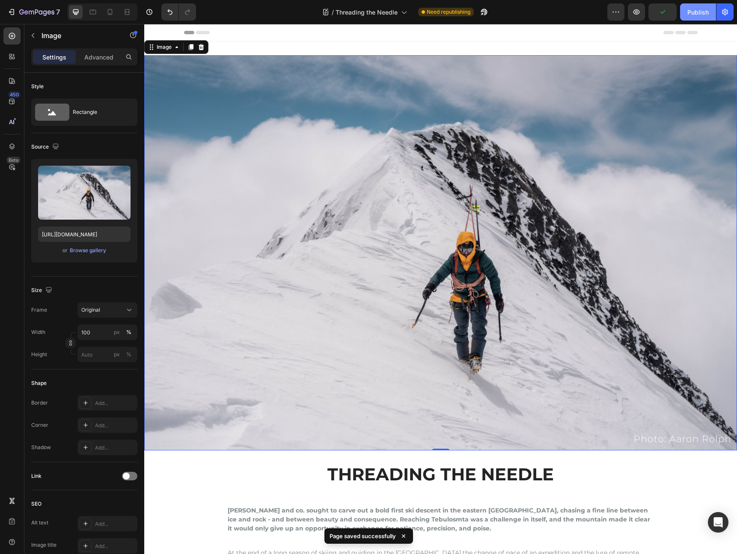
click at [694, 13] on div "Publish" at bounding box center [698, 12] width 21 height 9
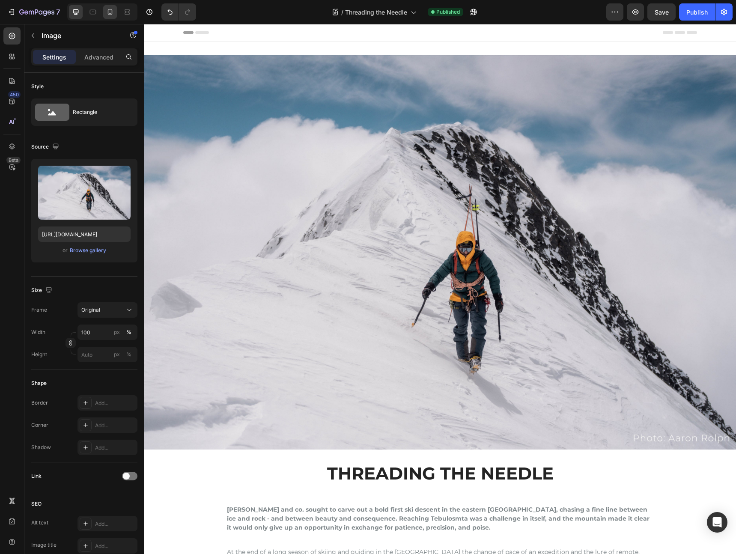
click at [113, 14] on icon at bounding box center [110, 12] width 9 height 9
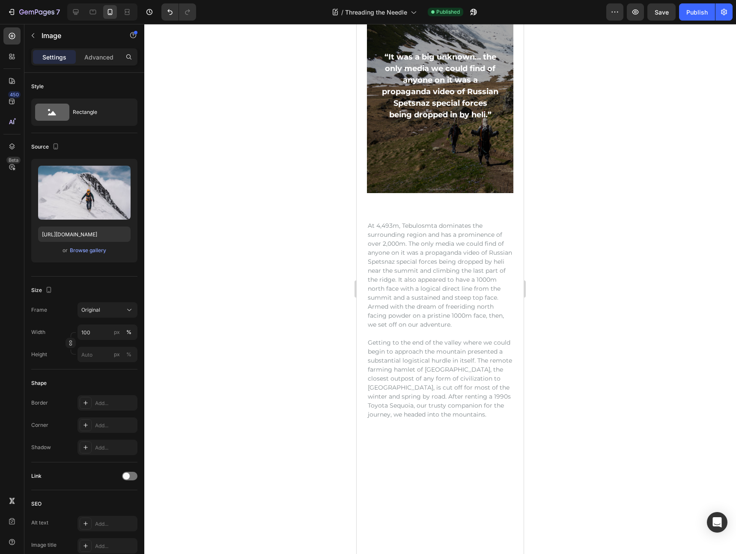
scroll to position [743, 0]
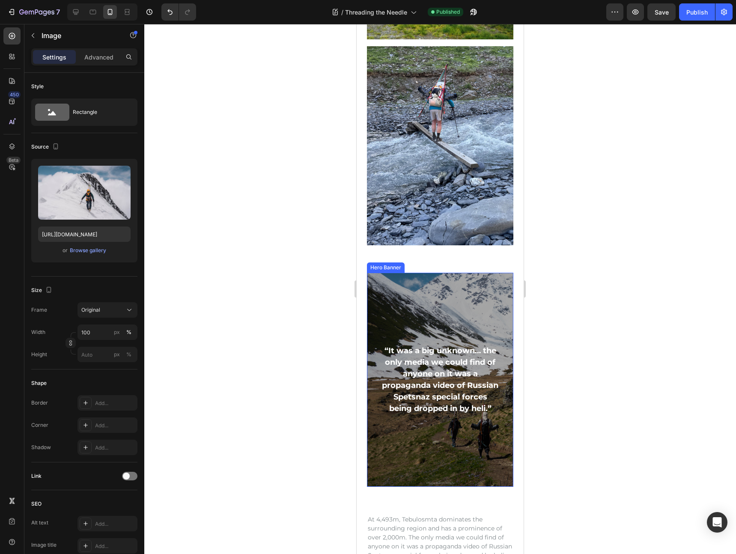
click at [418, 284] on div "Overlay" at bounding box center [440, 380] width 146 height 214
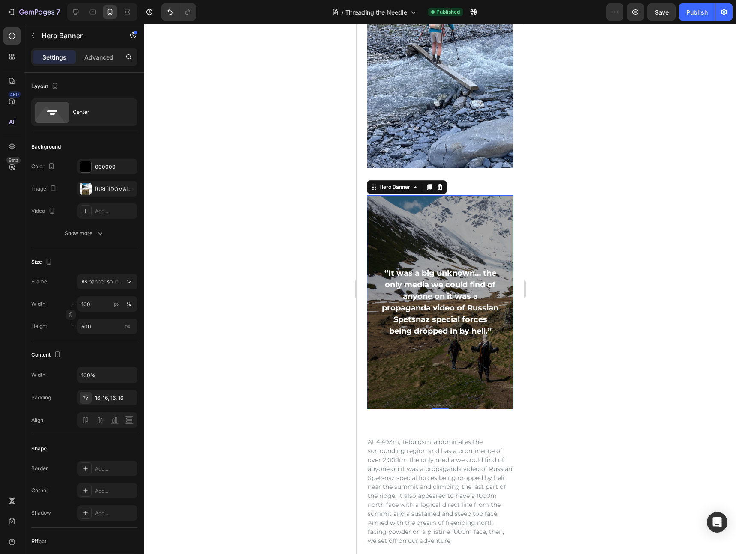
scroll to position [527, 0]
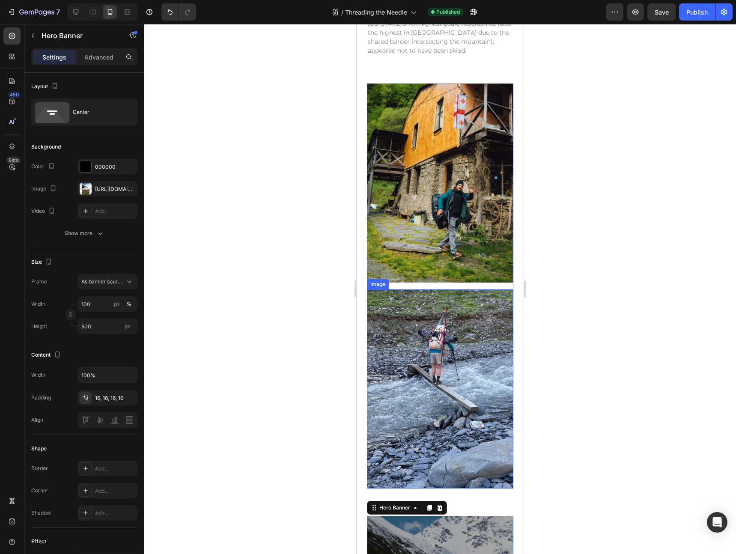
click at [441, 291] on img at bounding box center [440, 388] width 146 height 199
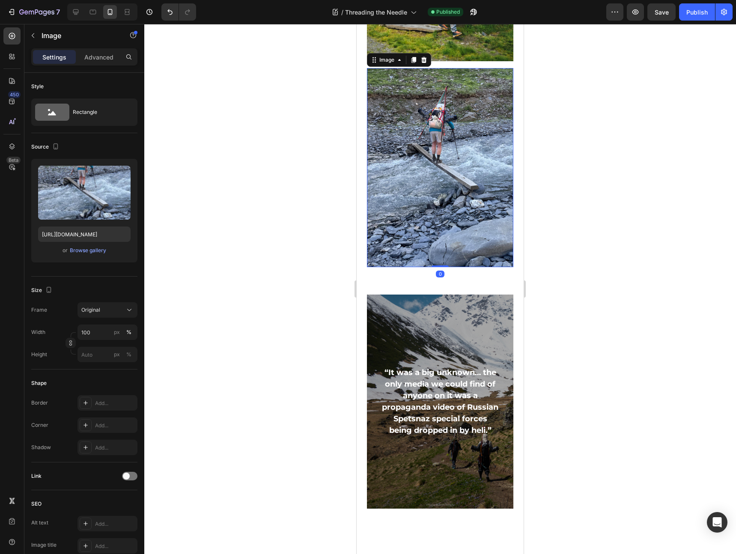
scroll to position [821, 0]
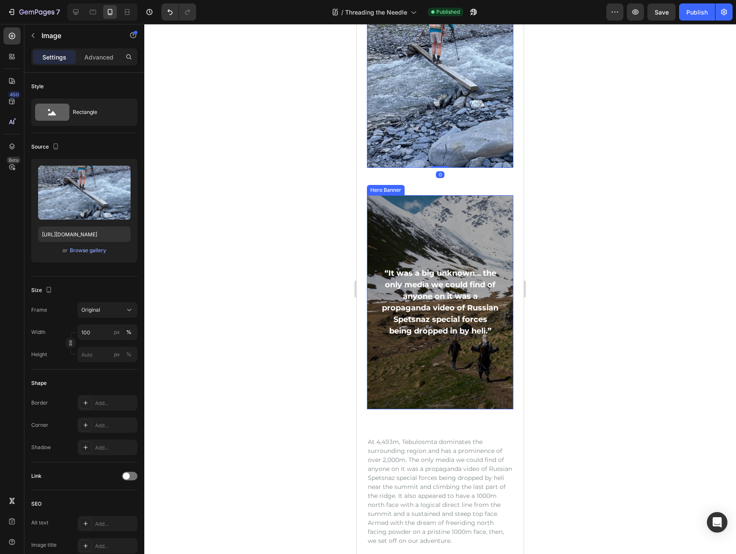
click at [482, 216] on div "Overlay" at bounding box center [440, 302] width 146 height 214
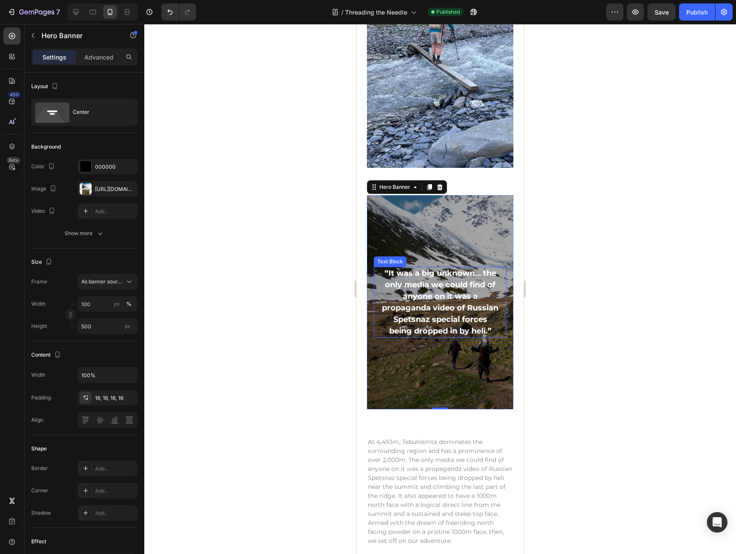
click at [434, 286] on p "“It was a big unknown… the only media we could find of anyone on it was a propa…" at bounding box center [439, 302] width 117 height 69
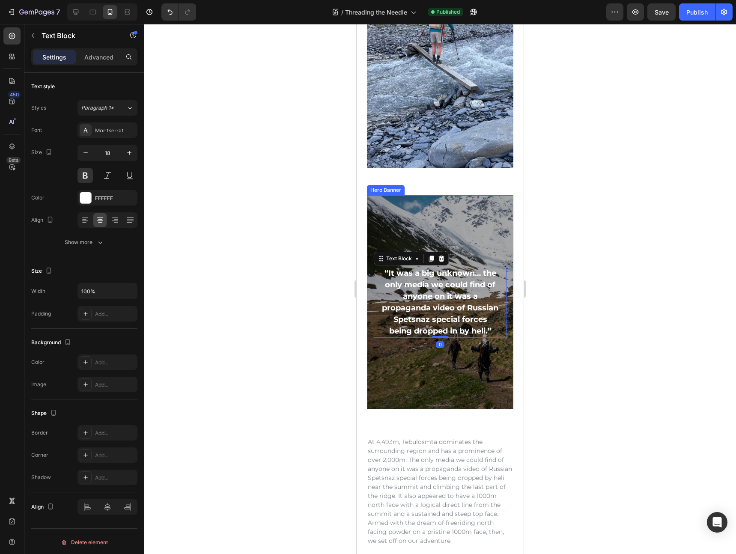
click at [462, 221] on div "Overlay" at bounding box center [440, 302] width 146 height 214
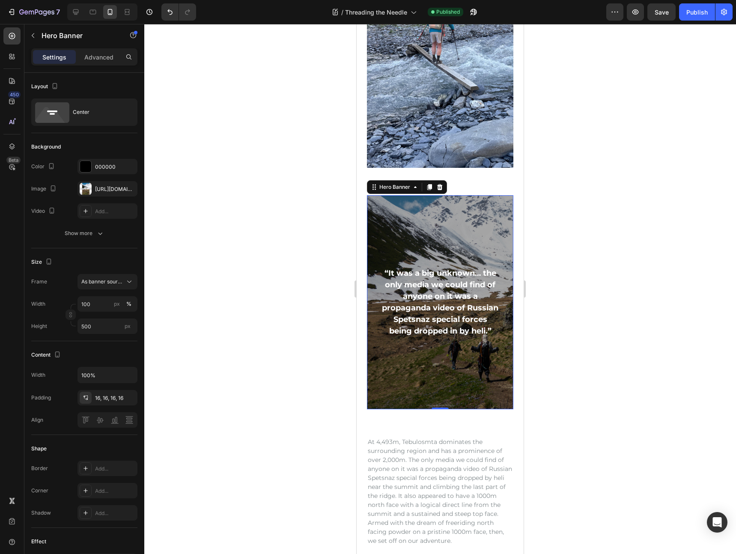
click at [423, 226] on div "Overlay" at bounding box center [440, 302] width 146 height 214
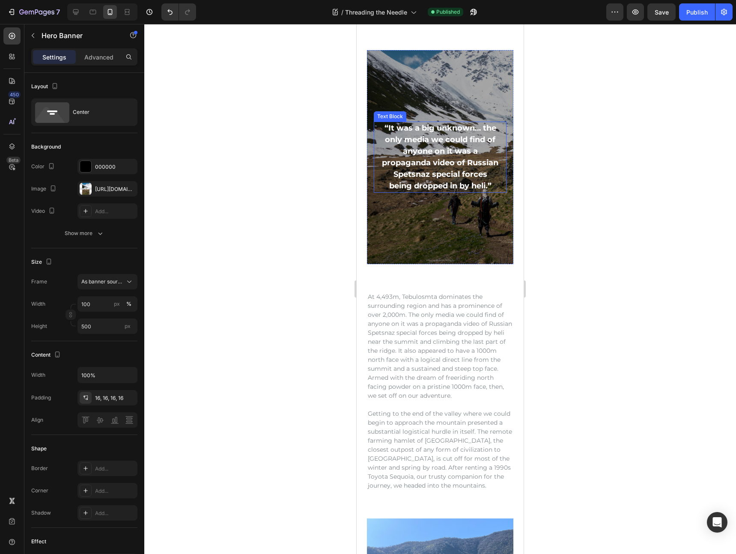
scroll to position [782, 0]
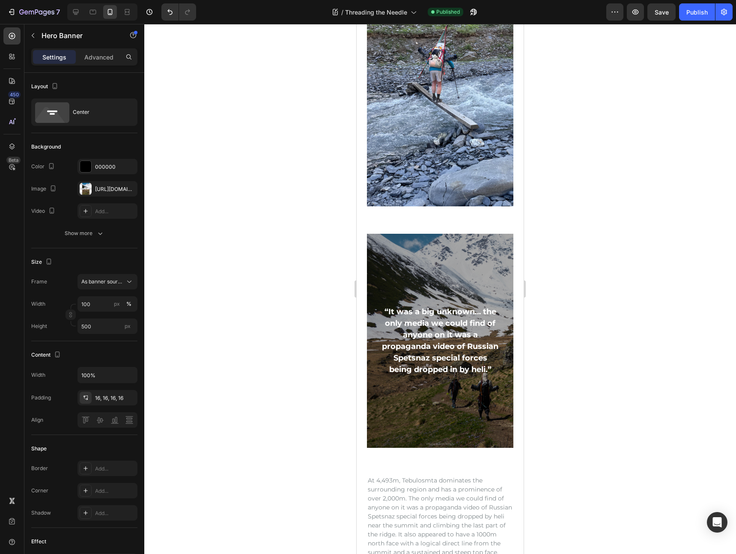
click at [441, 259] on div "Overlay" at bounding box center [440, 341] width 146 height 214
click at [446, 253] on div "Overlay" at bounding box center [440, 341] width 146 height 214
click at [455, 166] on img at bounding box center [440, 106] width 146 height 199
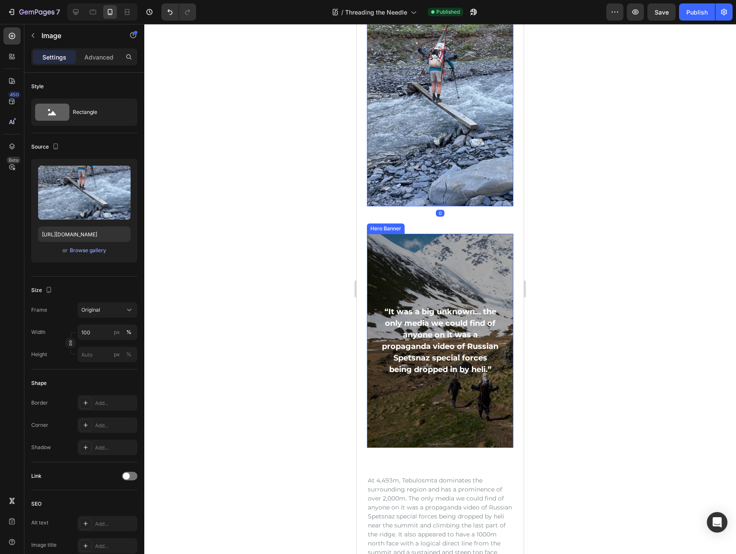
click at [481, 257] on div "Overlay" at bounding box center [440, 341] width 146 height 214
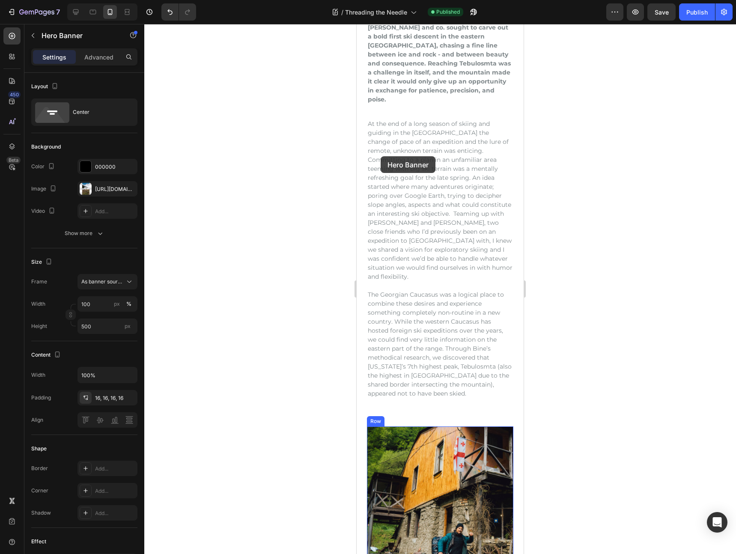
scroll to position [0, 0]
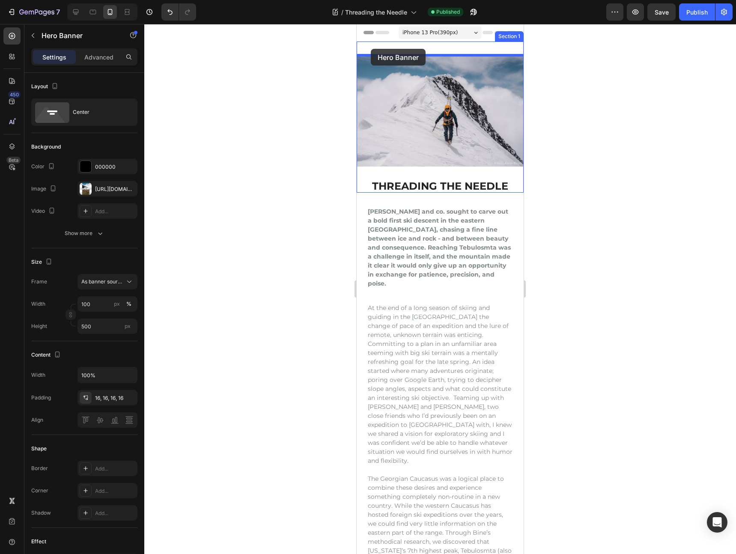
drag, startPoint x: 375, startPoint y: 226, endPoint x: 371, endPoint y: 49, distance: 176.9
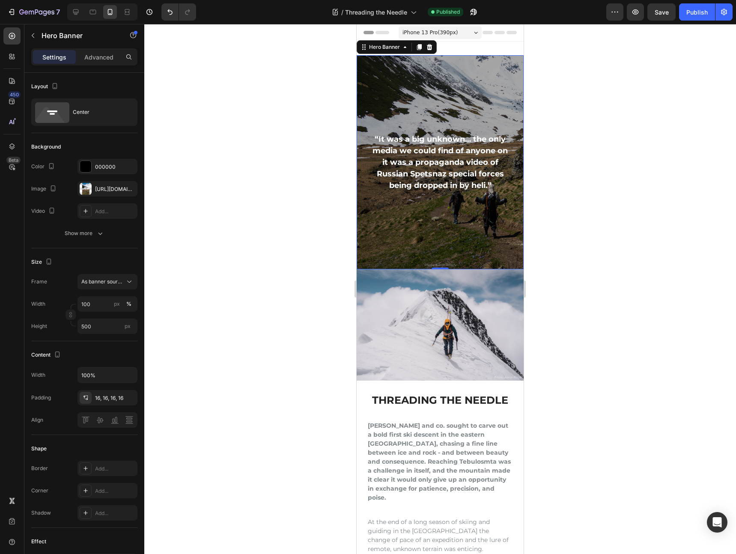
click at [467, 226] on div "Overlay" at bounding box center [440, 162] width 167 height 214
click at [456, 70] on div "Overlay" at bounding box center [440, 162] width 167 height 214
click at [168, 17] on button "Undo/Redo" at bounding box center [169, 11] width 17 height 17
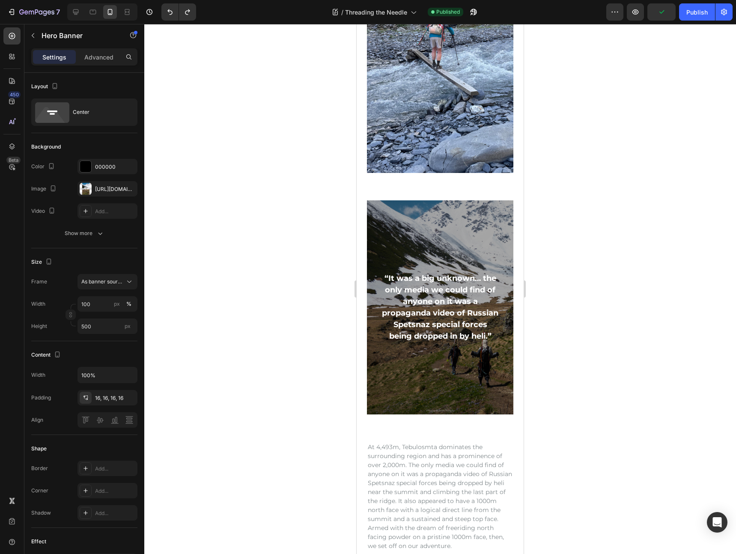
scroll to position [750, 0]
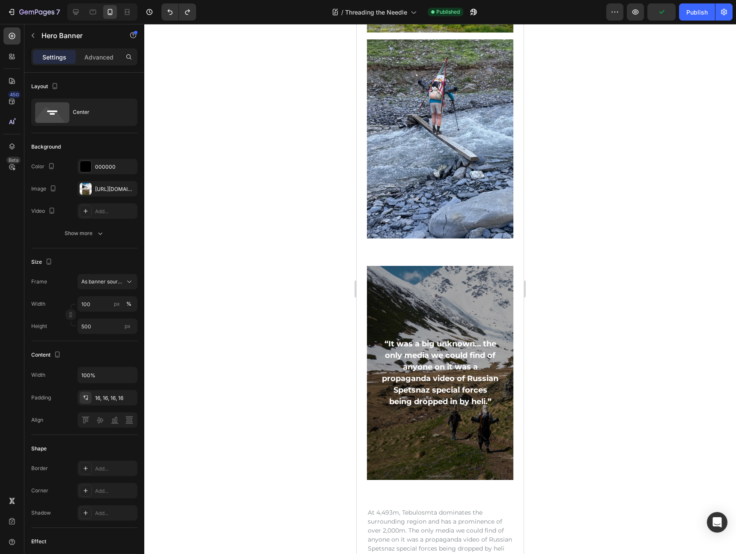
click at [447, 313] on div "Overlay" at bounding box center [440, 373] width 146 height 214
click at [461, 257] on div "“It was a big unknown… the only media we could find of anyone on it was a propa…" at bounding box center [440, 372] width 167 height 241
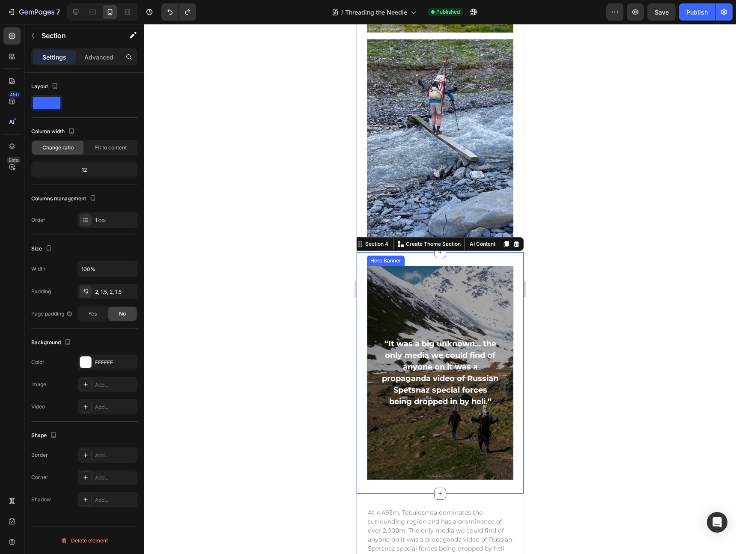
click at [460, 295] on div "Overlay" at bounding box center [440, 373] width 146 height 214
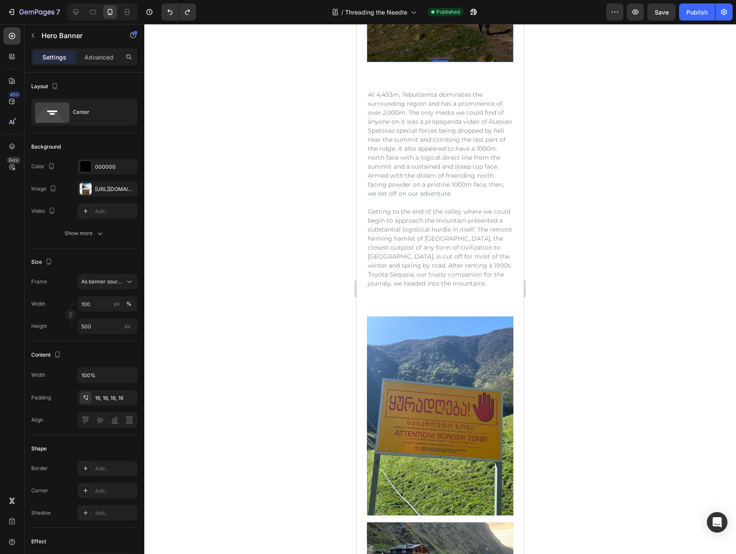
scroll to position [1354, 0]
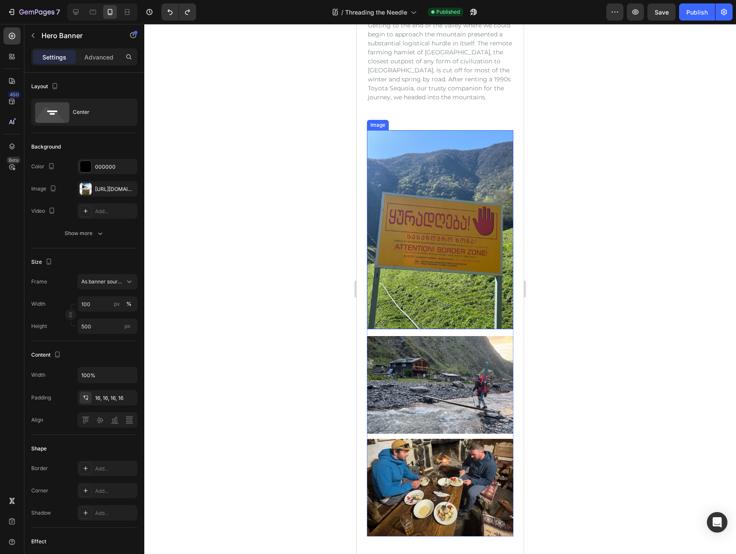
click at [449, 221] on img at bounding box center [440, 229] width 146 height 199
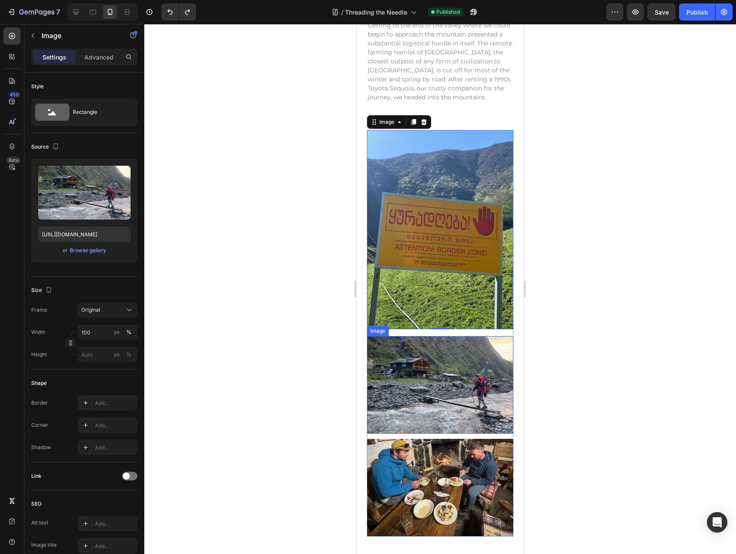
click at [429, 378] on img at bounding box center [440, 385] width 146 height 98
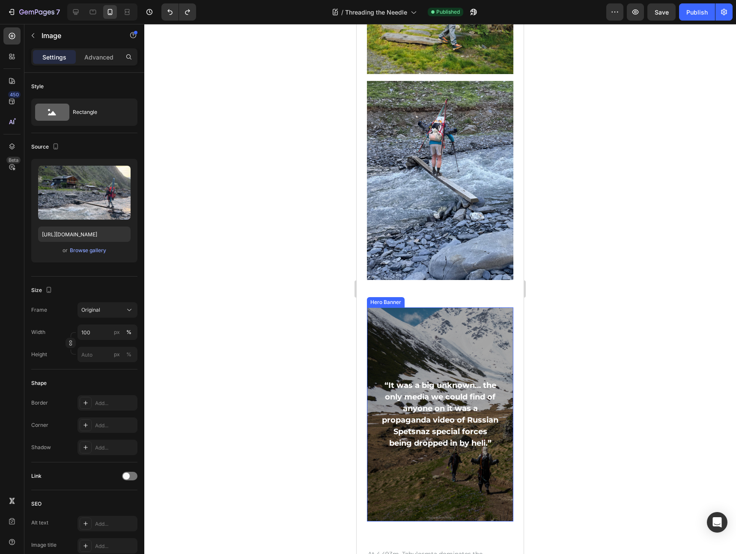
scroll to position [758, 0]
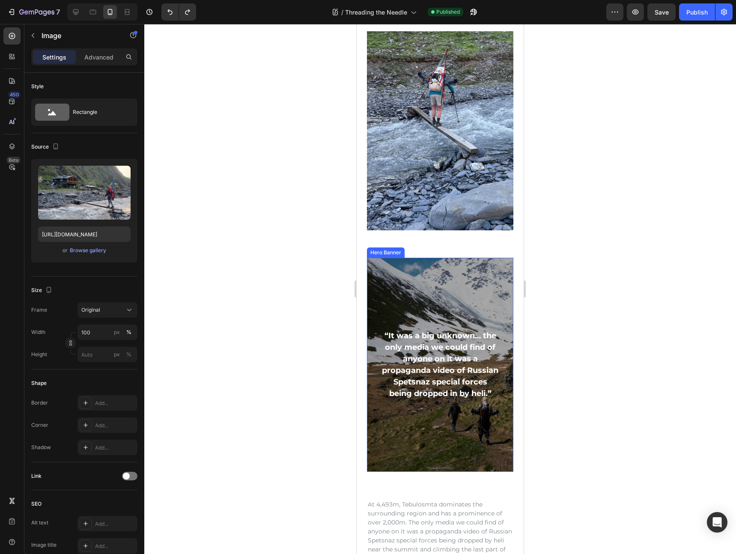
click at [446, 300] on div "Overlay" at bounding box center [440, 365] width 146 height 214
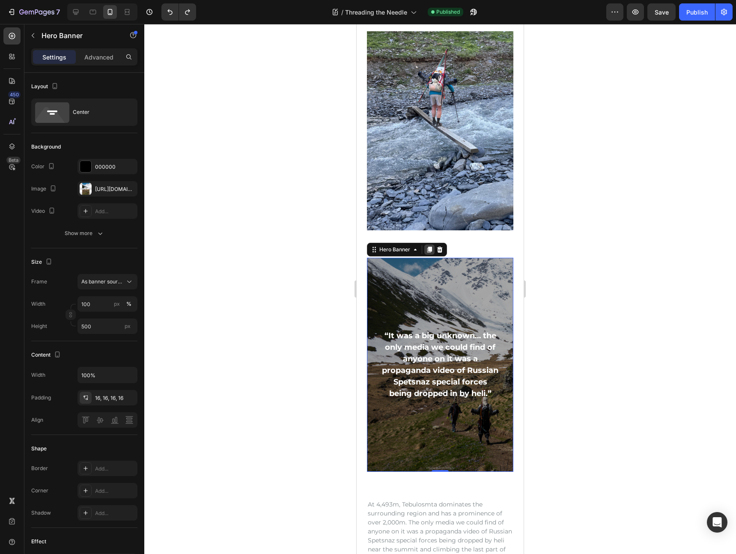
click at [426, 248] on icon at bounding box center [429, 249] width 7 height 7
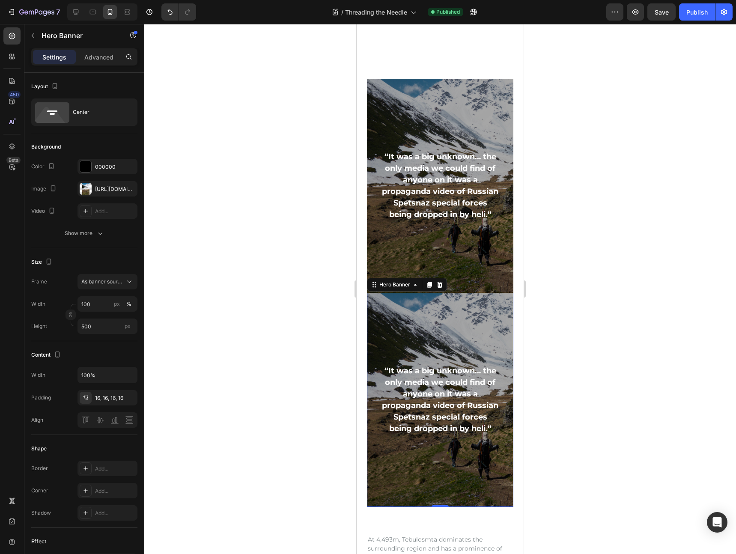
scroll to position [912, 0]
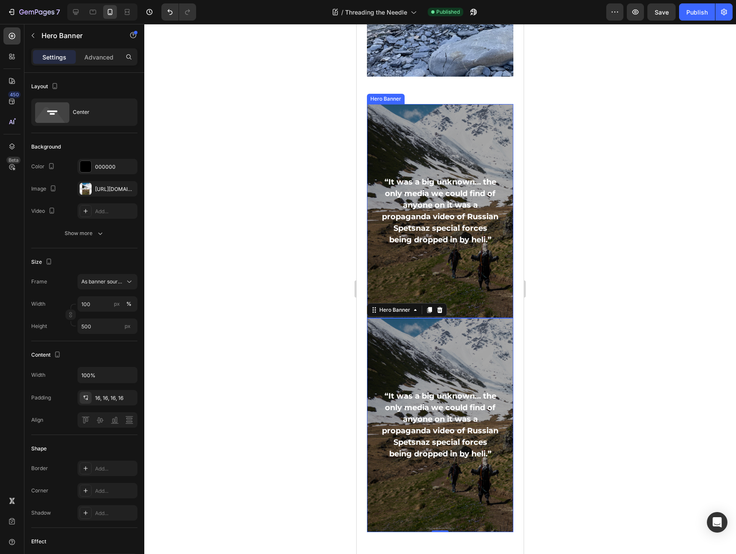
click at [393, 128] on div "Overlay" at bounding box center [440, 211] width 146 height 214
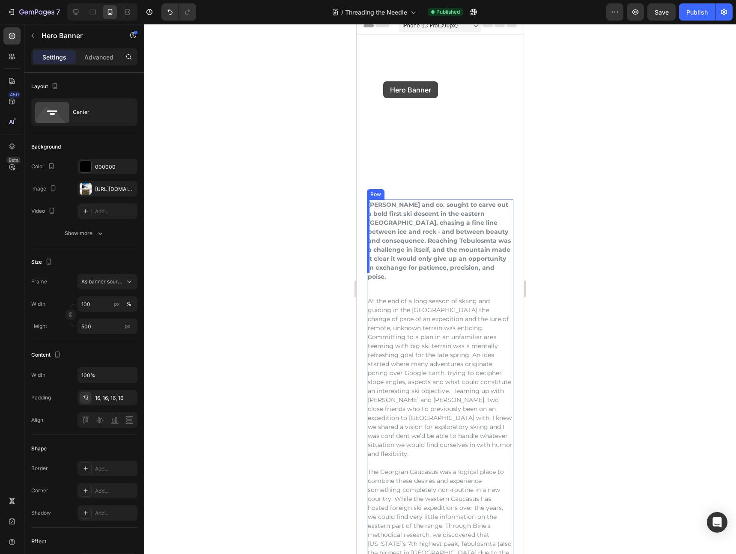
scroll to position [0, 0]
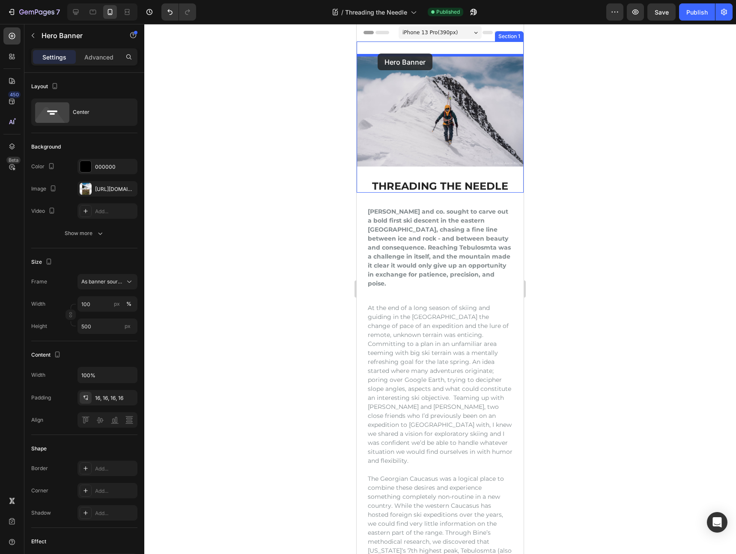
drag, startPoint x: 373, startPoint y: 95, endPoint x: 378, endPoint y: 54, distance: 41.4
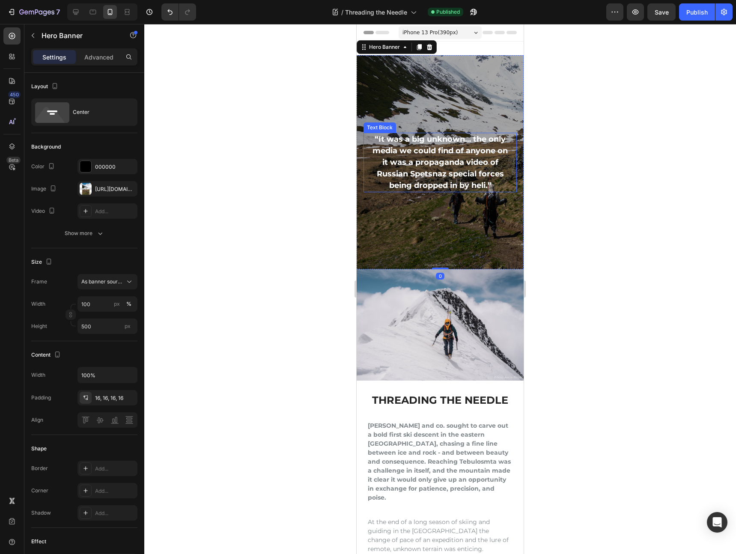
click at [488, 156] on p "“It was a big unknown… the only media we could find of anyone on it was a propa…" at bounding box center [440, 163] width 138 height 58
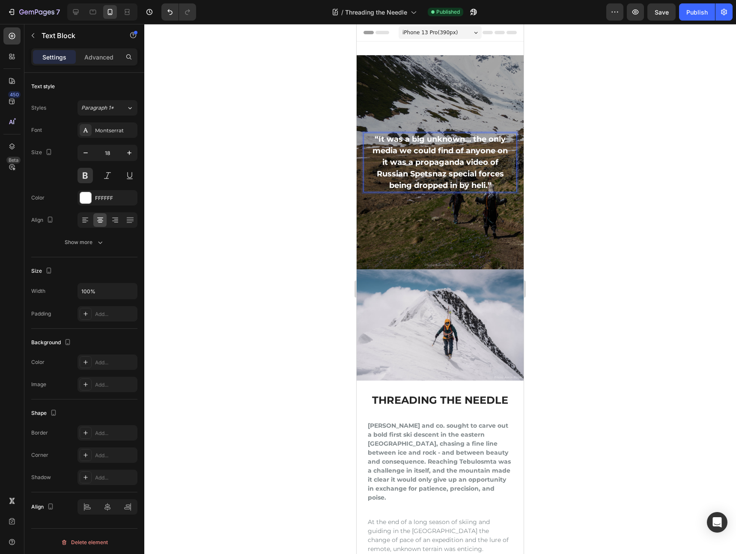
click at [468, 160] on p "“It was a big unknown… the only media we could find of anyone on it was a propa…" at bounding box center [440, 163] width 138 height 58
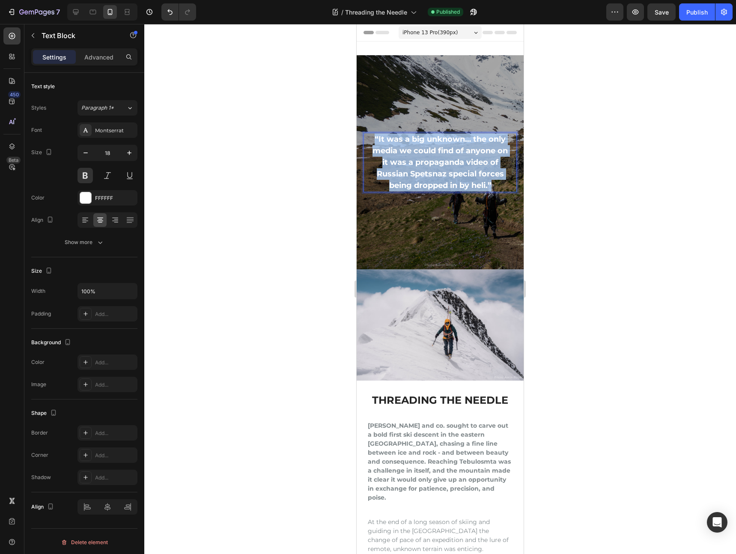
click at [468, 160] on p "“It was a big unknown… the only media we could find of anyone on it was a propa…" at bounding box center [440, 163] width 138 height 58
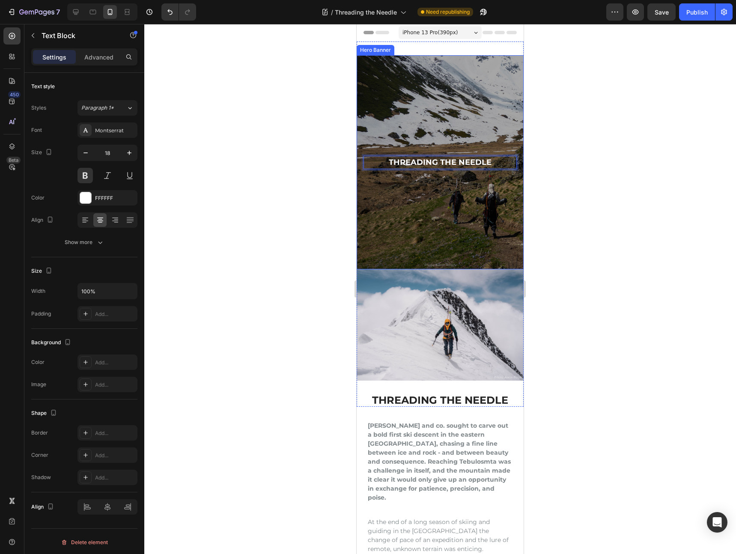
click at [478, 77] on div "Overlay" at bounding box center [440, 162] width 167 height 214
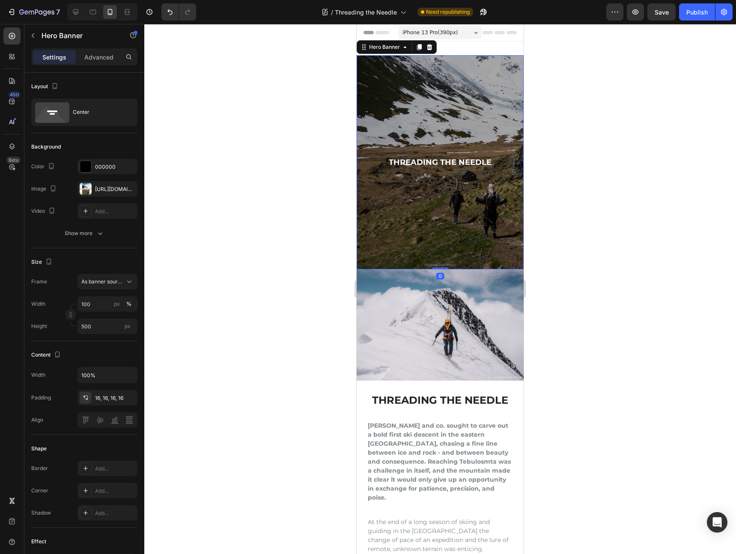
click at [463, 98] on div "Overlay" at bounding box center [440, 162] width 167 height 214
click at [96, 191] on div "[URL][DOMAIN_NAME]" at bounding box center [107, 189] width 25 height 8
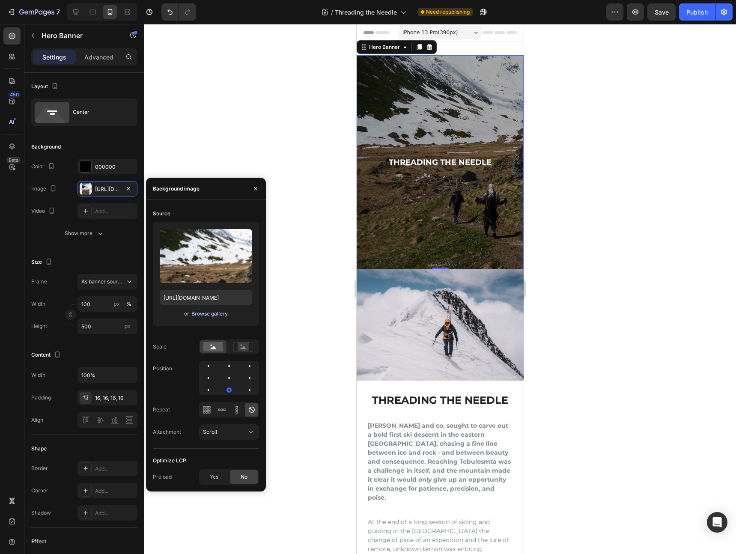
click at [207, 313] on div "Browse gallery" at bounding box center [209, 314] width 36 height 8
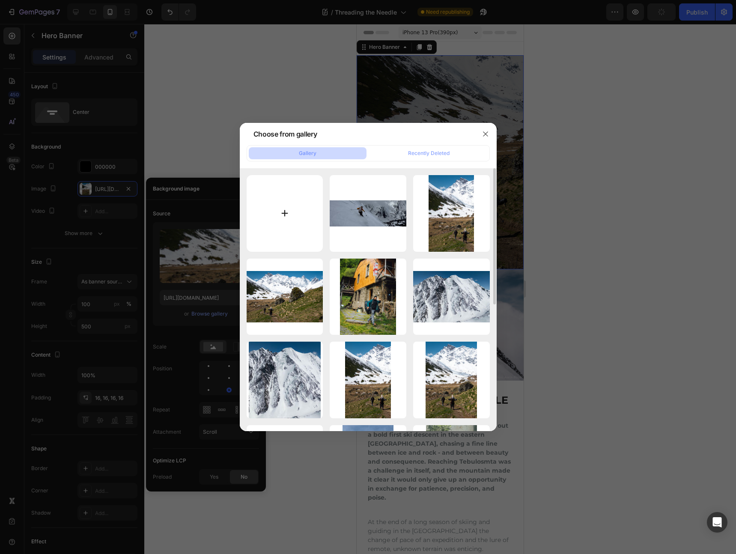
click at [290, 209] on input "file" at bounding box center [285, 213] width 77 height 77
type input "C:\fakepath\gempages_455803469081609314-cf5d11c9-6d31-4d83-b4a2-c5c7e392b1e4.jpg"
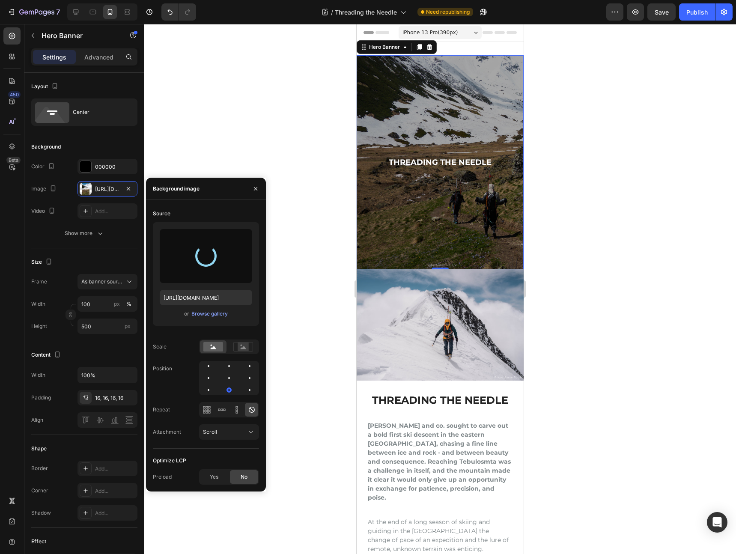
type input "[URL][DOMAIN_NAME]"
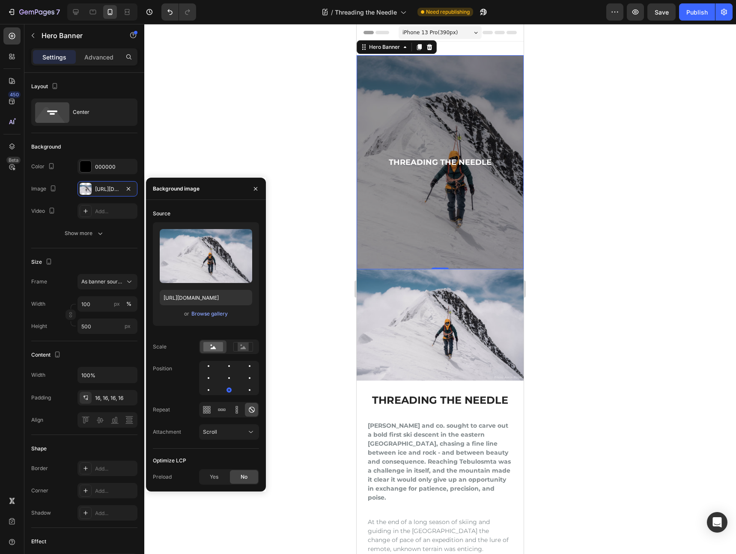
click at [614, 91] on div at bounding box center [440, 289] width 592 height 530
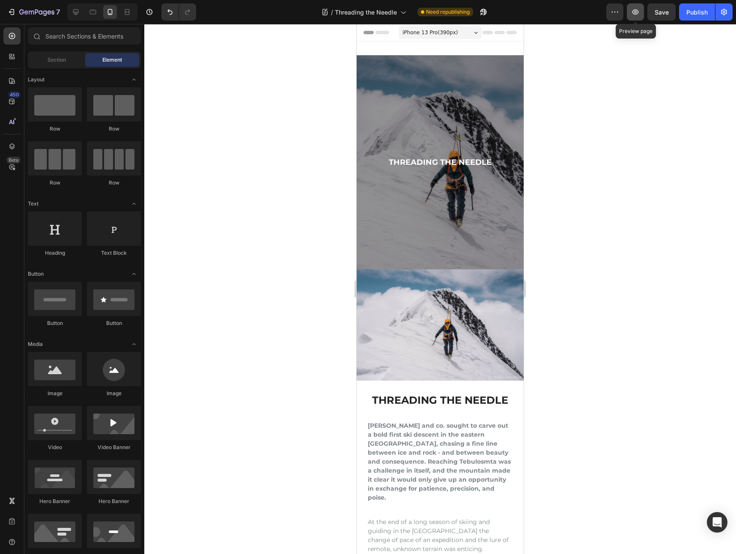
click at [636, 11] on icon "button" at bounding box center [635, 11] width 6 height 5
click at [173, 13] on icon "Undo/Redo" at bounding box center [170, 12] width 9 height 9
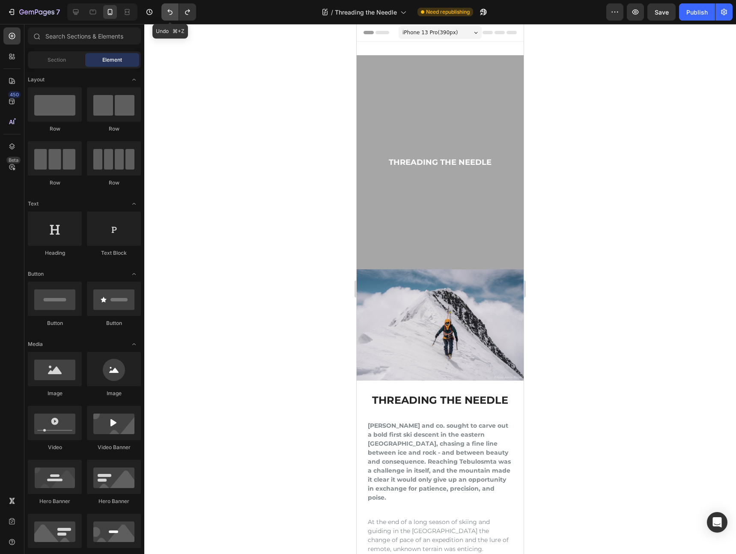
click at [171, 14] on icon "Undo/Redo" at bounding box center [169, 12] width 5 height 6
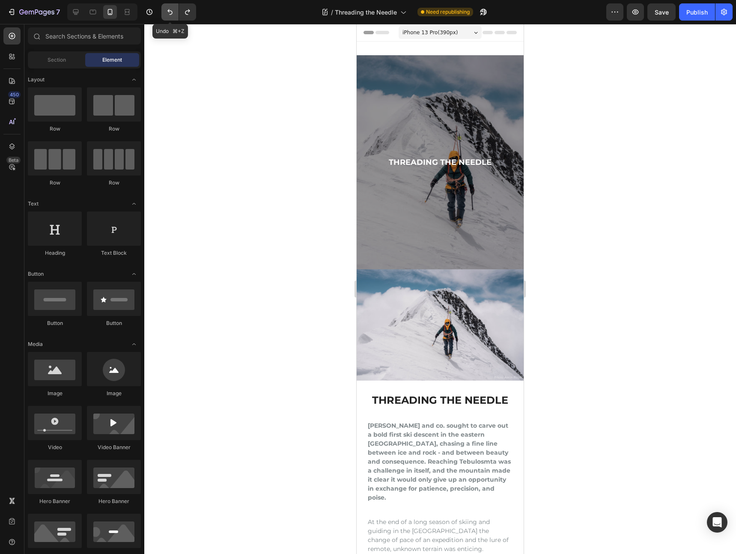
click at [171, 14] on icon "Undo/Redo" at bounding box center [169, 12] width 5 height 6
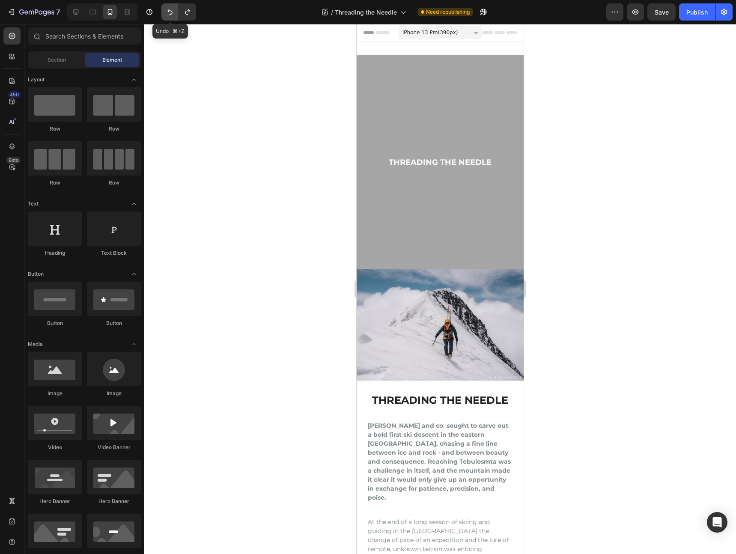
click at [171, 14] on icon "Undo/Redo" at bounding box center [169, 12] width 5 height 6
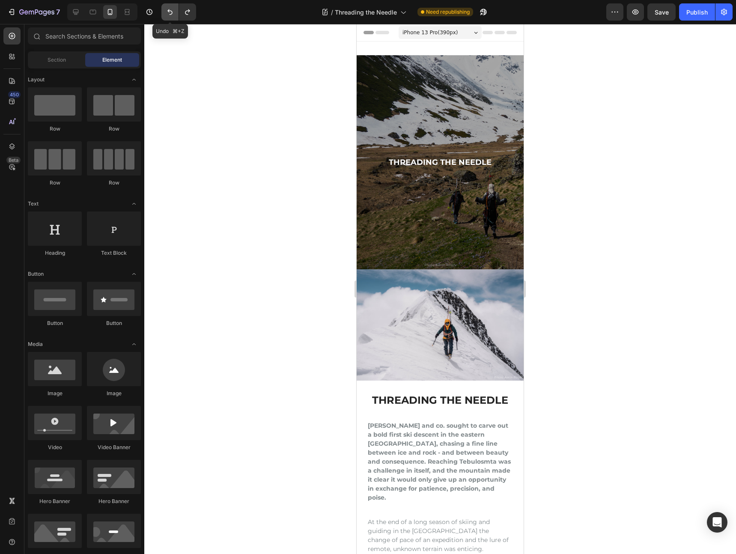
click at [171, 14] on icon "Undo/Redo" at bounding box center [169, 12] width 5 height 6
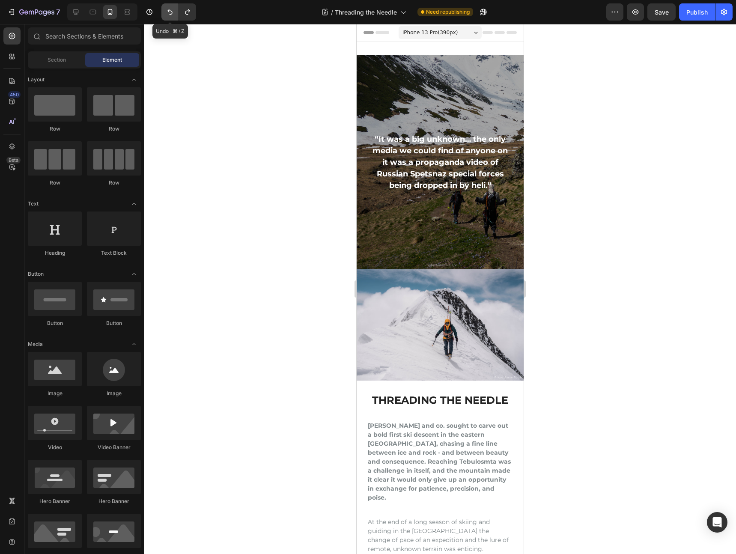
click at [171, 14] on icon "Undo/Redo" at bounding box center [169, 12] width 5 height 6
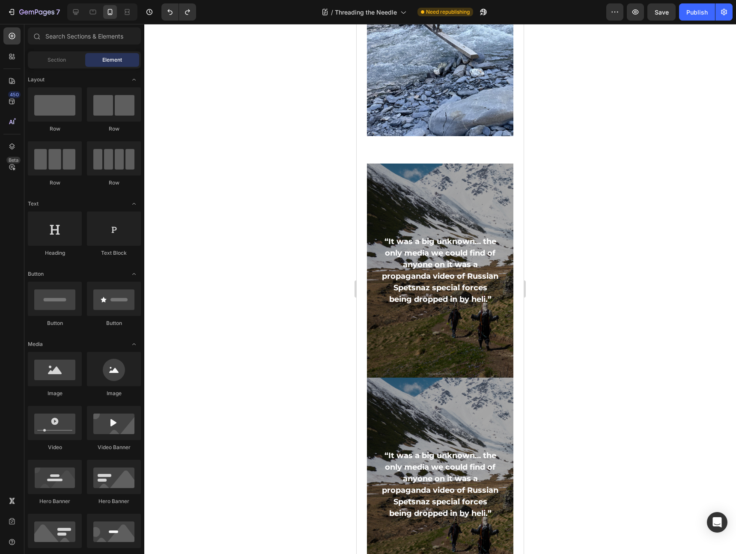
scroll to position [863, 0]
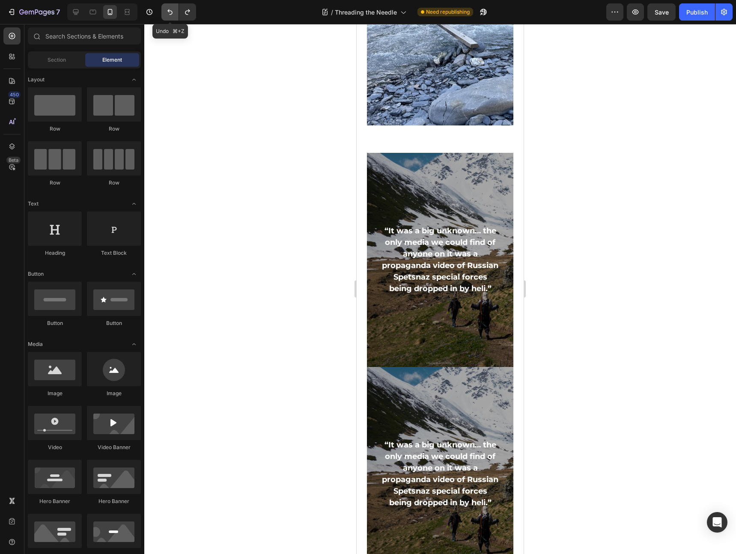
click at [168, 9] on icon "Undo/Redo" at bounding box center [170, 12] width 9 height 9
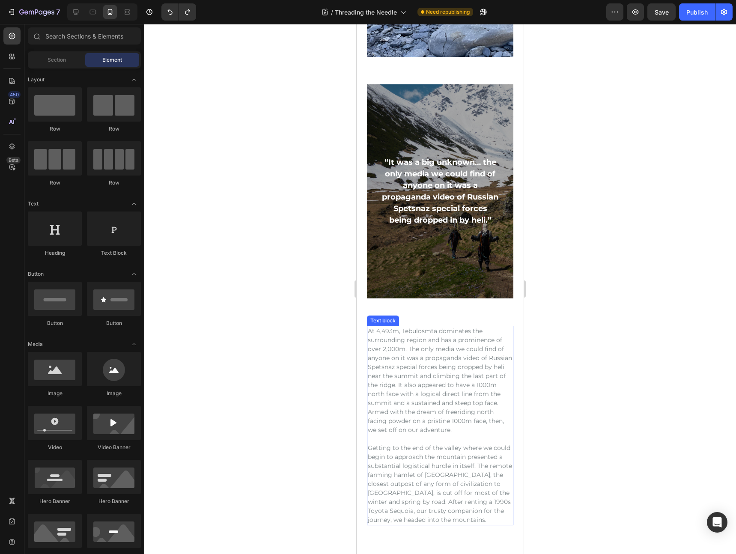
scroll to position [881, 0]
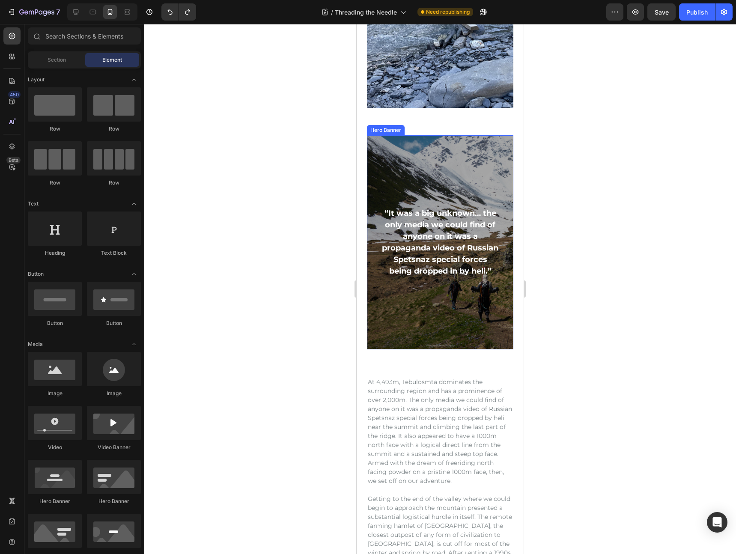
click at [406, 148] on div "Overlay" at bounding box center [440, 242] width 146 height 214
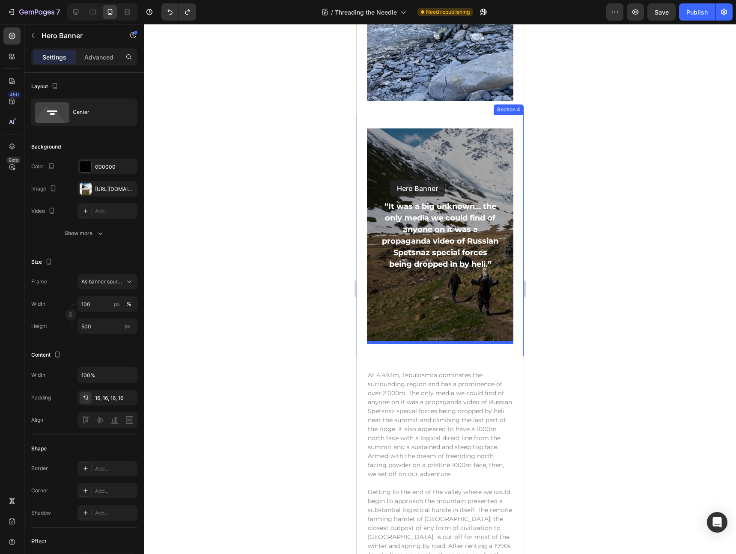
scroll to position [871, 0]
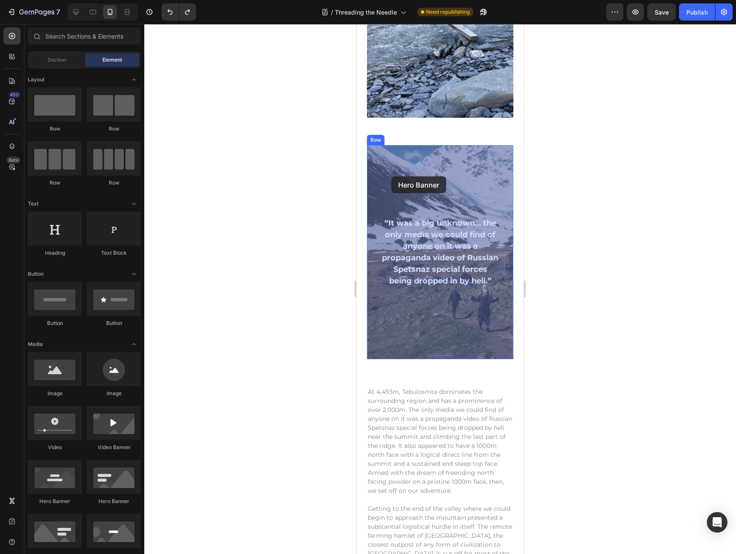
drag, startPoint x: 375, startPoint y: 126, endPoint x: 391, endPoint y: 176, distance: 52.8
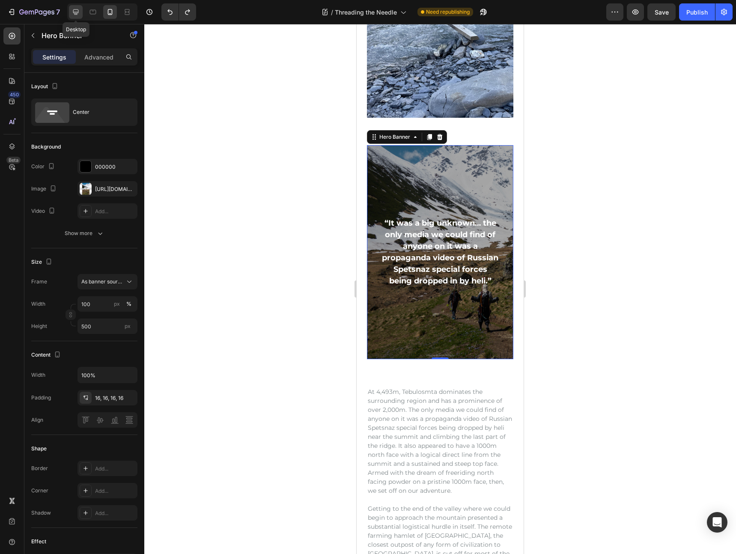
click at [80, 14] on div at bounding box center [76, 12] width 14 height 14
type input "1200"
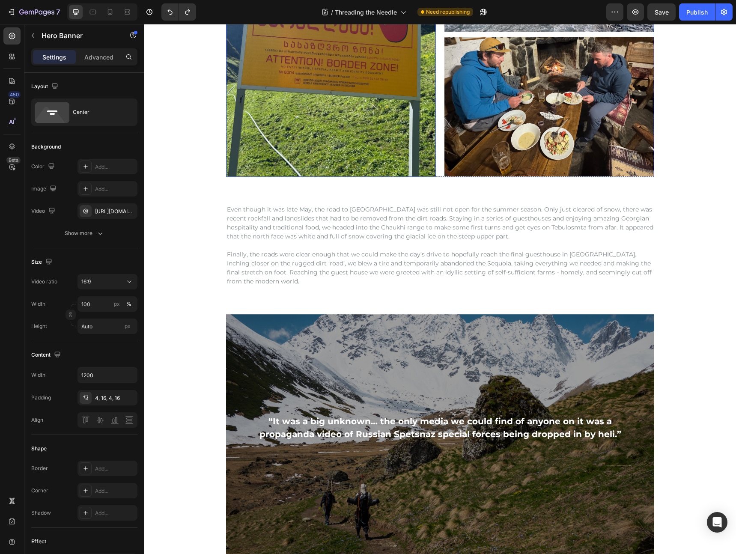
scroll to position [1262, 0]
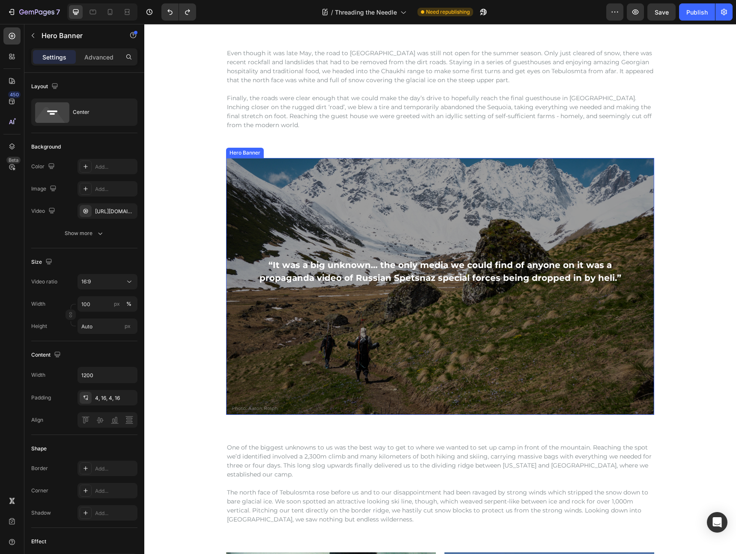
click at [339, 189] on div "Overlay" at bounding box center [440, 286] width 428 height 257
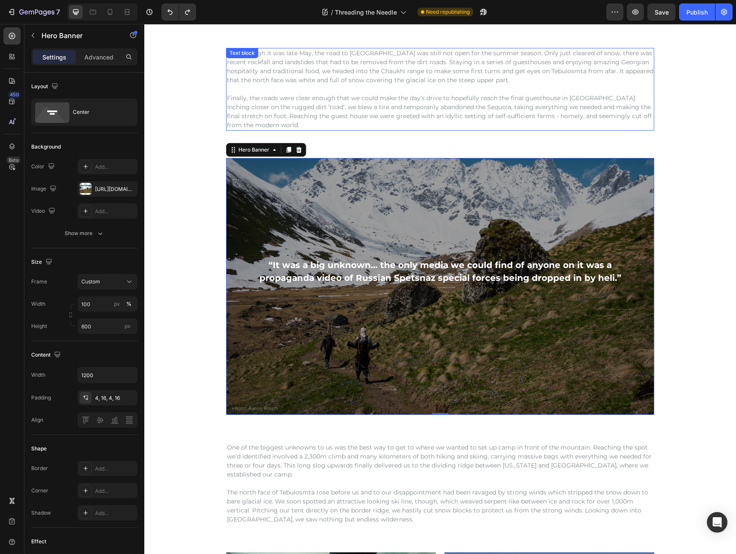
click at [252, 104] on p "Finally, the roads were clear enough that we could make the day’s drive to hope…" at bounding box center [440, 112] width 426 height 36
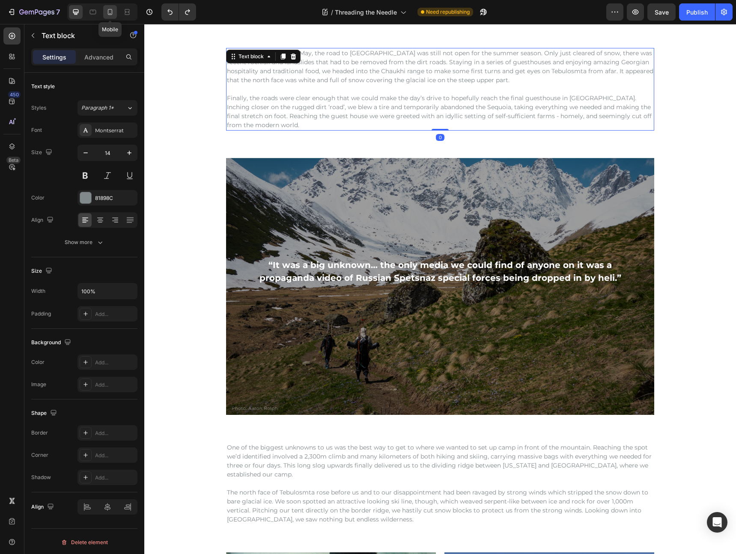
click at [110, 10] on icon at bounding box center [110, 12] width 9 height 9
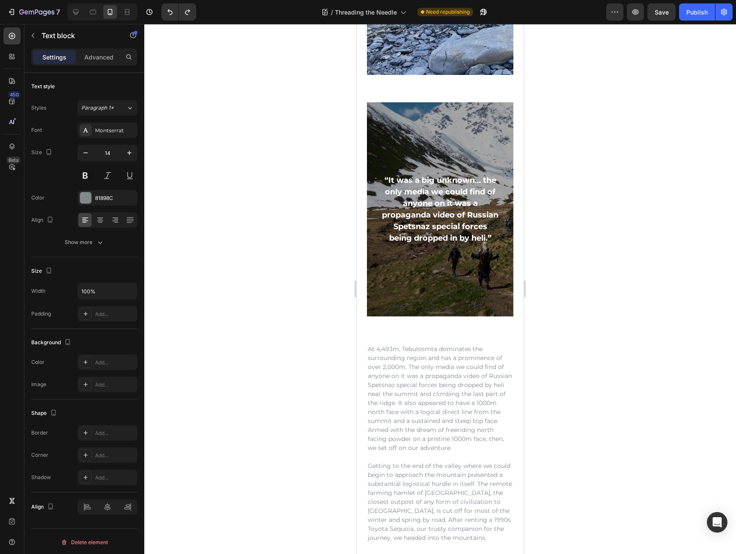
scroll to position [917, 0]
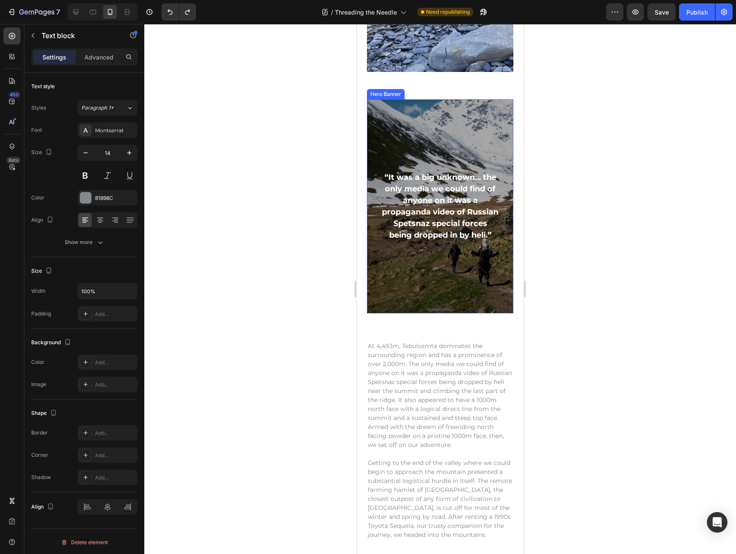
click at [386, 116] on div "Overlay" at bounding box center [440, 206] width 146 height 214
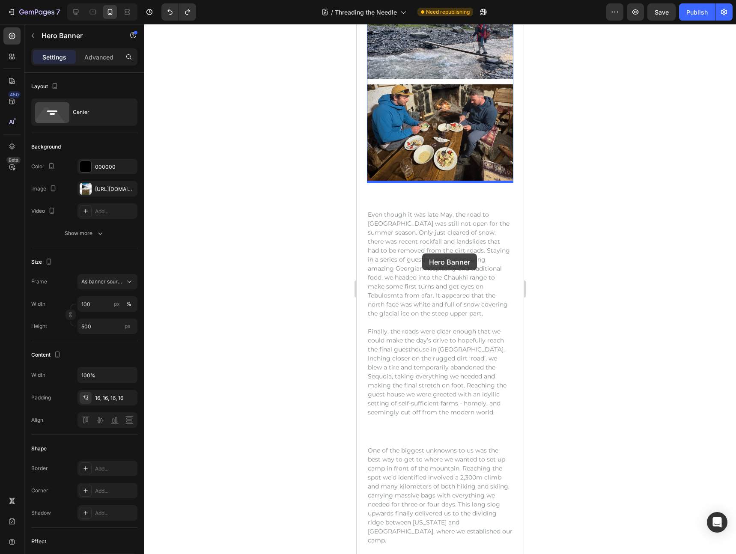
scroll to position [1902, 0]
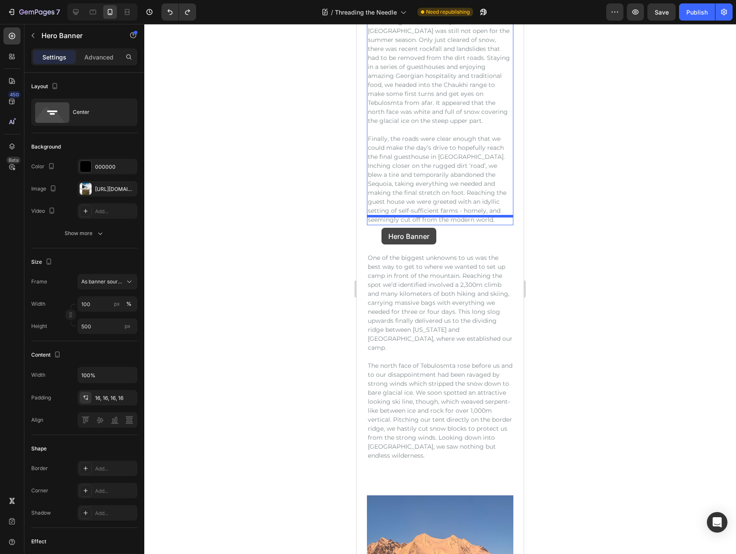
drag, startPoint x: 374, startPoint y: 89, endPoint x: 381, endPoint y: 228, distance: 138.9
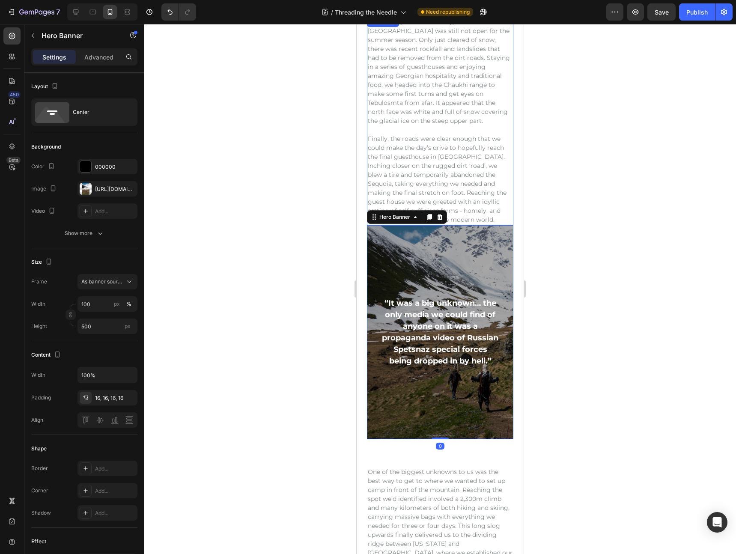
click at [457, 167] on p "Finally, the roads were clear enough that we could make the day’s drive to hope…" at bounding box center [440, 179] width 145 height 90
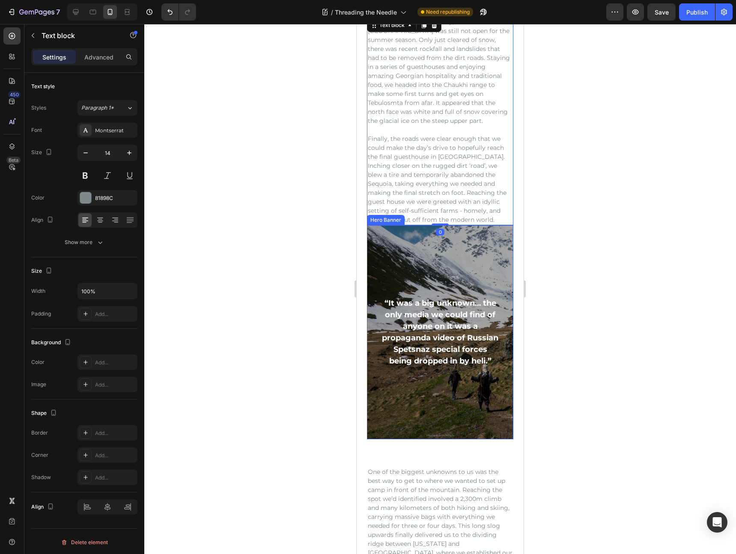
click at [415, 238] on div "Overlay" at bounding box center [440, 332] width 146 height 214
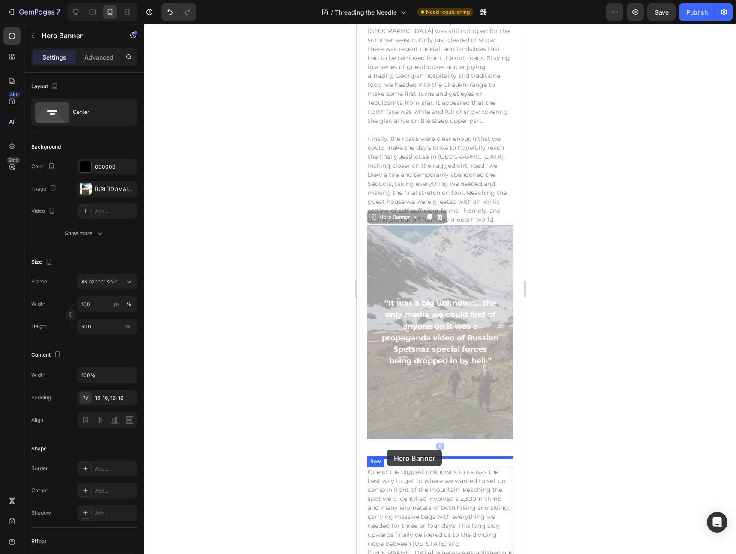
drag, startPoint x: 374, startPoint y: 207, endPoint x: 387, endPoint y: 450, distance: 243.1
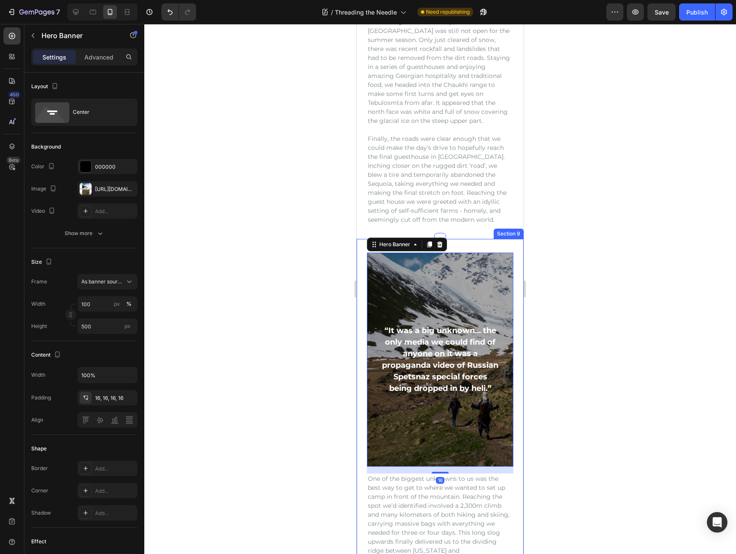
click at [587, 210] on div at bounding box center [440, 289] width 592 height 530
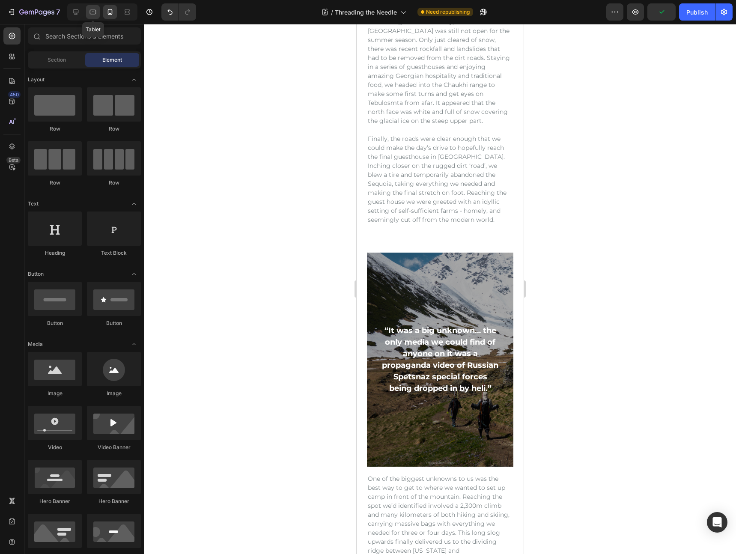
click at [96, 14] on icon at bounding box center [93, 12] width 9 height 9
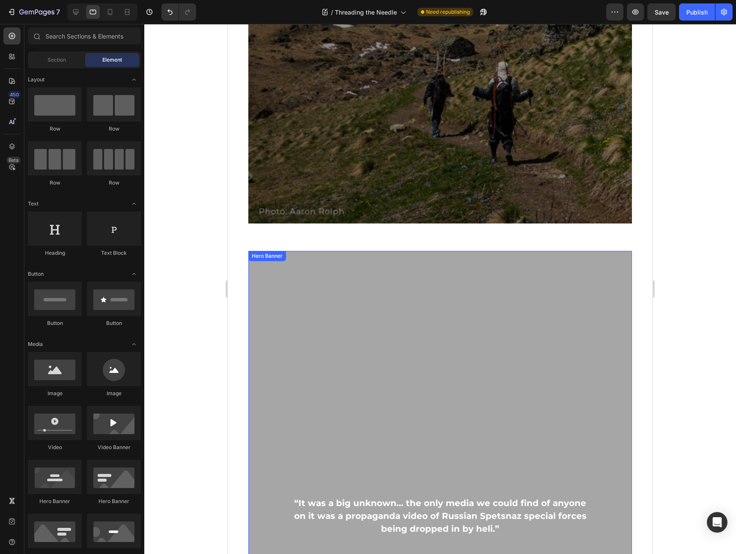
scroll to position [1537, 0]
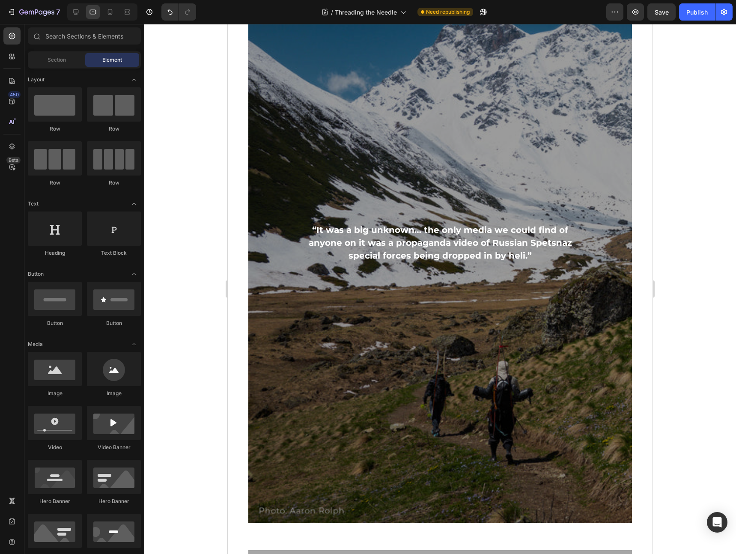
click at [680, 213] on div at bounding box center [440, 289] width 592 height 530
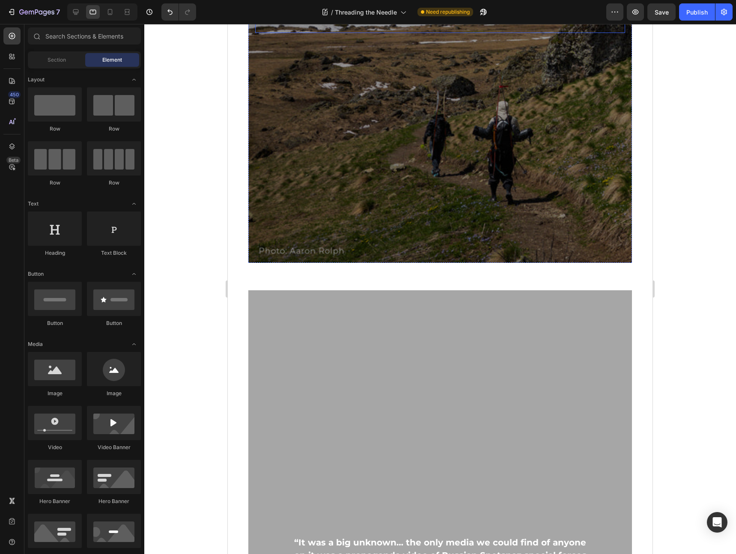
scroll to position [1952, 0]
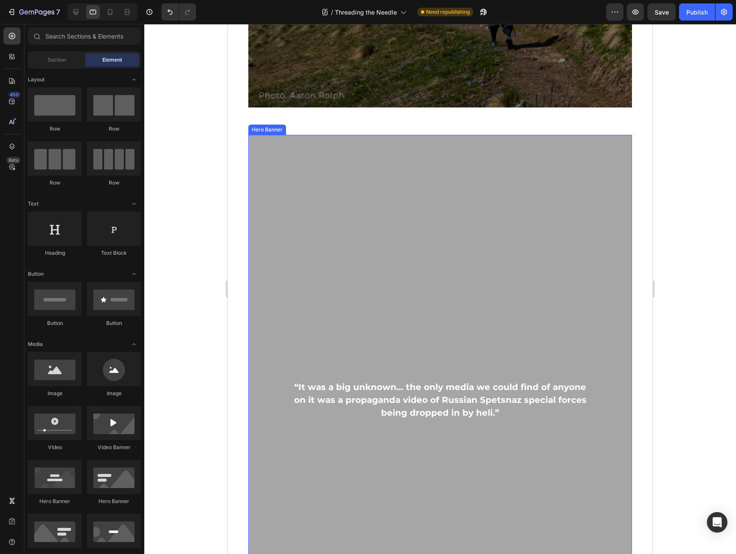
click at [403, 241] on div "Overlay" at bounding box center [440, 400] width 384 height 530
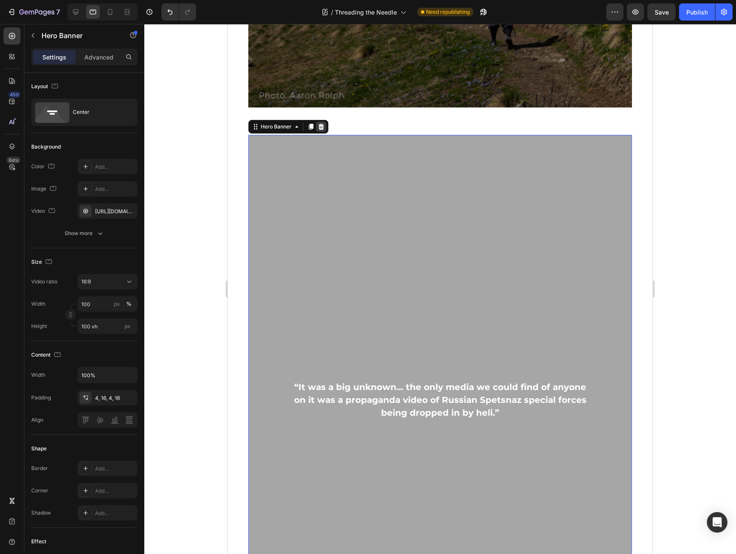
click at [318, 128] on icon at bounding box center [321, 126] width 7 height 7
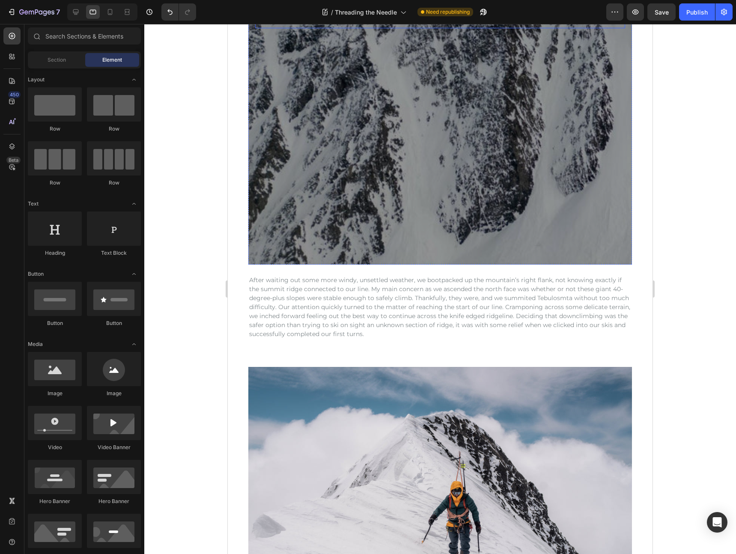
scroll to position [2751, 0]
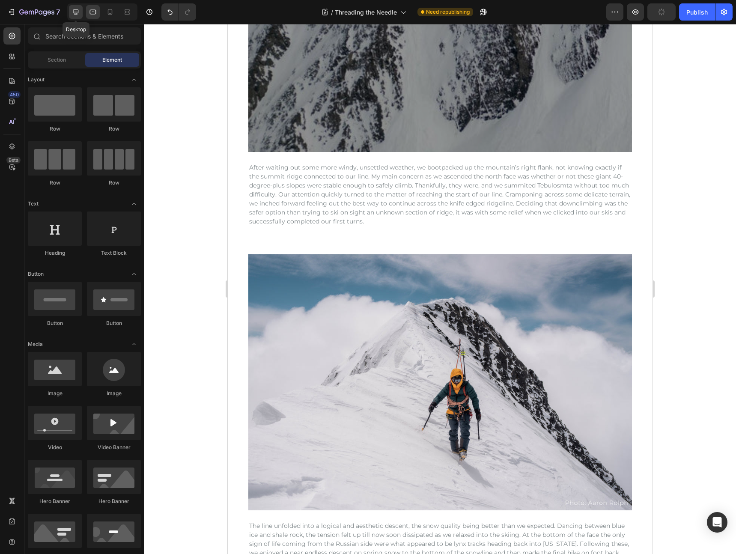
click at [74, 15] on icon at bounding box center [76, 12] width 9 height 9
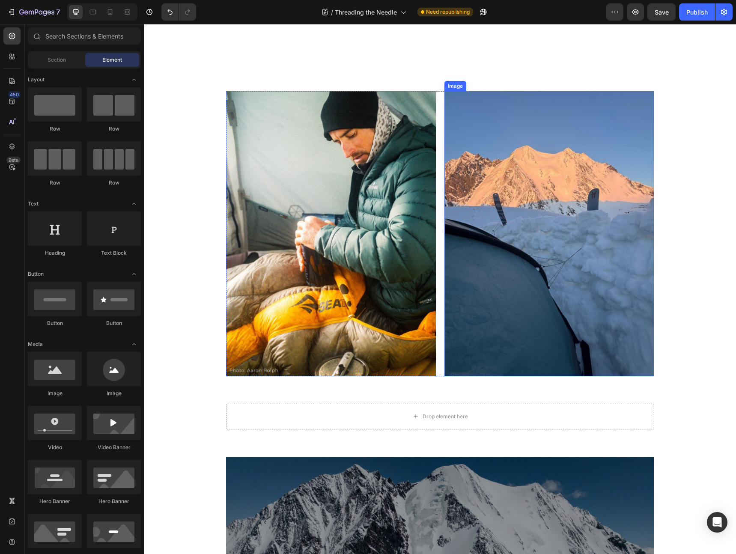
scroll to position [1986, 0]
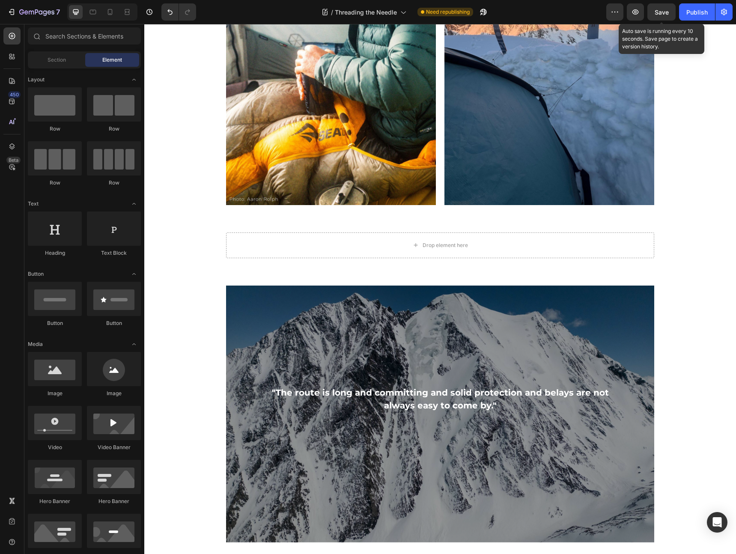
click at [657, 11] on span "Save" at bounding box center [662, 12] width 14 height 7
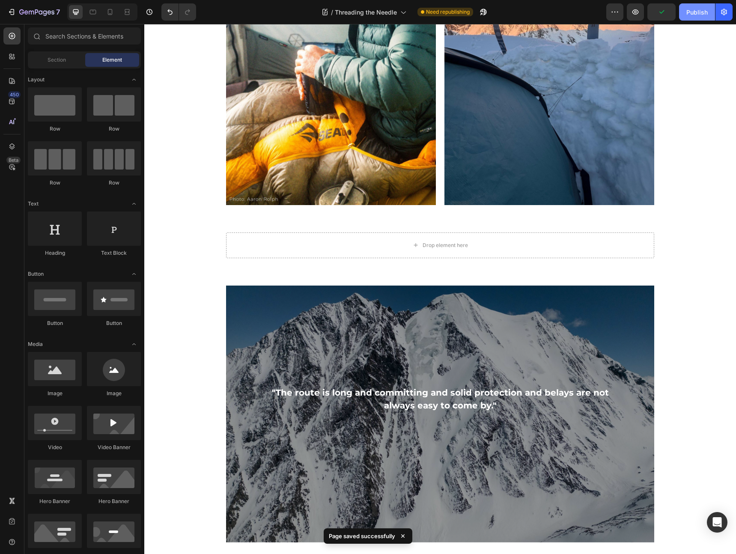
click at [701, 12] on div "Publish" at bounding box center [696, 12] width 21 height 9
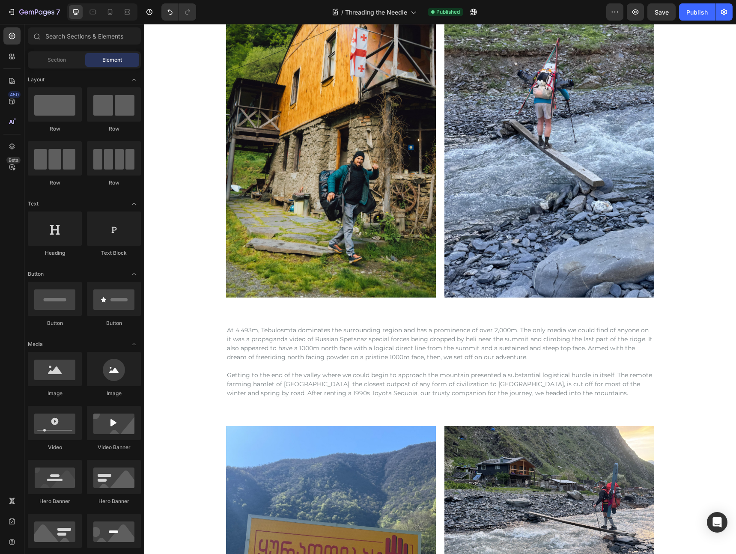
scroll to position [0, 0]
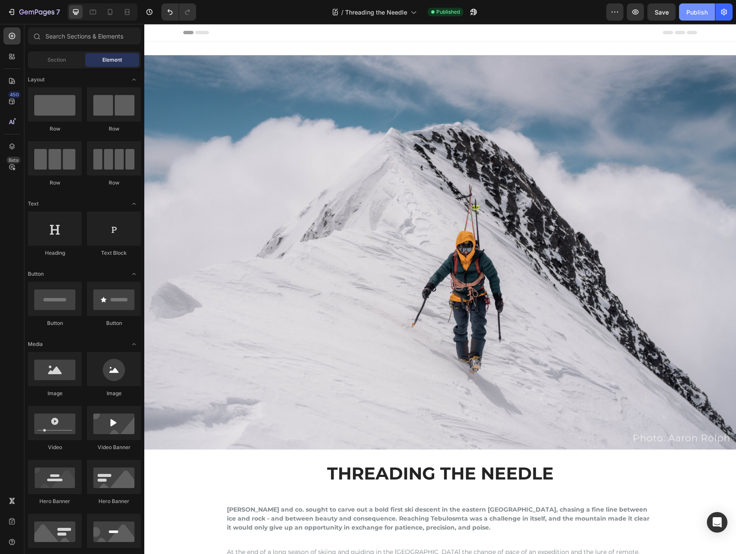
click at [702, 15] on div "Publish" at bounding box center [696, 12] width 21 height 9
click at [111, 15] on icon at bounding box center [110, 12] width 5 height 6
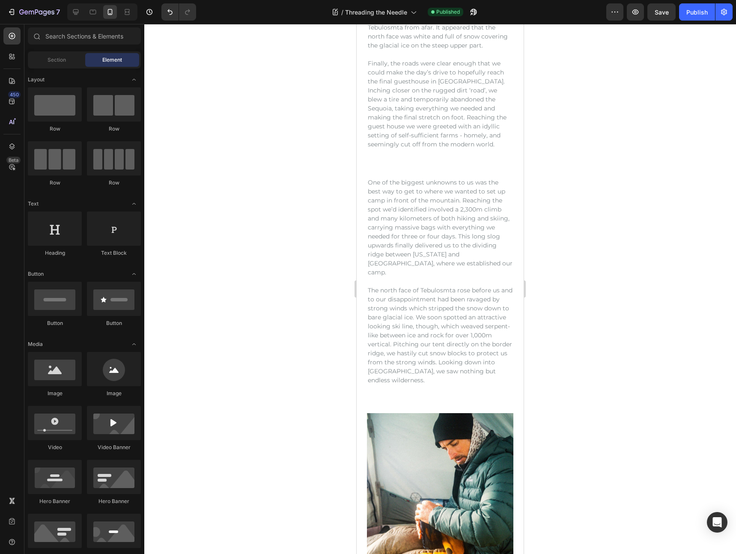
scroll to position [1483, 0]
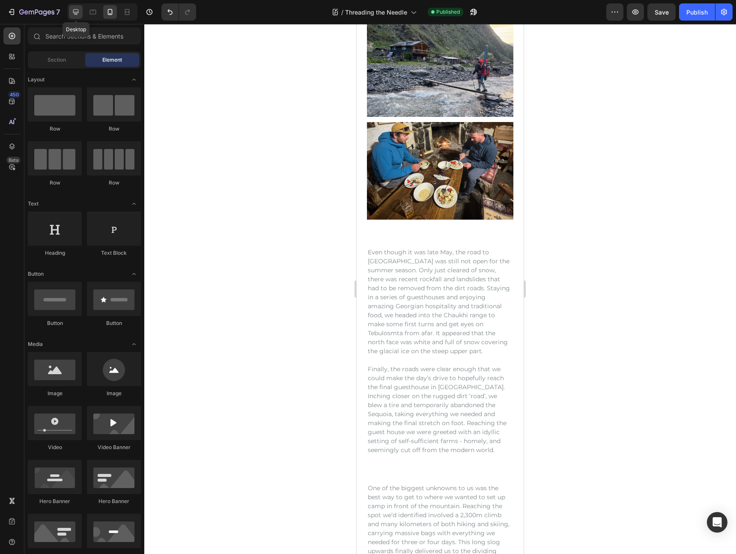
click at [73, 12] on icon at bounding box center [76, 12] width 9 height 9
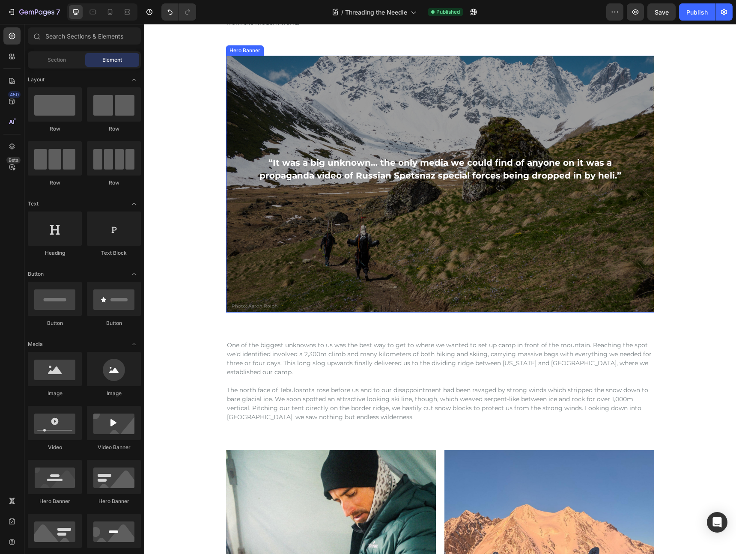
click at [444, 112] on div "Overlay" at bounding box center [440, 184] width 428 height 257
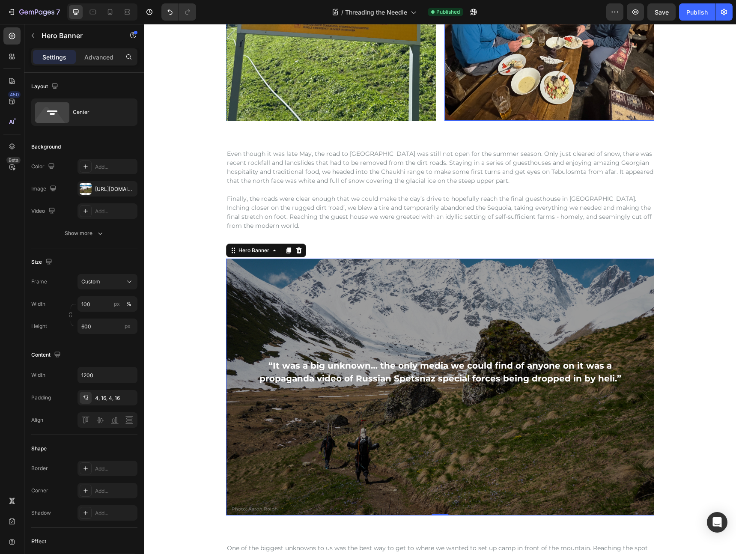
scroll to position [1301, 0]
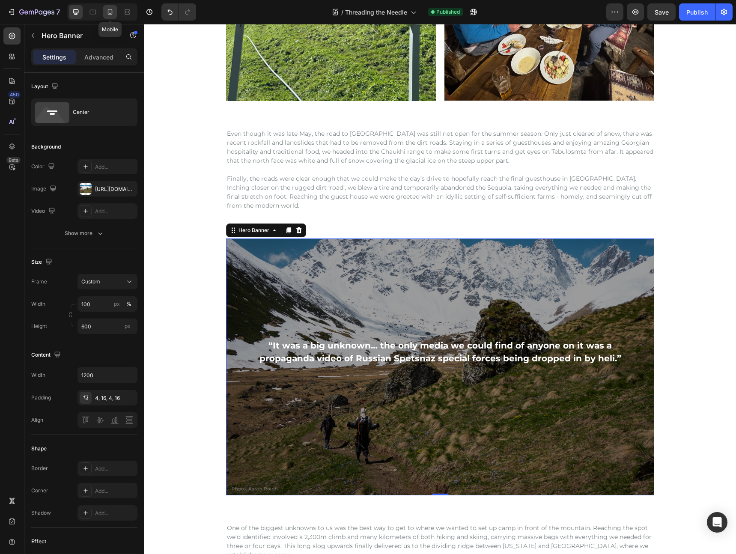
click at [108, 10] on icon at bounding box center [110, 12] width 5 height 6
type input "100%"
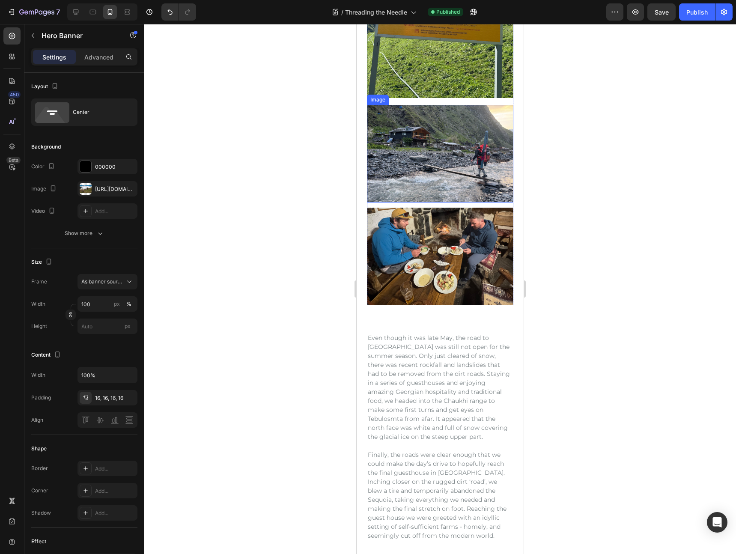
scroll to position [1106, 0]
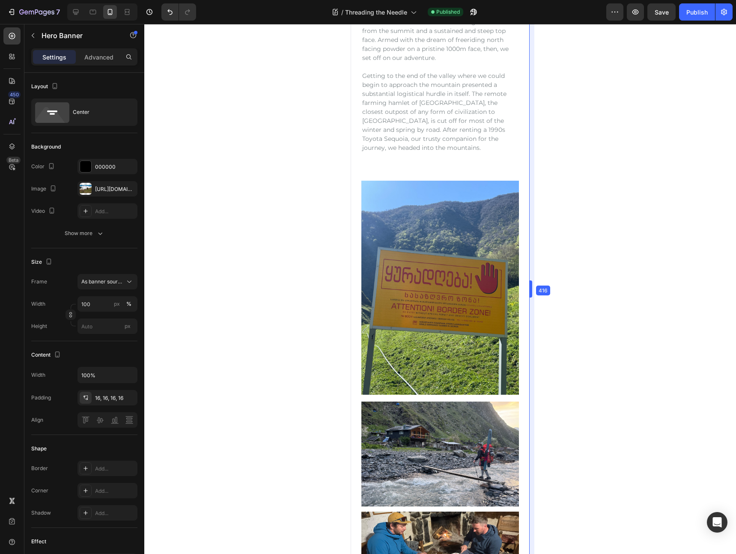
drag, startPoint x: 527, startPoint y: 290, endPoint x: 533, endPoint y: 290, distance: 6.0
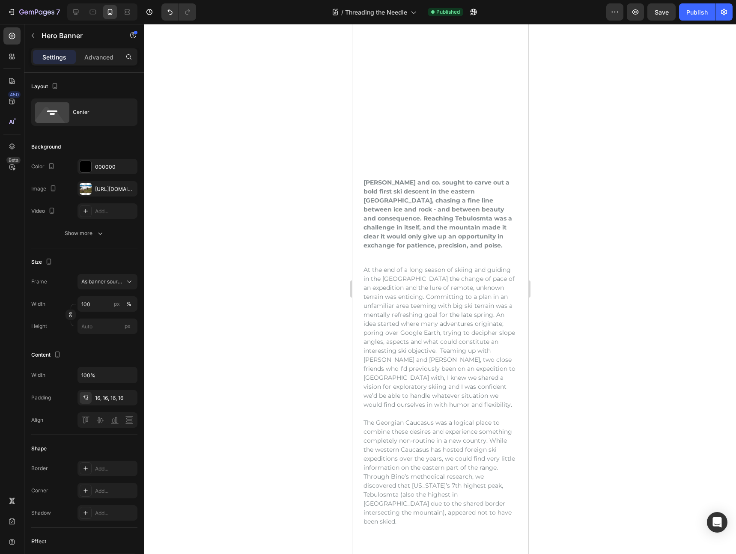
scroll to position [0, 0]
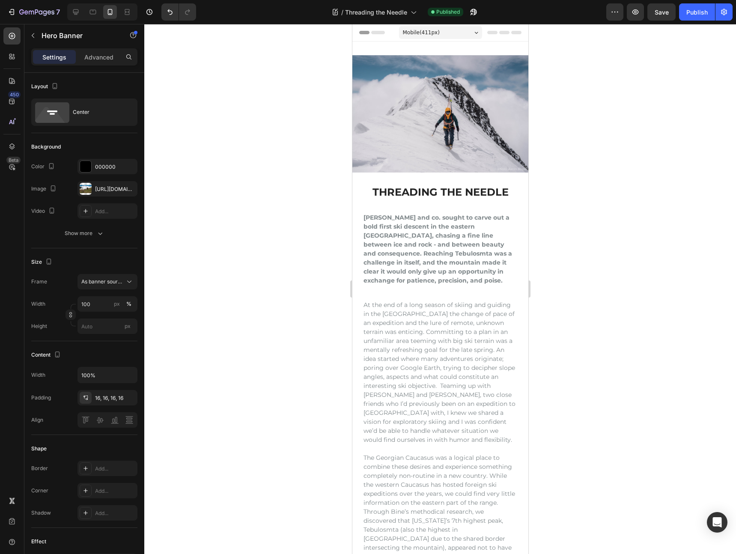
click at [444, 30] on div "Mobile ( 411 px)" at bounding box center [440, 32] width 83 height 13
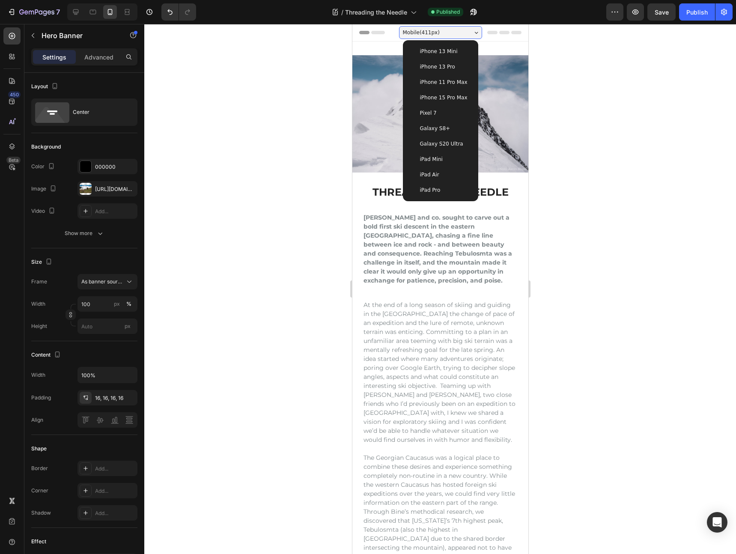
click at [456, 62] on div "iPhone 13 Pro" at bounding box center [440, 66] width 69 height 15
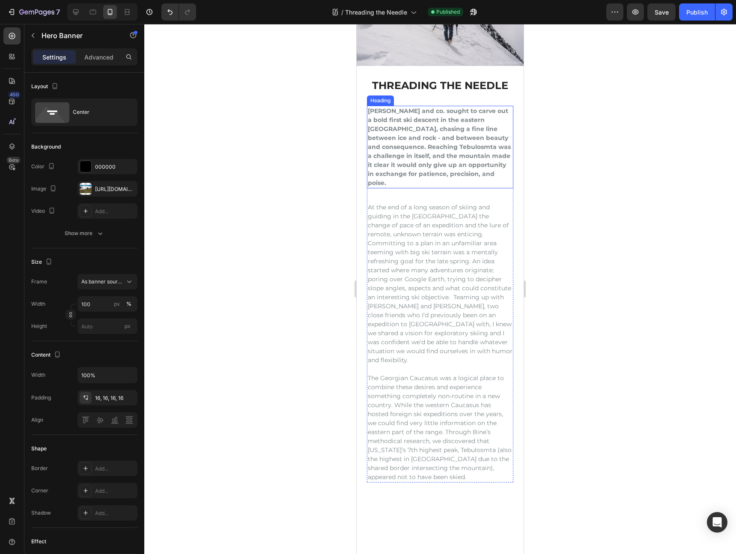
scroll to position [164, 0]
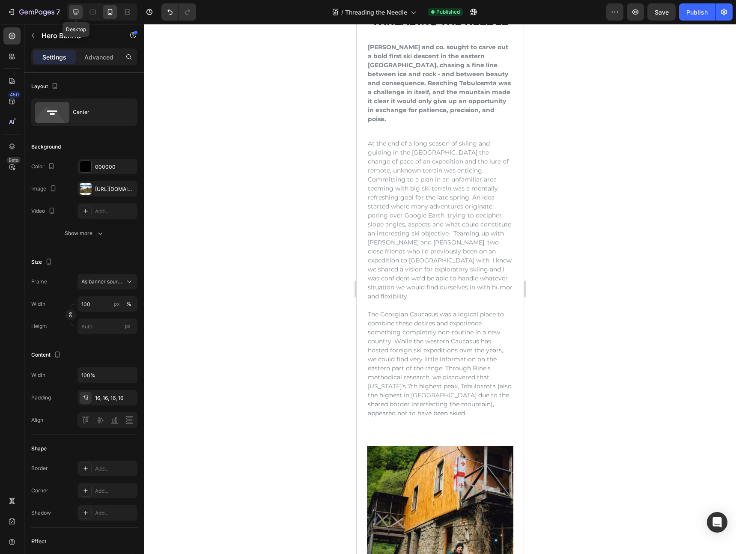
click at [82, 11] on div at bounding box center [76, 12] width 14 height 14
type input "600"
type input "1200"
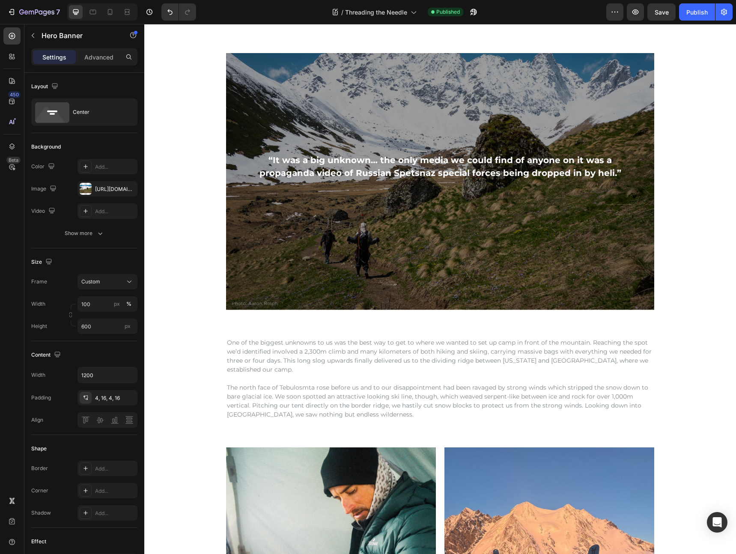
scroll to position [1348, 0]
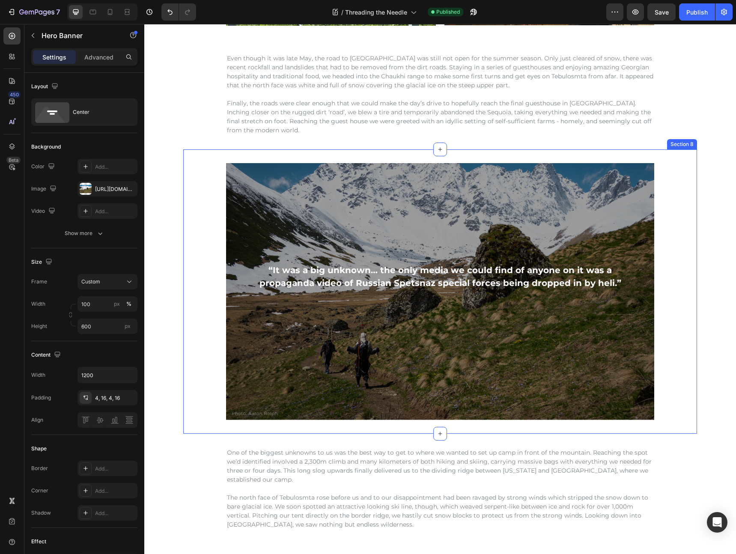
click at [662, 203] on div "“It was a big unknown… the only media we could find of anyone on it was a propa…" at bounding box center [440, 291] width 514 height 257
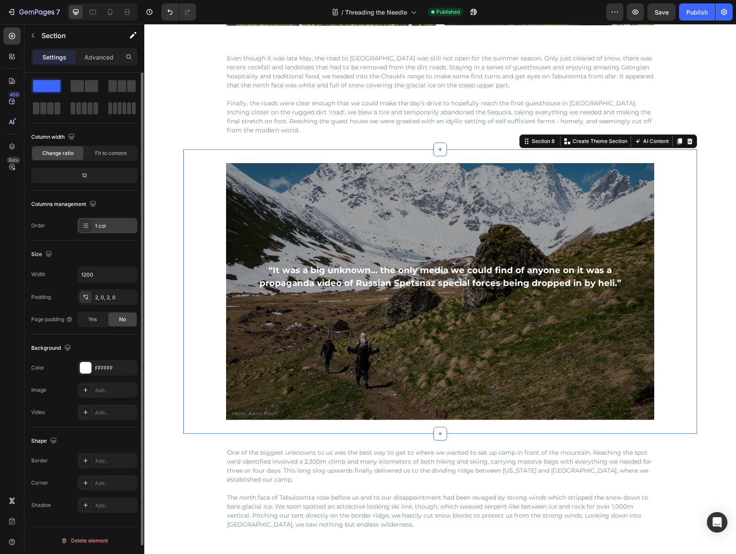
scroll to position [0, 0]
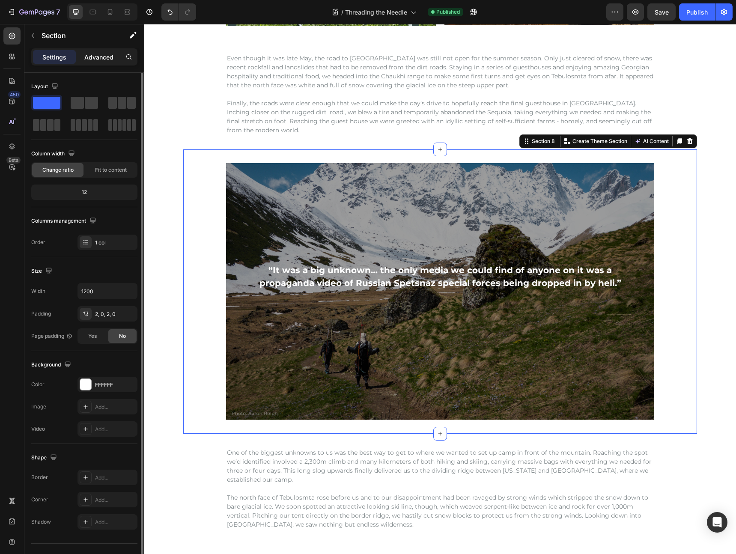
click at [110, 57] on p "Advanced" at bounding box center [98, 57] width 29 height 9
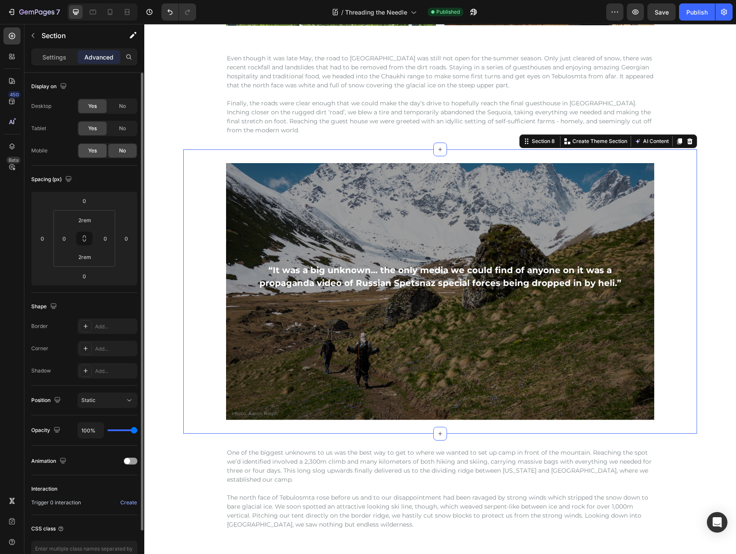
click at [92, 150] on span "Yes" at bounding box center [92, 151] width 9 height 8
click at [110, 13] on icon at bounding box center [110, 12] width 9 height 9
type input "56"
type input "15"
type input "56"
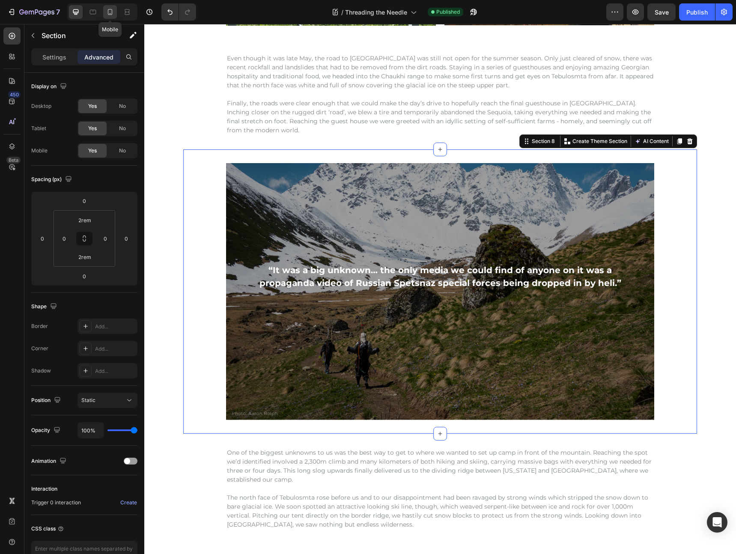
type input "15"
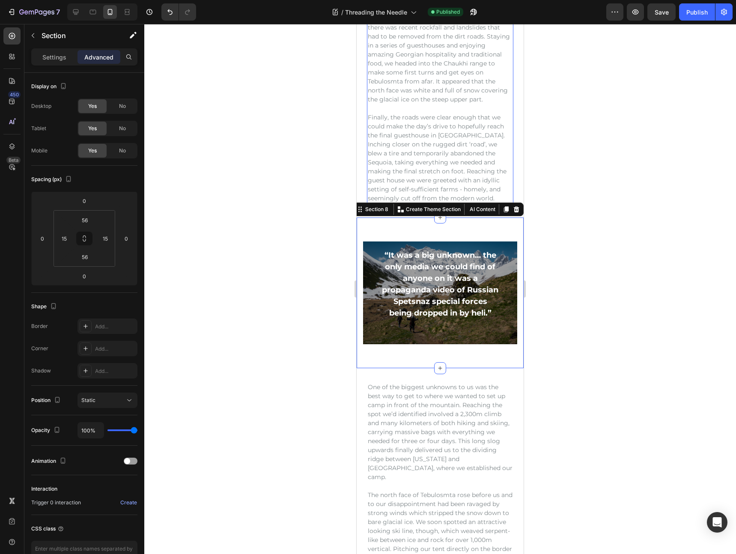
scroll to position [1445, 0]
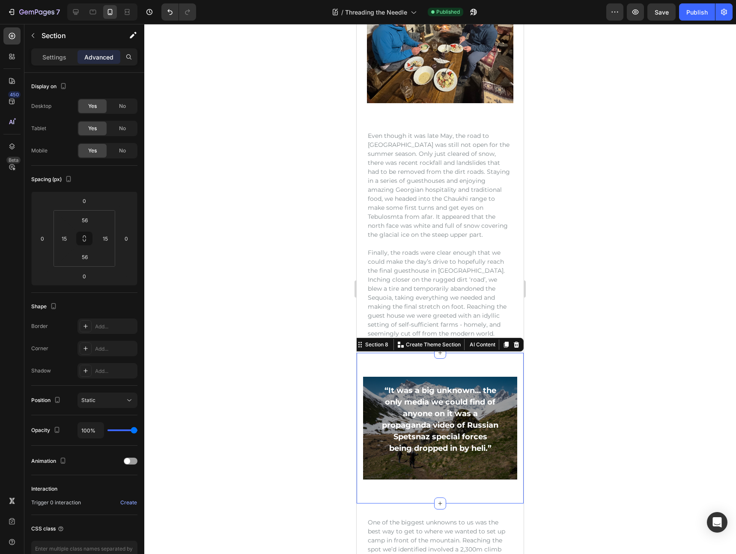
click at [583, 211] on div at bounding box center [440, 289] width 592 height 530
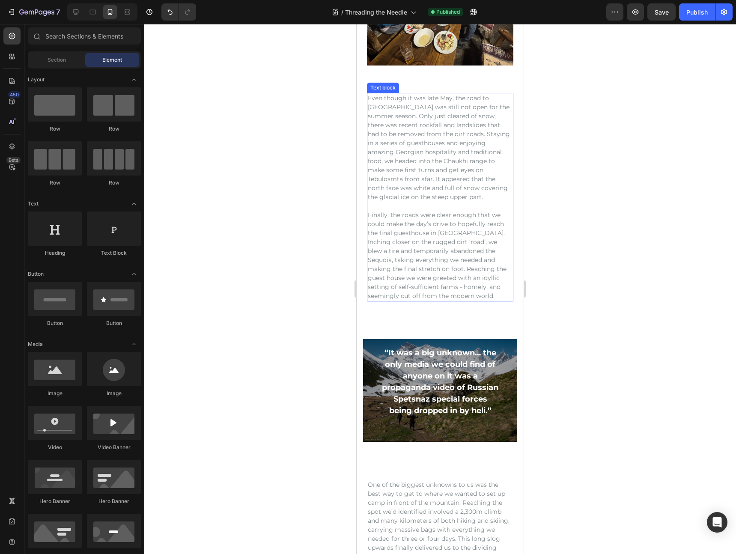
scroll to position [1526, 0]
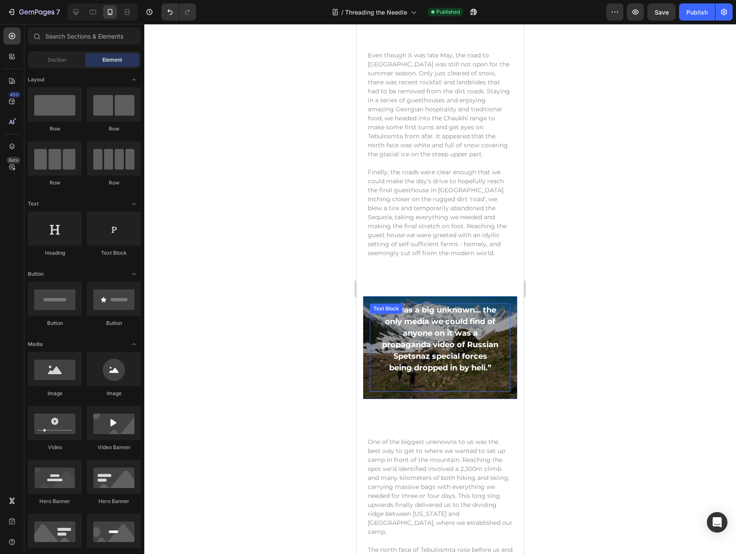
click at [450, 304] on p "“It was a big unknown… the only media we could find of anyone on it was a propa…" at bounding box center [440, 338] width 118 height 69
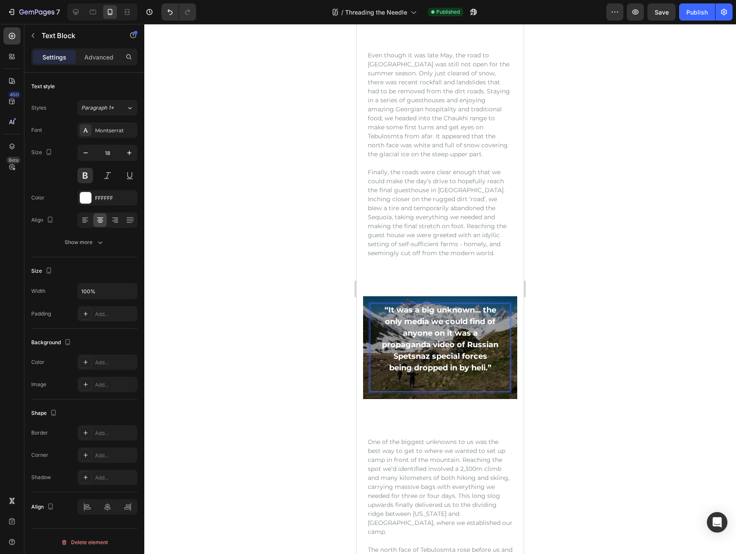
click at [453, 325] on p "“It was a big unknown… the only media we could find of anyone on it was a propa…" at bounding box center [440, 338] width 118 height 69
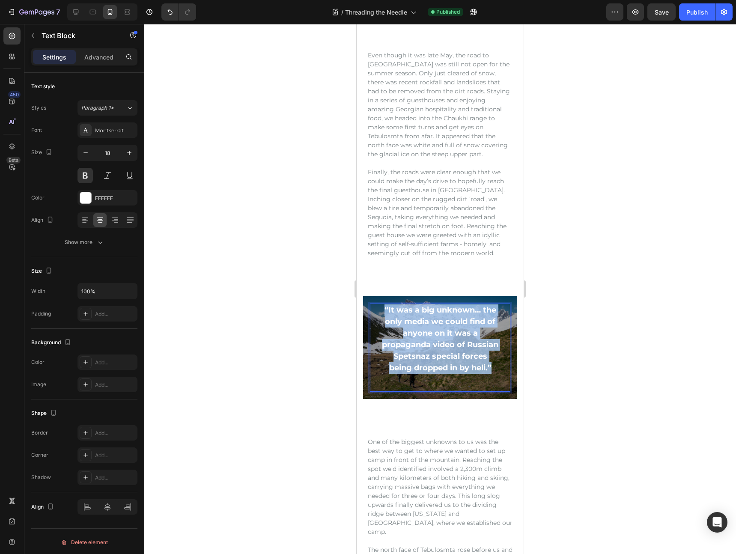
click at [453, 325] on p "“It was a big unknown… the only media we could find of anyone on it was a propa…" at bounding box center [440, 338] width 118 height 69
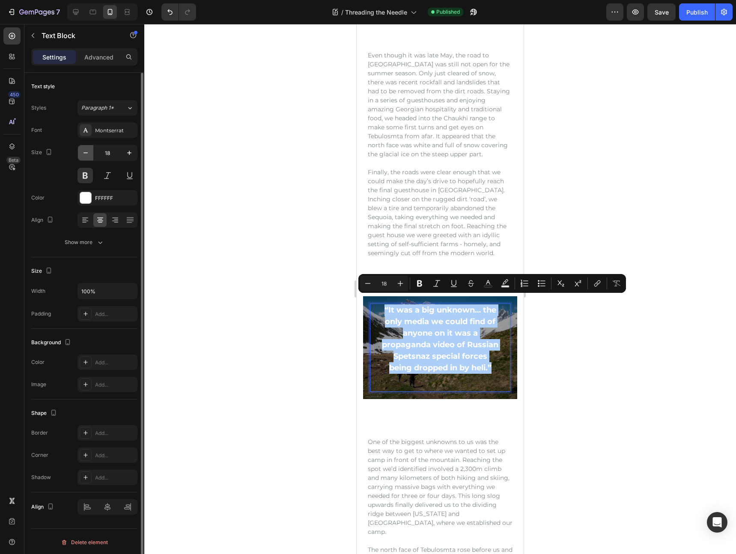
click at [91, 153] on button "button" at bounding box center [85, 152] width 15 height 15
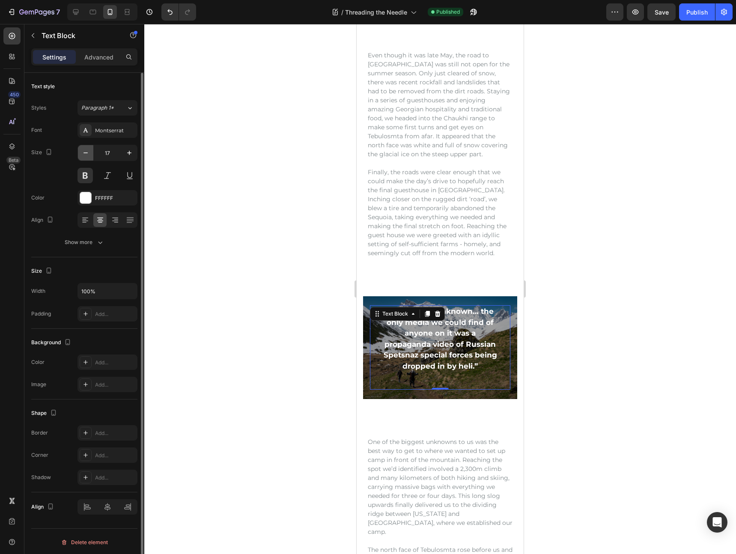
click at [91, 153] on button "button" at bounding box center [85, 152] width 15 height 15
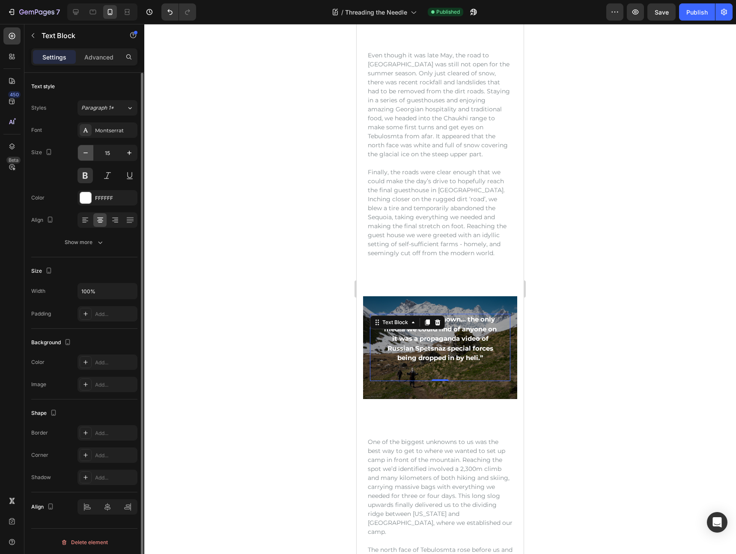
click at [91, 153] on button "button" at bounding box center [85, 152] width 15 height 15
type input "12"
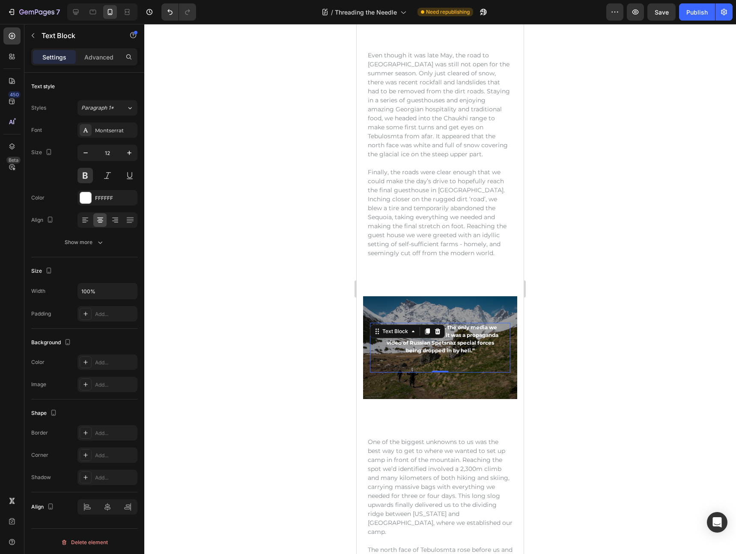
click at [609, 247] on div at bounding box center [440, 289] width 592 height 530
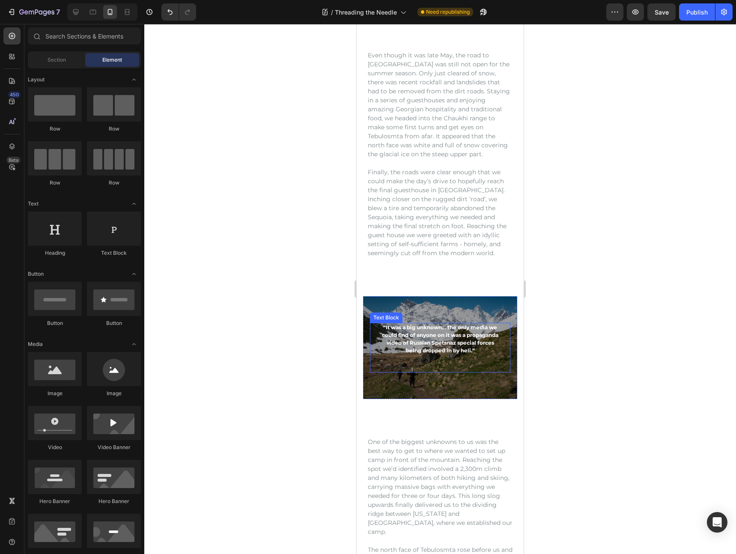
click at [439, 328] on p "“It was a big unknown… the only media we could find of anyone on it was a propa…" at bounding box center [440, 339] width 118 height 31
click at [439, 328] on div "Text Block" at bounding box center [407, 332] width 75 height 14
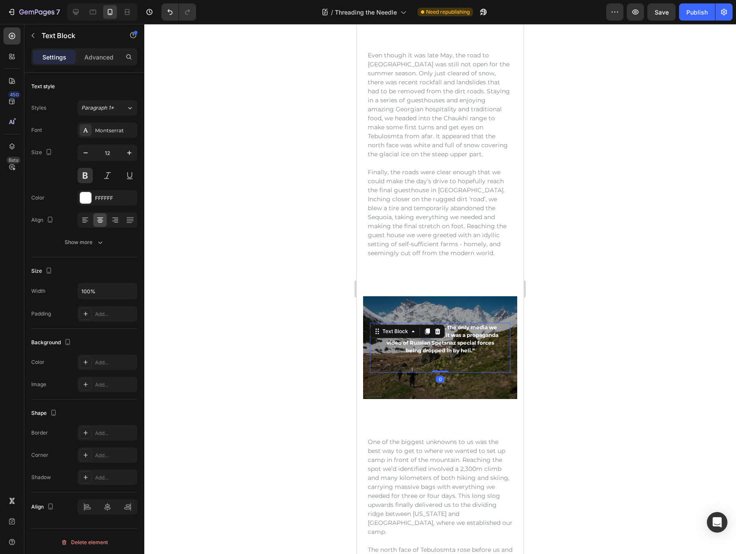
click at [439, 328] on div "Text Block" at bounding box center [407, 332] width 75 height 14
click at [454, 337] on p "“It was a big unknown… the only media we could find of anyone on it was a propa…" at bounding box center [440, 339] width 118 height 31
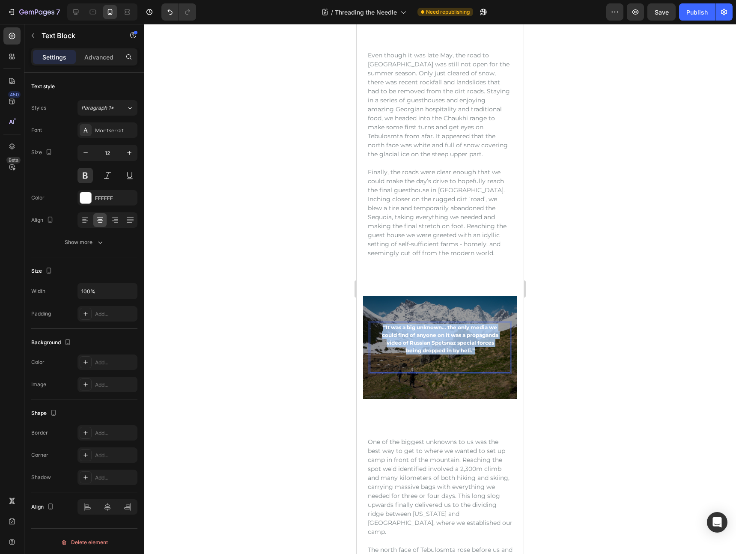
click at [454, 337] on p "“It was a big unknown… the only media we could find of anyone on it was a propa…" at bounding box center [440, 339] width 118 height 31
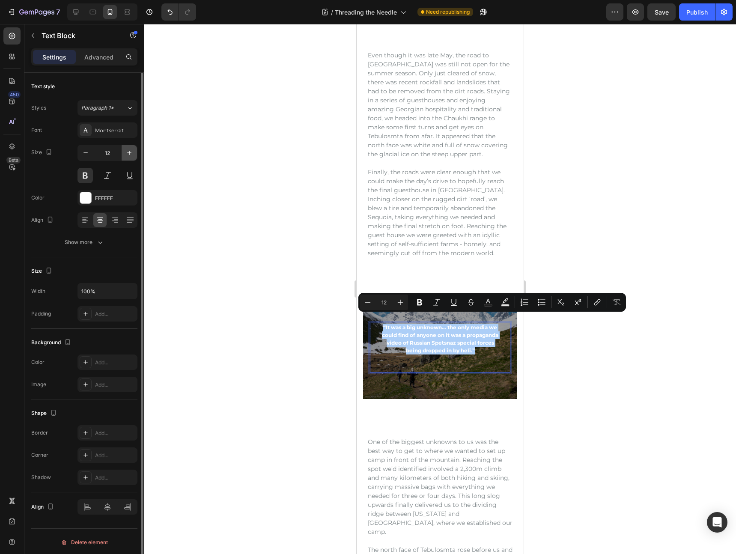
click at [134, 156] on button "button" at bounding box center [129, 152] width 15 height 15
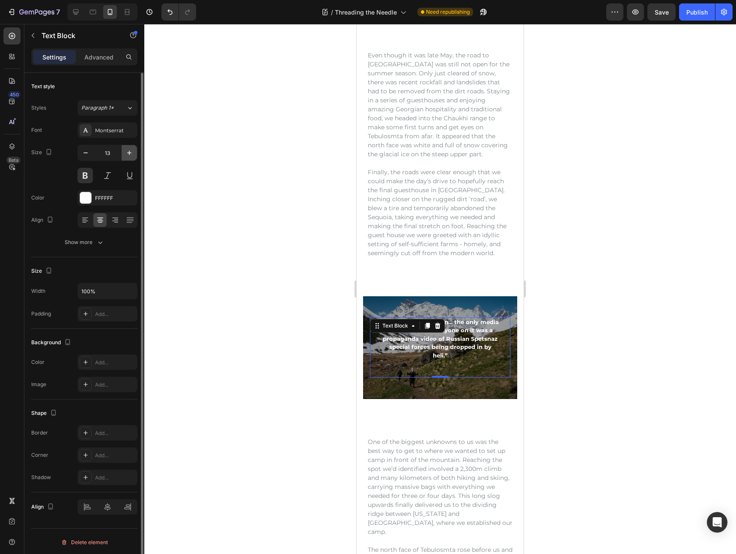
click at [134, 156] on button "button" at bounding box center [129, 152] width 15 height 15
type input "14"
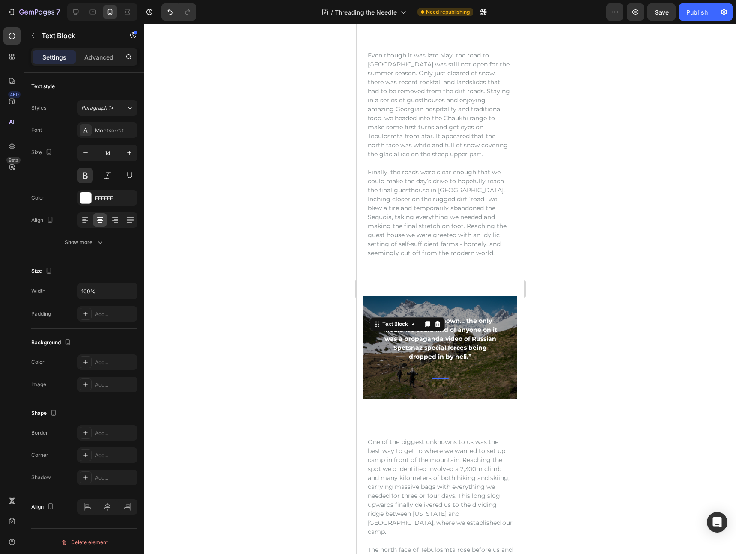
click at [605, 253] on div at bounding box center [440, 289] width 592 height 530
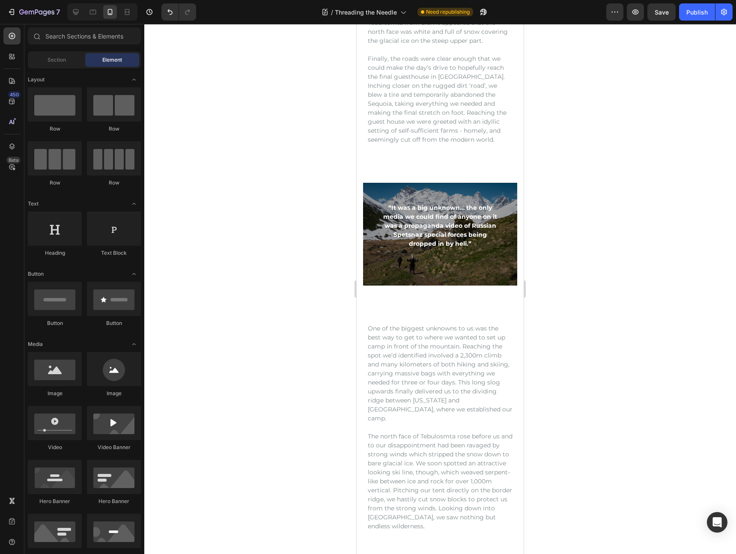
scroll to position [1538, 0]
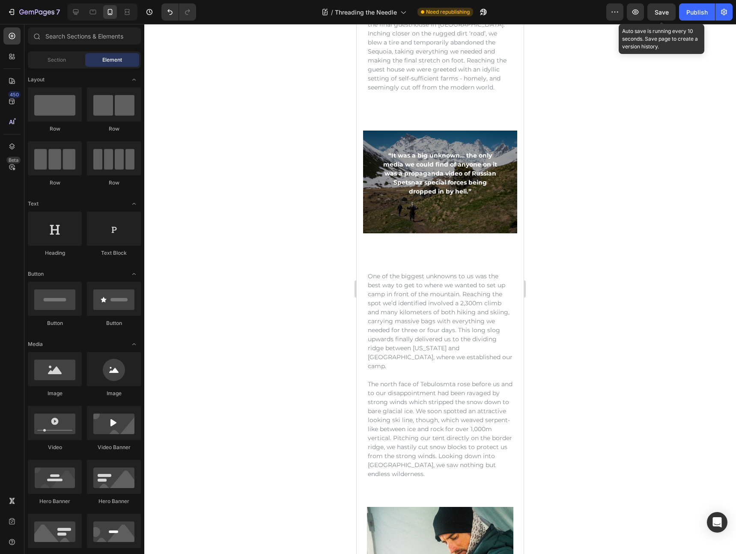
click at [665, 13] on span "Save" at bounding box center [662, 12] width 14 height 7
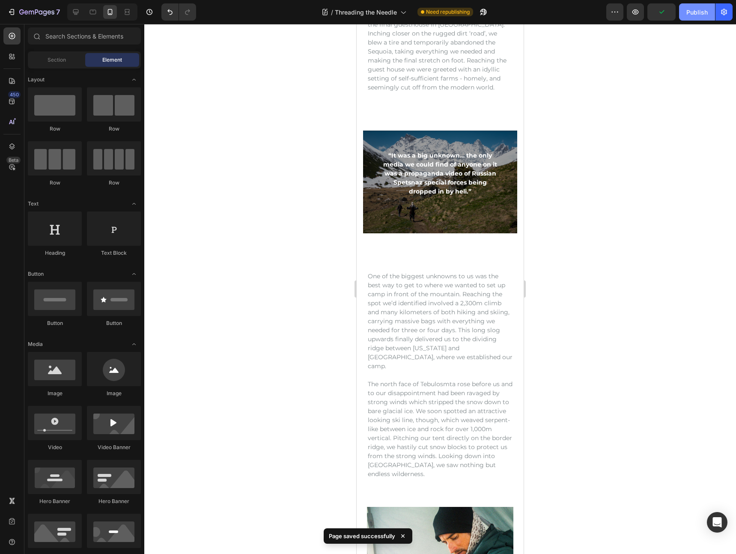
click at [680, 13] on button "Publish" at bounding box center [697, 11] width 36 height 17
